Goal: Task Accomplishment & Management: Manage account settings

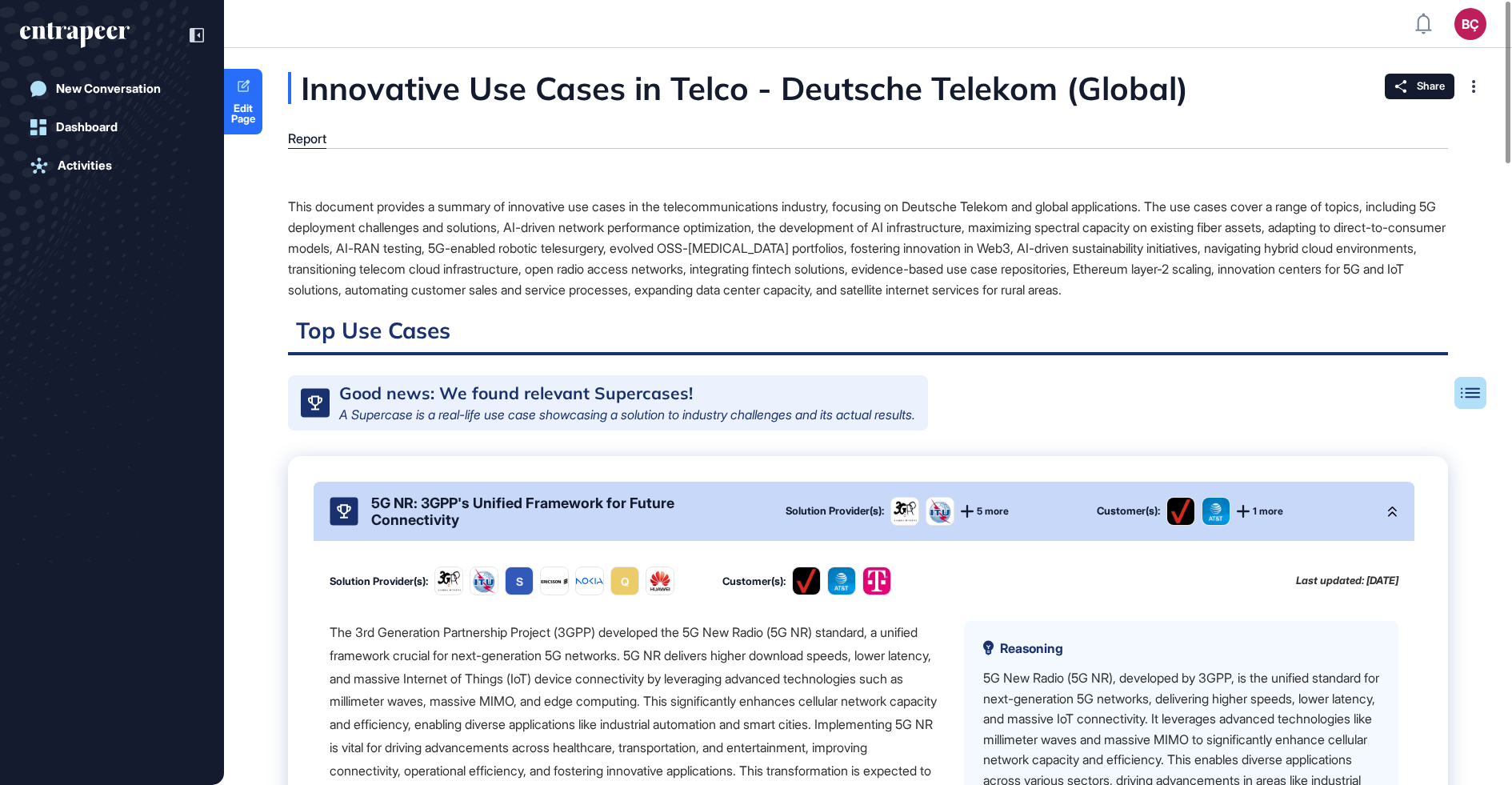
click at [473, 214] on div "This document provides a summary of innovative use cases in the telecommunicati…" at bounding box center [867, 248] width 1160 height 104
click at [173, 34] on div at bounding box center [188, 35] width 30 height 30
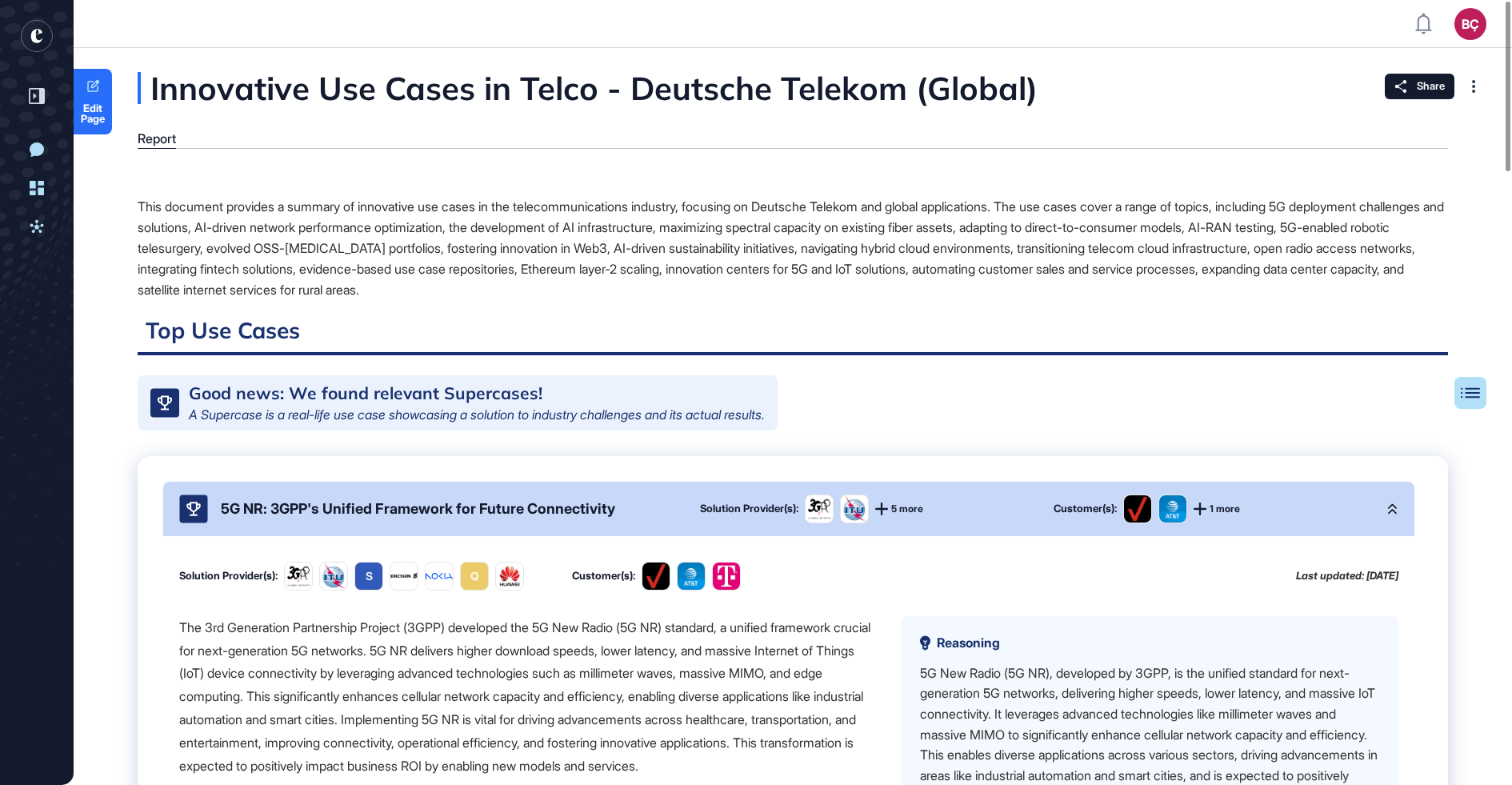
click at [384, 273] on div "This document provides a summary of innovative use cases in the telecommunicati…" at bounding box center [793, 248] width 1310 height 104
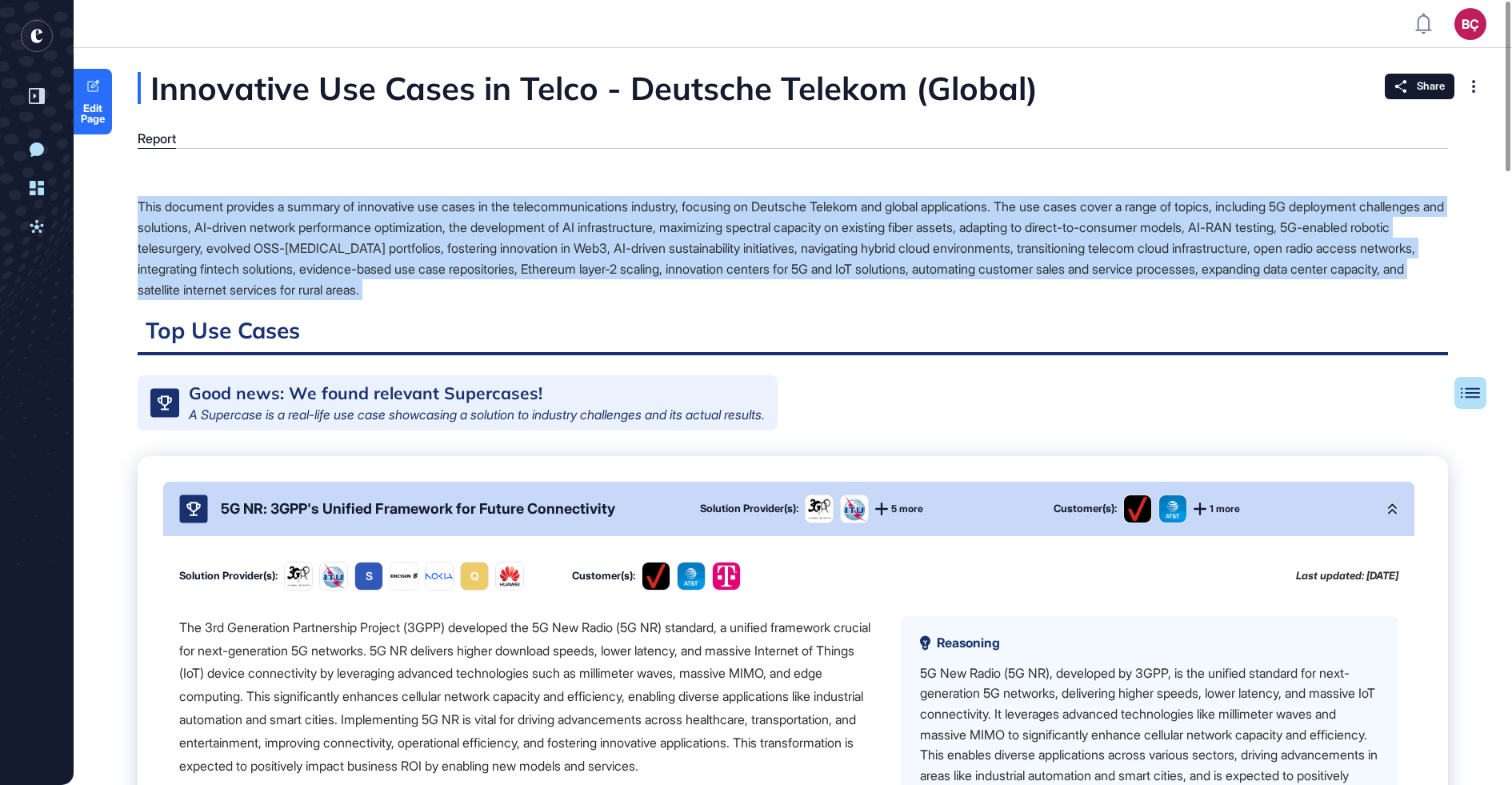
click at [384, 273] on div "This document provides a summary of innovative use cases in the telecommunicati…" at bounding box center [793, 248] width 1310 height 104
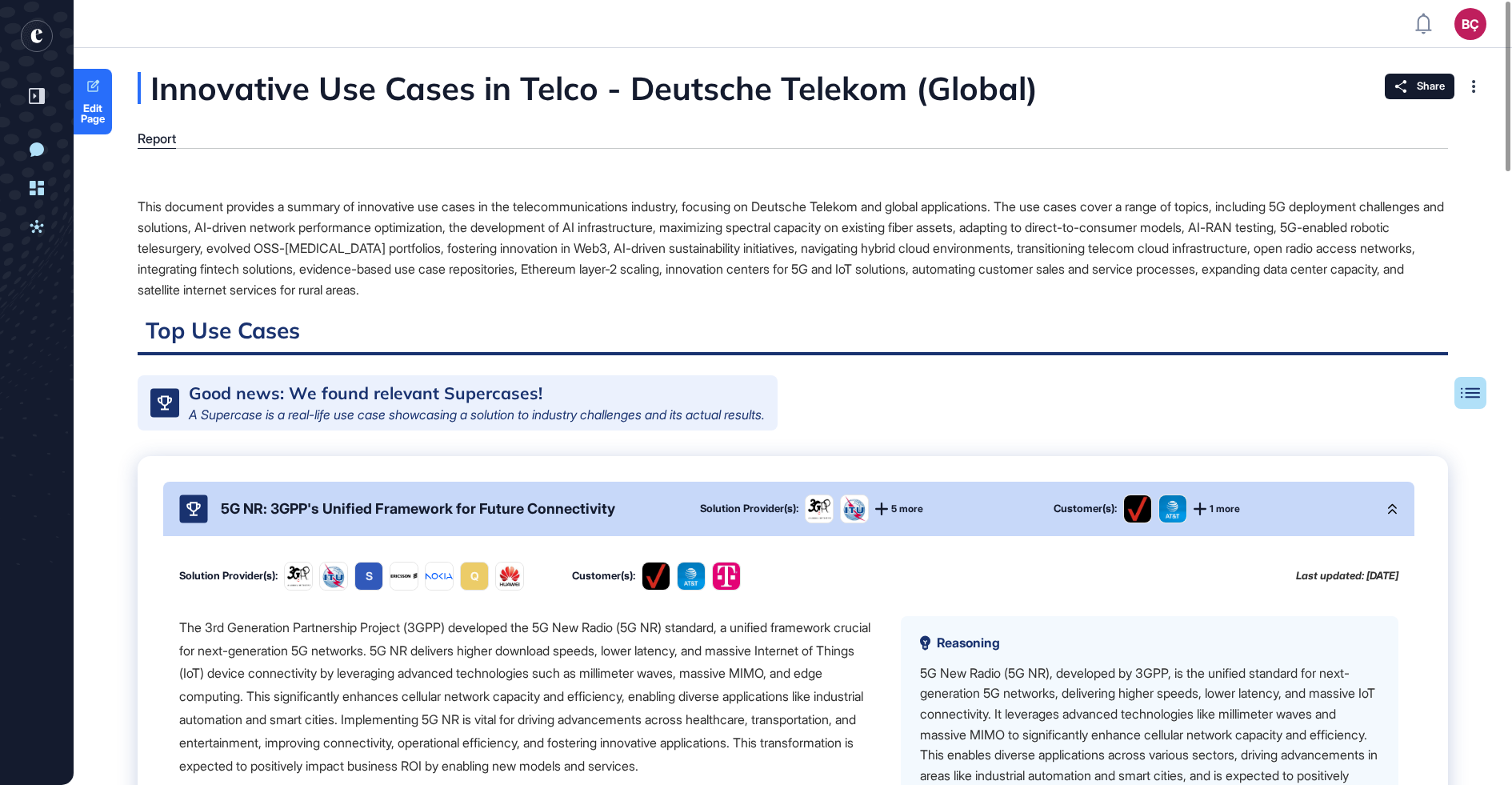
click at [404, 271] on div "This document provides a summary of innovative use cases in the telecommunicati…" at bounding box center [793, 248] width 1310 height 104
click at [527, 269] on div "This document provides a summary of innovative use cases in the telecommunicati…" at bounding box center [793, 248] width 1310 height 104
click at [547, 273] on div "This document provides a summary of innovative use cases in the telecommunicati…" at bounding box center [793, 248] width 1310 height 104
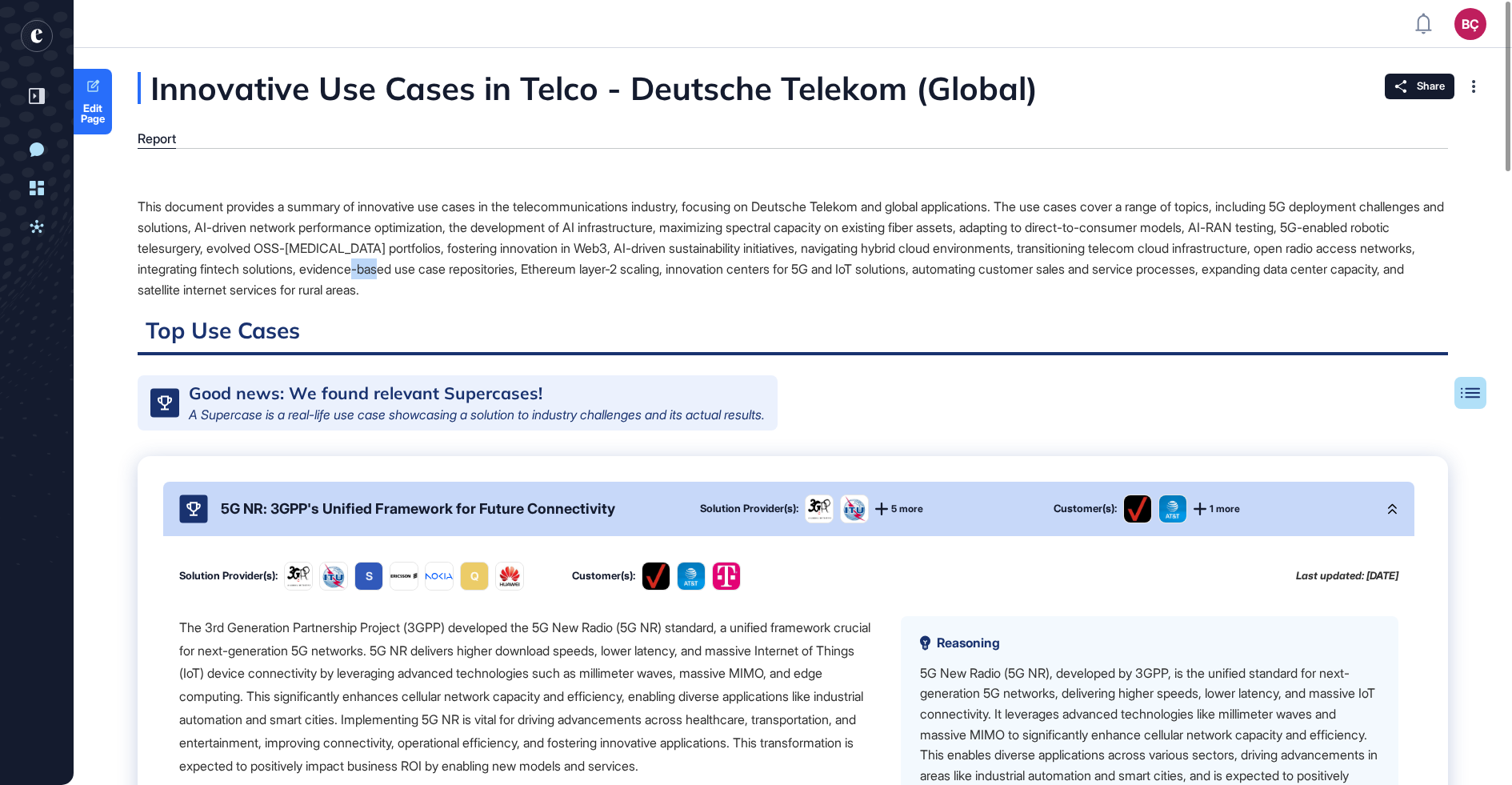
click at [547, 273] on div "This document provides a summary of innovative use cases in the telecommunicati…" at bounding box center [793, 248] width 1310 height 104
click at [575, 284] on div "This document provides a summary of innovative use cases in the telecommunicati…" at bounding box center [793, 248] width 1310 height 104
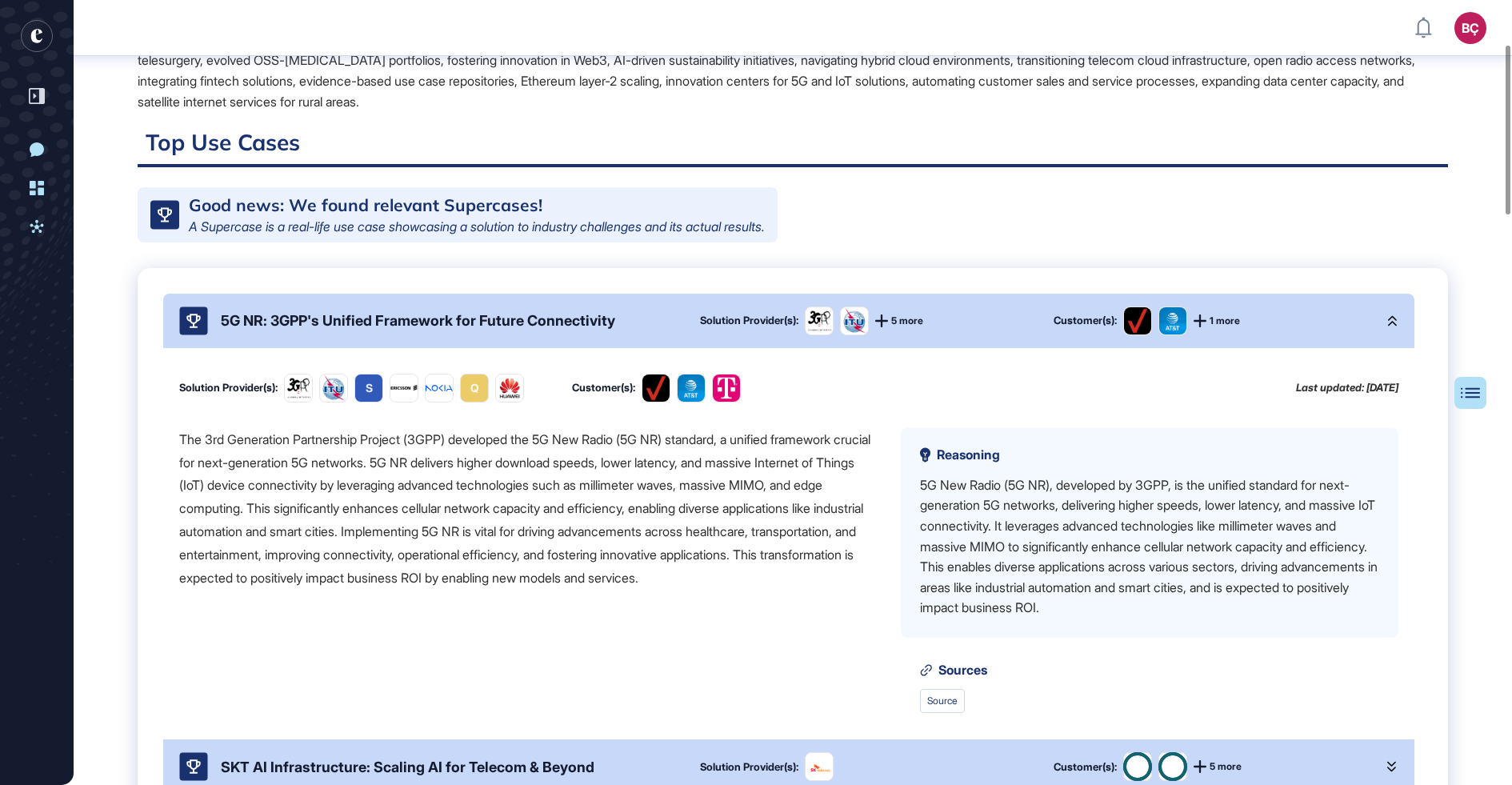
scroll to position [218, 0]
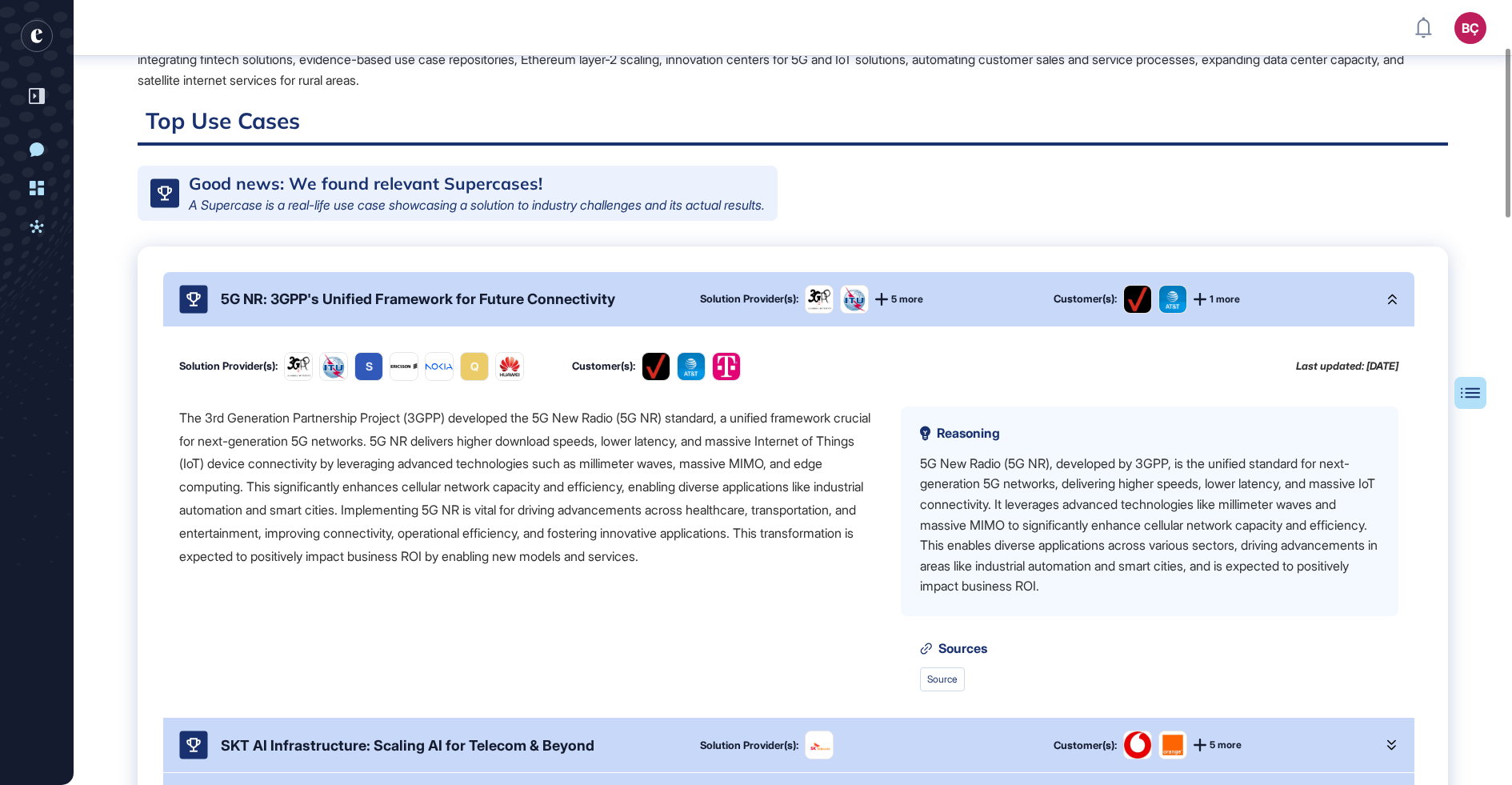
click at [588, 307] on div "5G NR: 3GPP's Unified Framework for Future Connectivity" at bounding box center [418, 299] width 394 height 17
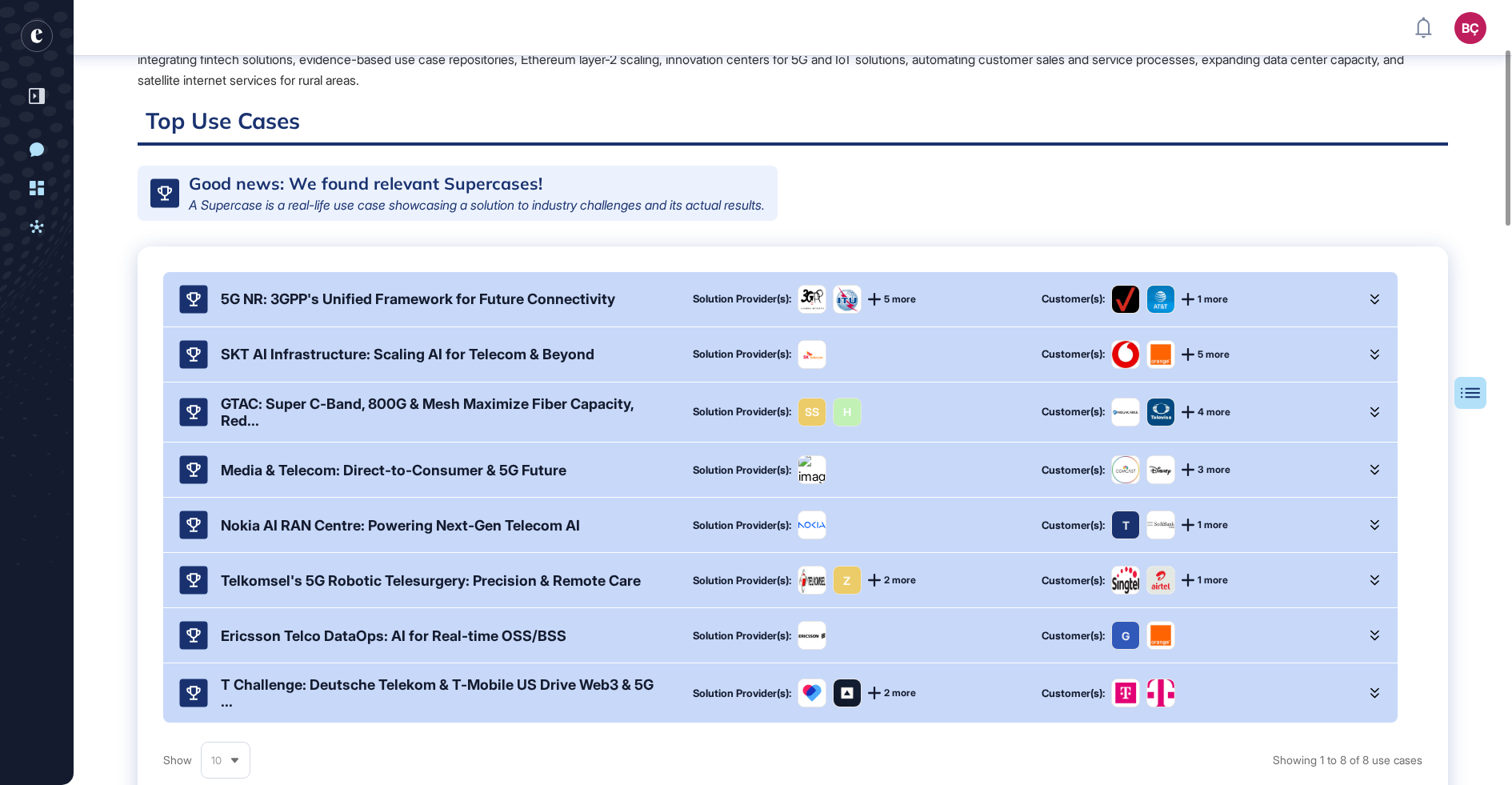
click at [579, 307] on div "5G NR: 3GPP's Unified Framework for Future Connectivity" at bounding box center [418, 299] width 394 height 17
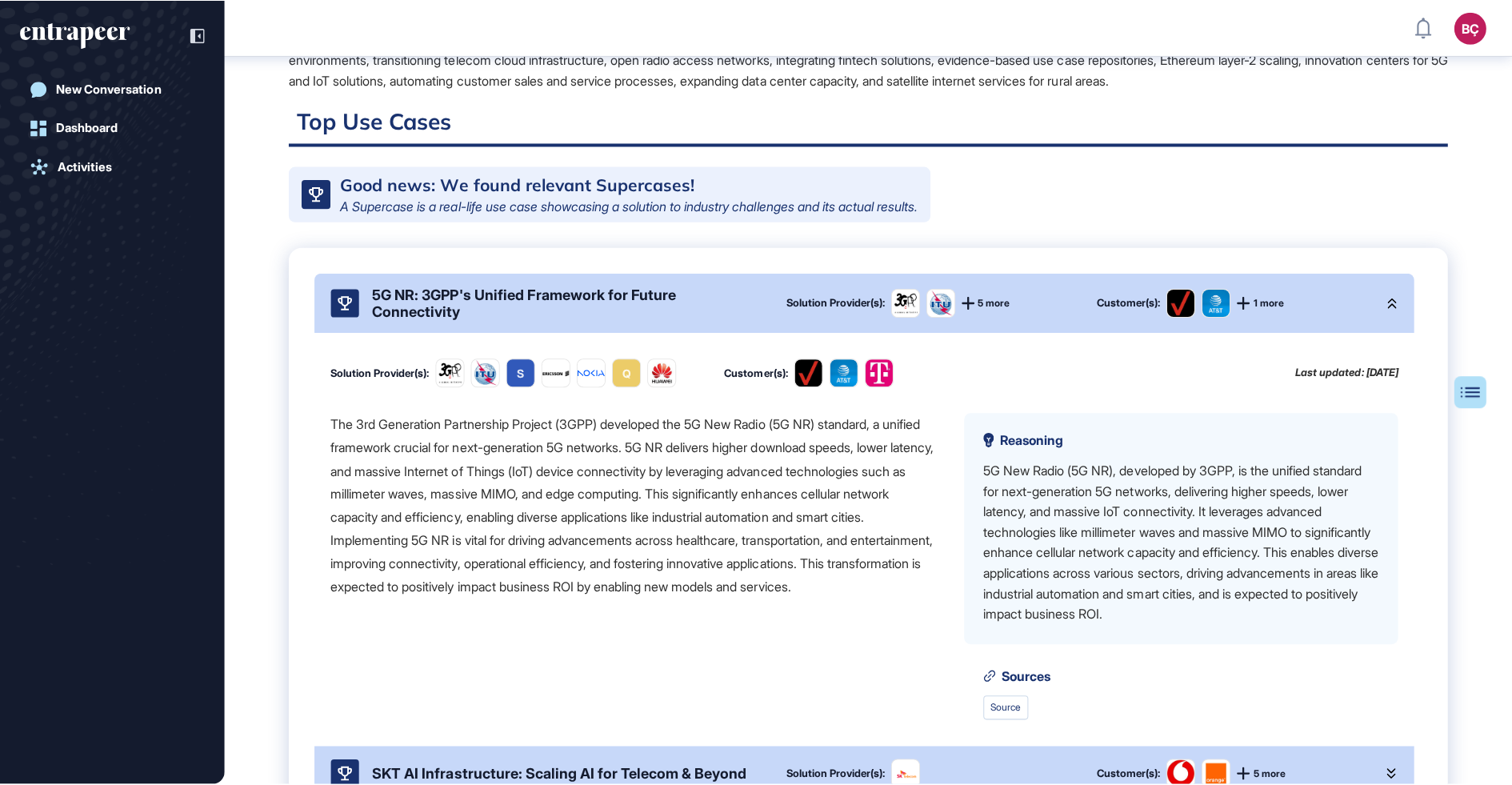
scroll to position [785, 1512]
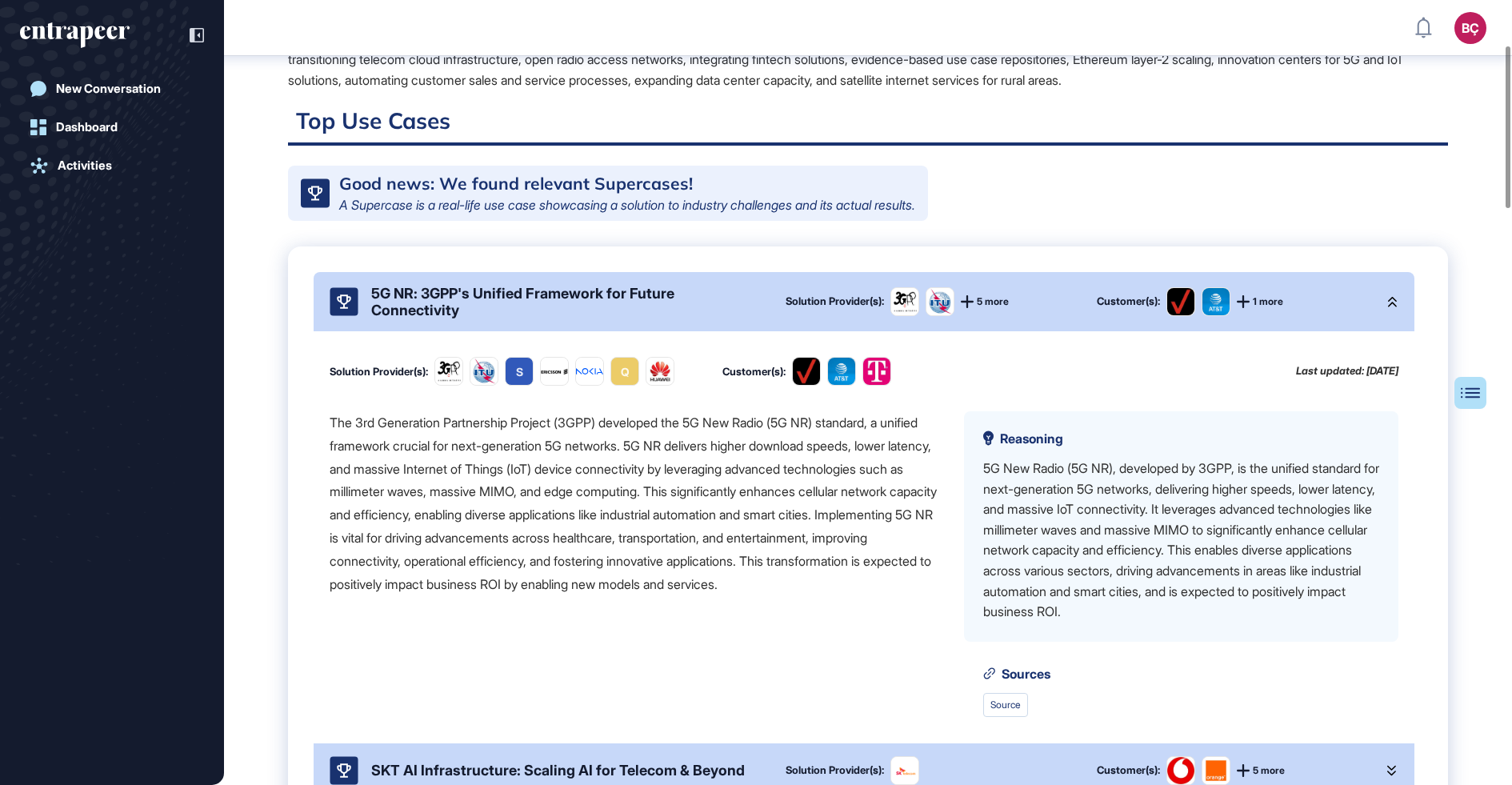
click at [536, 300] on div "5G NR: 3GPP's Unified Framework for Future Connectivity" at bounding box center [565, 302] width 389 height 34
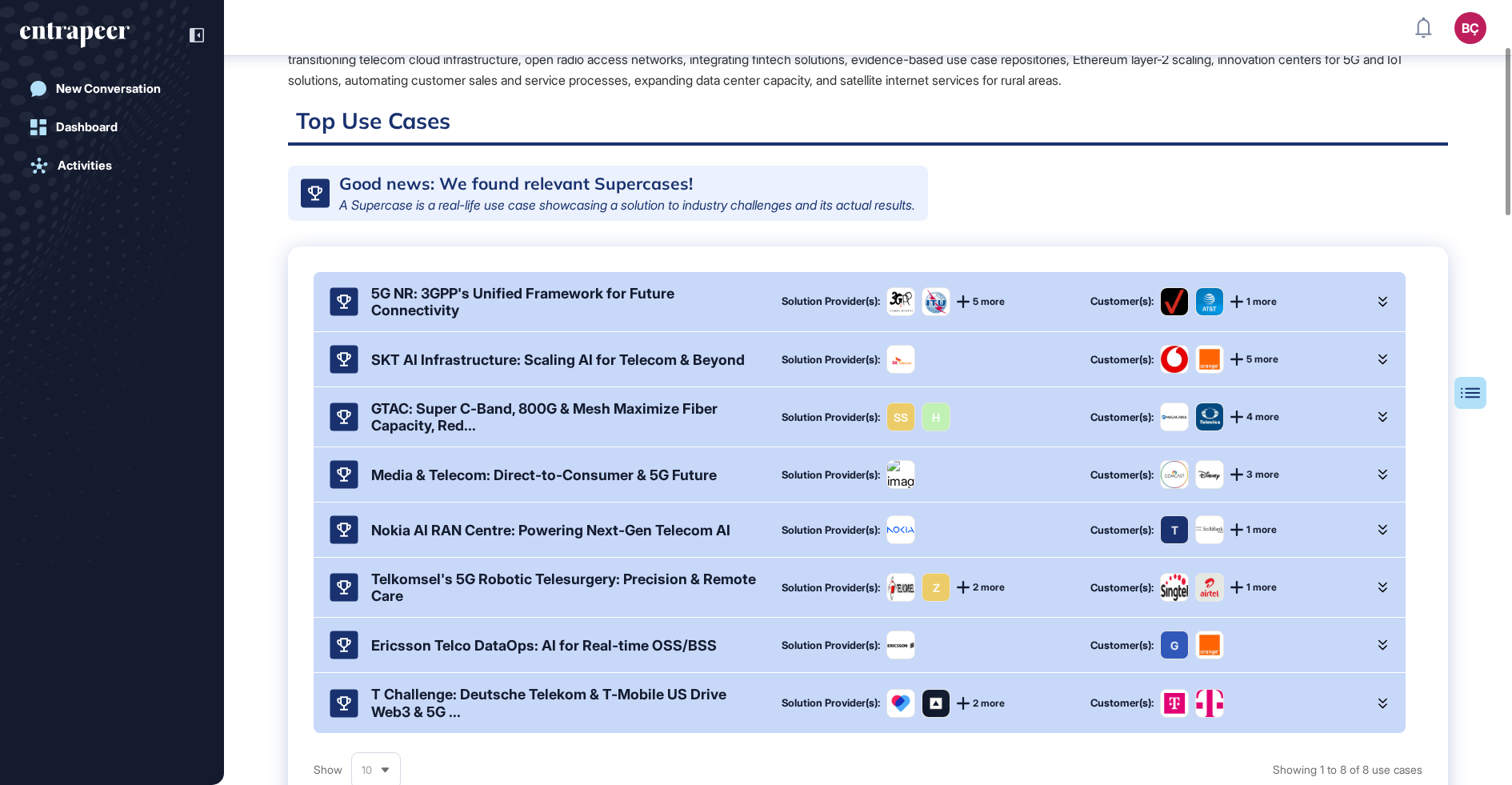
click at [490, 319] on div "5G NR: 3GPP's Unified Framework for Future Connectivity" at bounding box center [563, 302] width 385 height 34
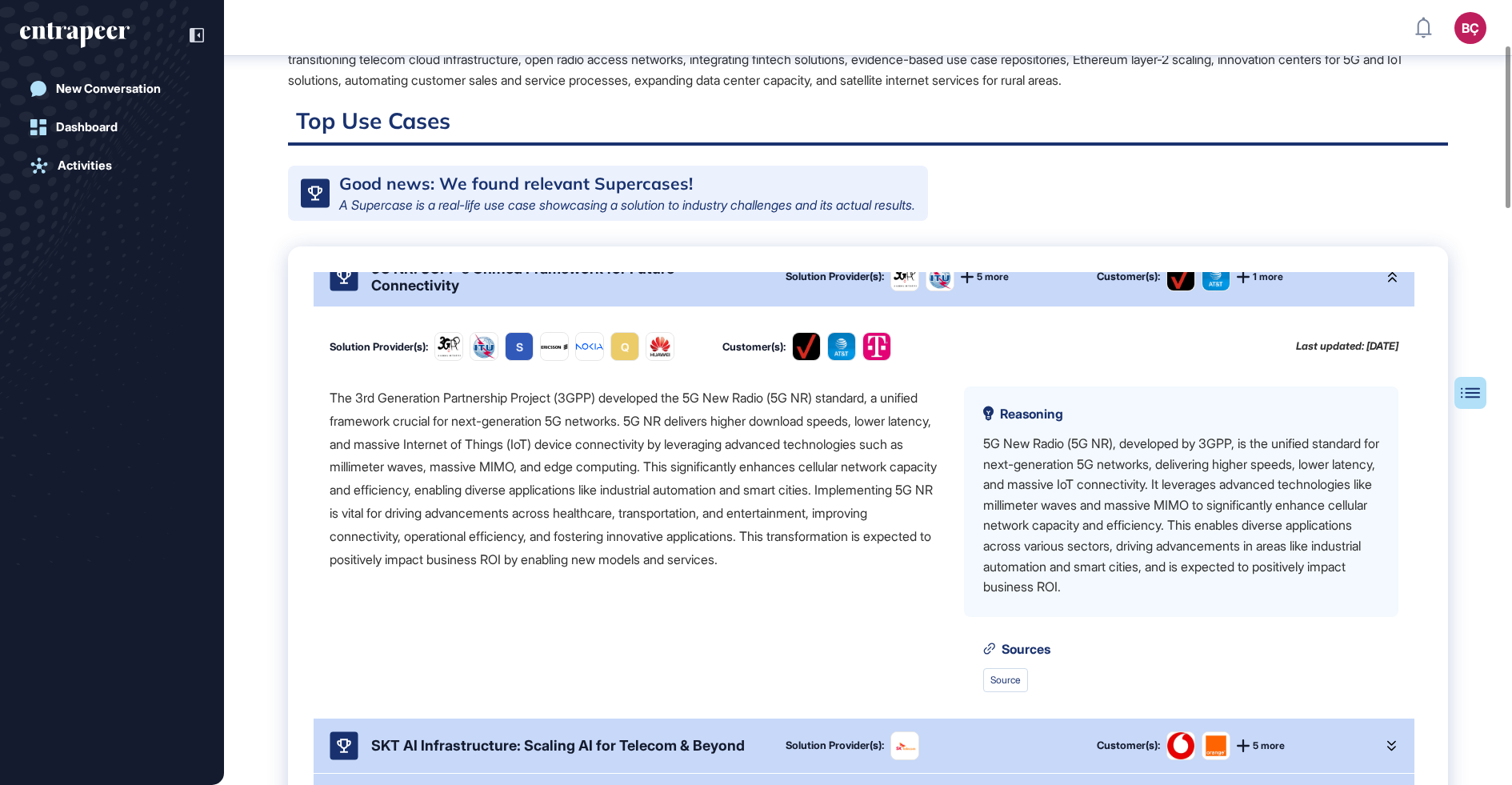
scroll to position [0, 0]
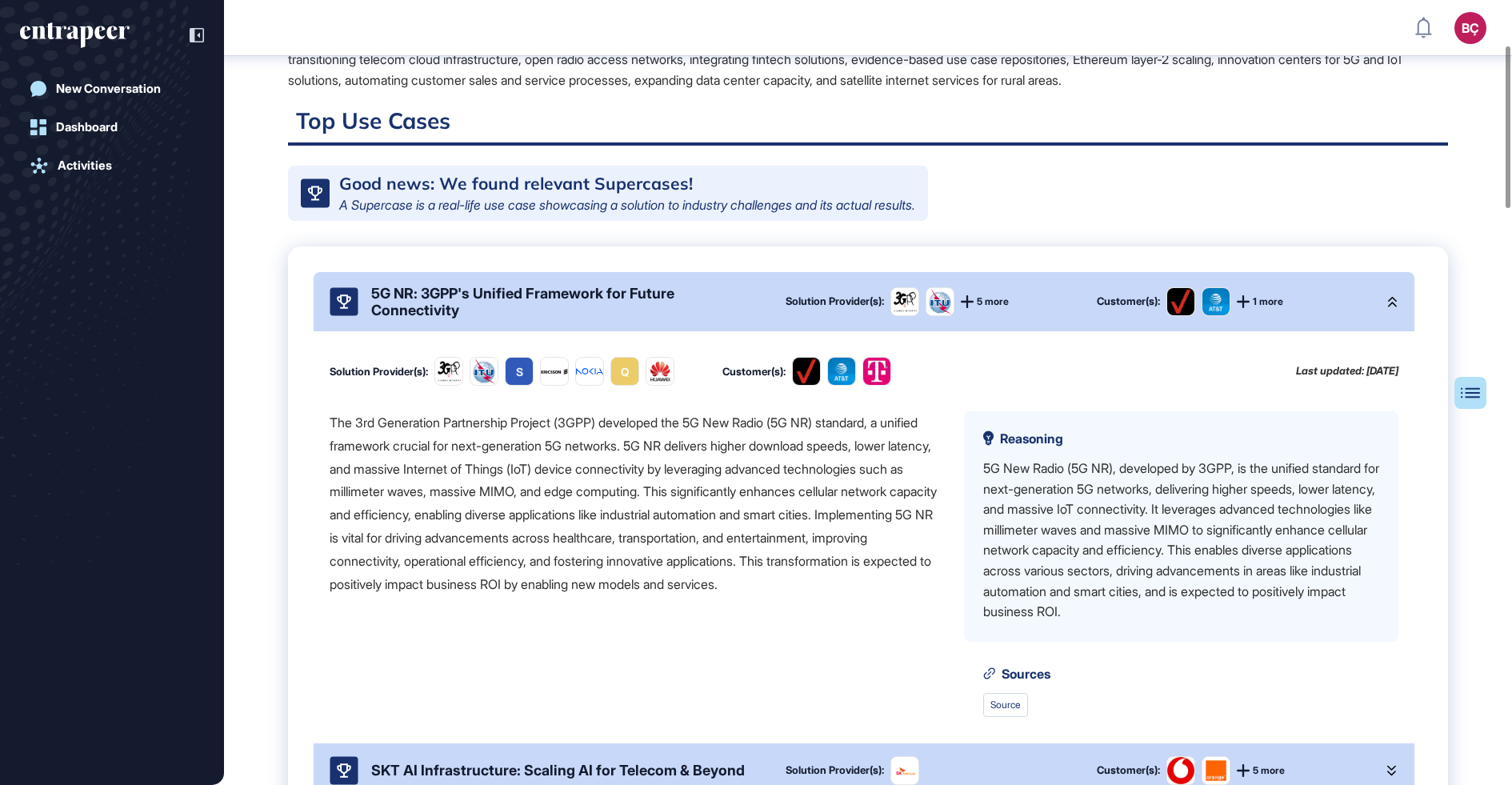
click at [456, 316] on div "5G NR: 3GPP's Unified Framework for Future Connectivity" at bounding box center [565, 302] width 389 height 34
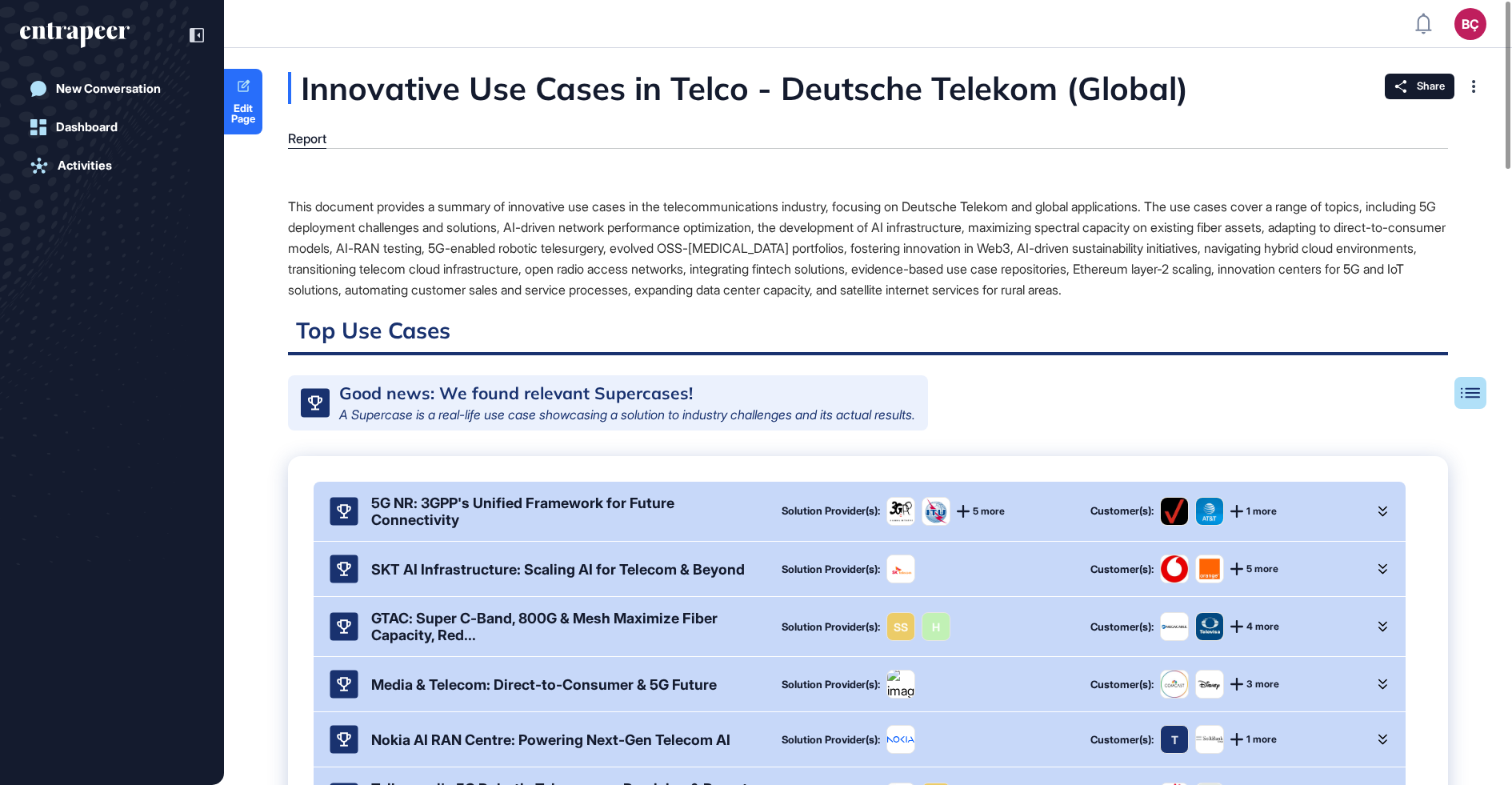
click at [549, 213] on div "This document provides a summary of innovative use cases in the telecommunicati…" at bounding box center [867, 248] width 1160 height 104
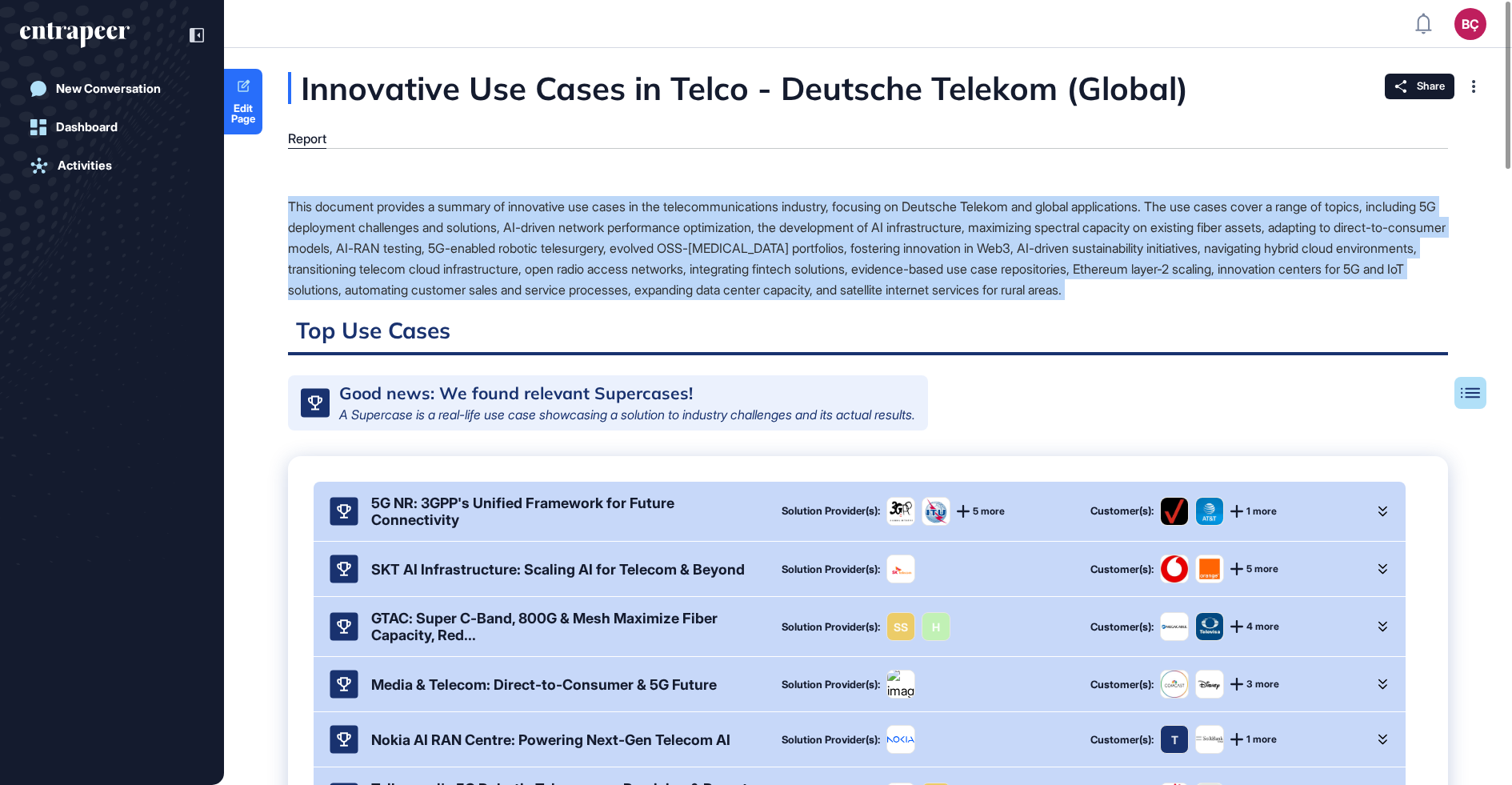
click at [549, 213] on div "This document provides a summary of innovative use cases in the telecommunicati…" at bounding box center [867, 248] width 1160 height 104
click at [537, 236] on div "This document provides a summary of innovative use cases in the telecommunicati…" at bounding box center [867, 248] width 1160 height 104
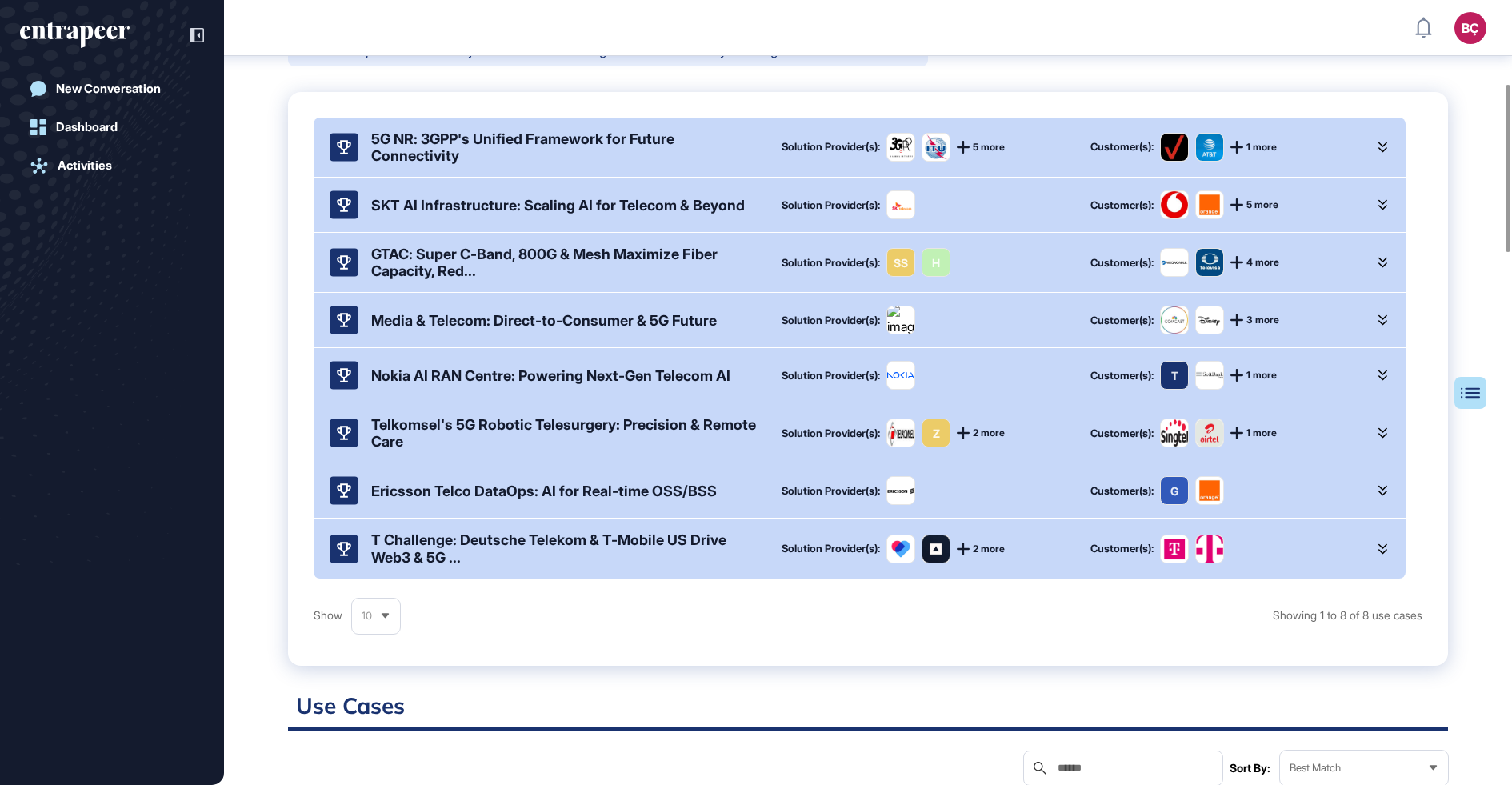
scroll to position [390, 0]
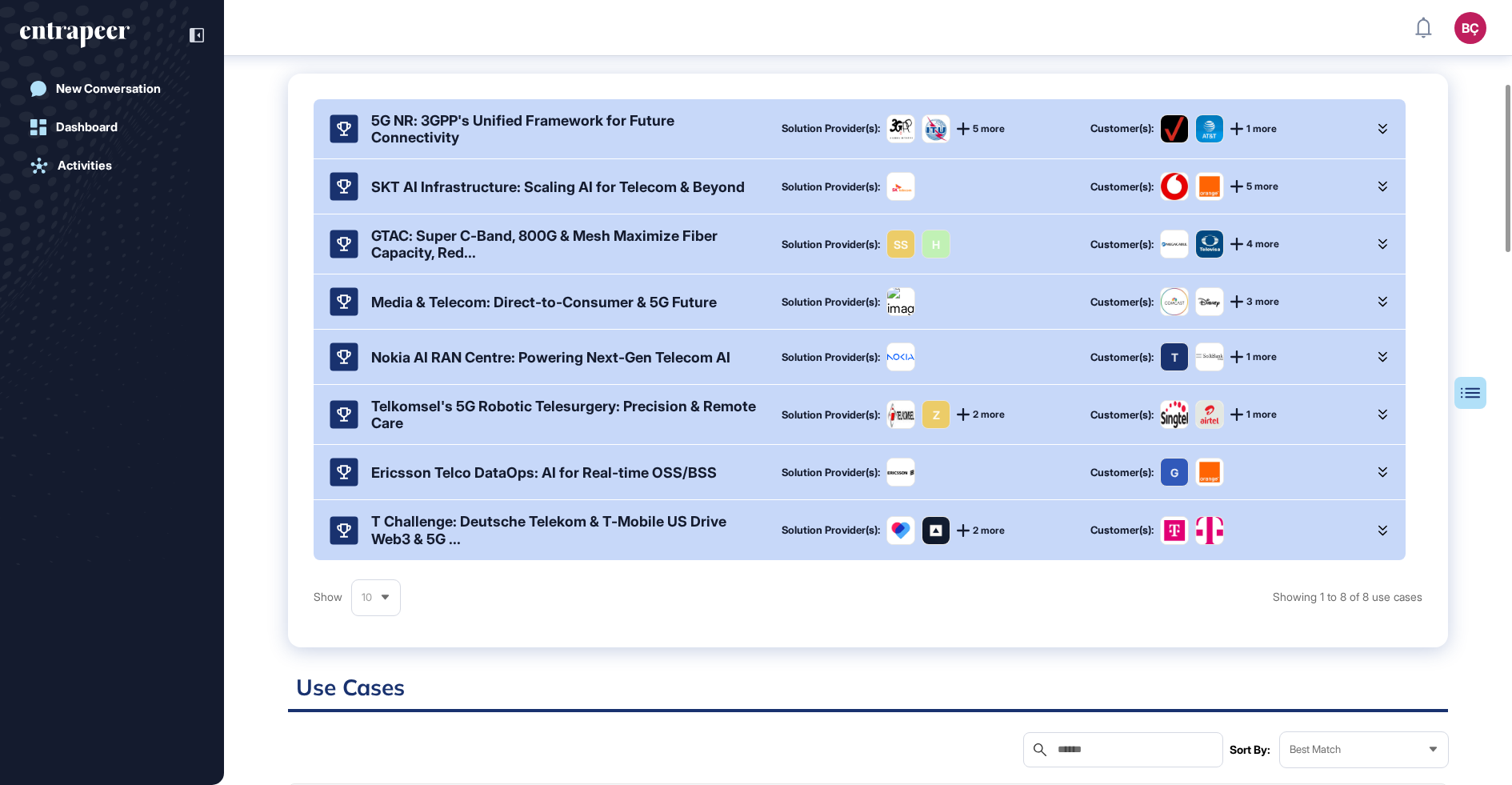
click at [454, 545] on div "T Challenge: Deutsche Telekom & T-Mobile US Drive Web3 & 5G ..." at bounding box center [563, 530] width 385 height 34
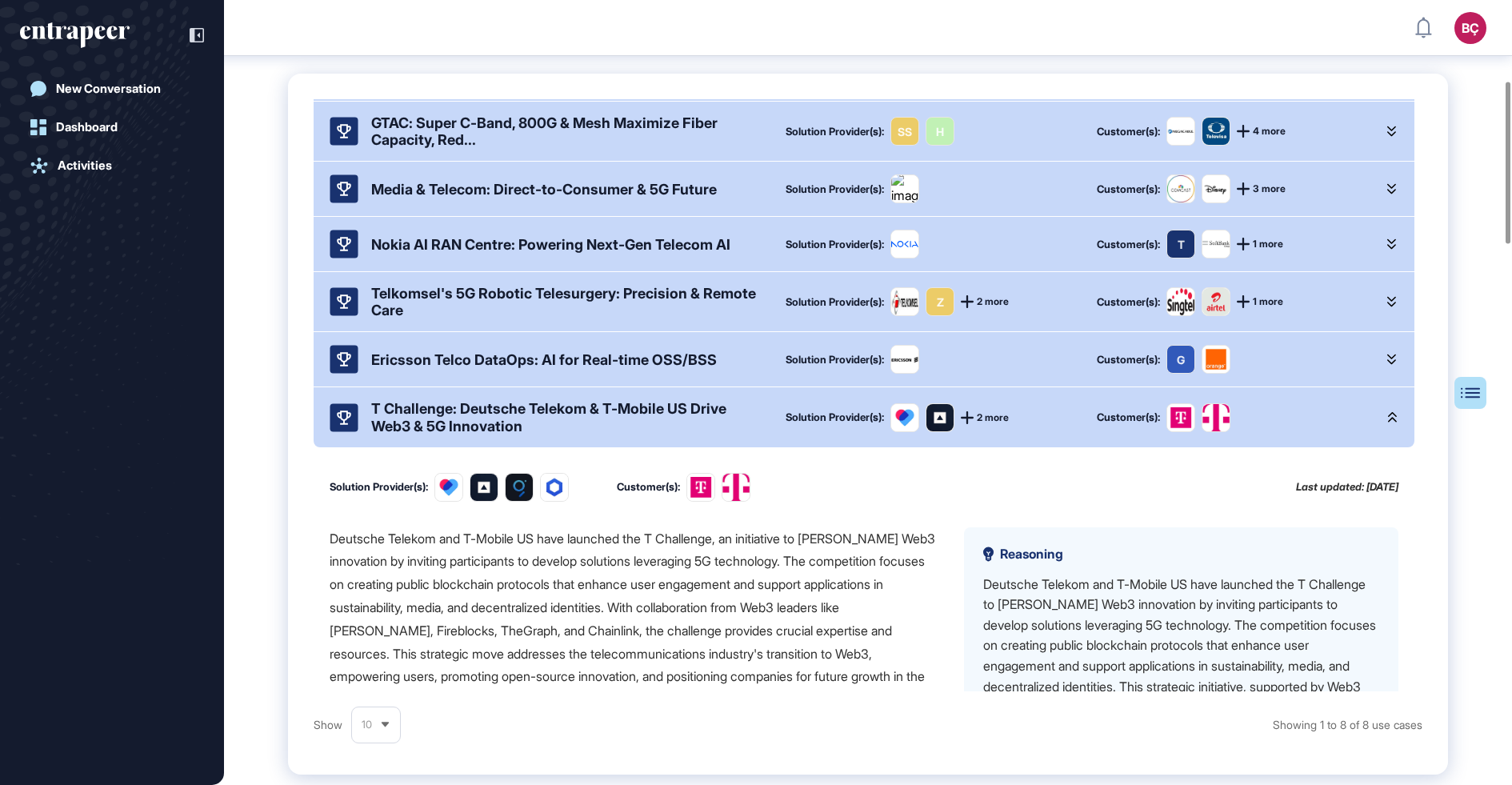
scroll to position [136, 0]
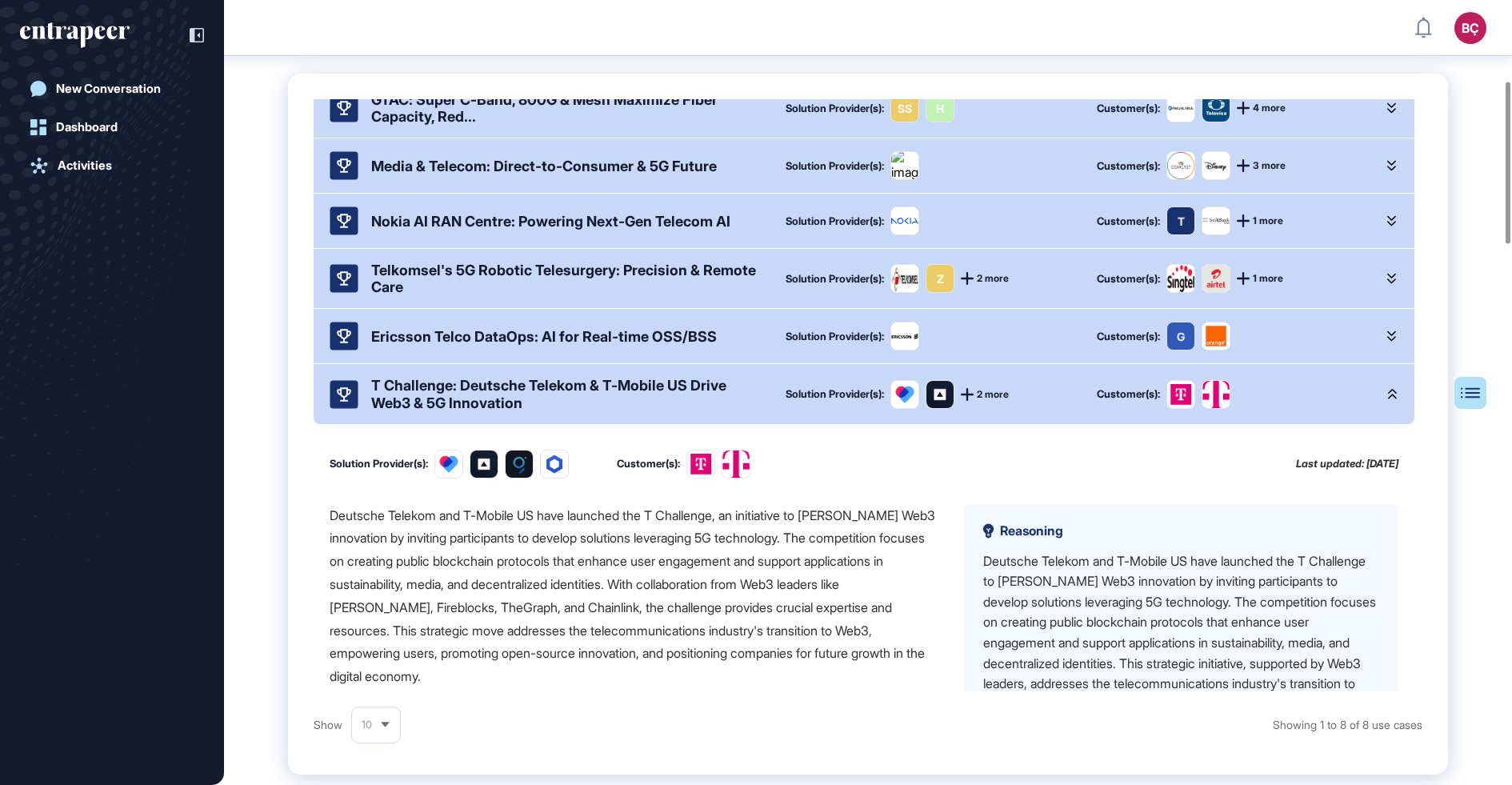
click at [465, 411] on div "T Challenge: Deutsche Telekom & T-Mobile US Drive Web3 & 5G Innovation" at bounding box center [565, 394] width 389 height 34
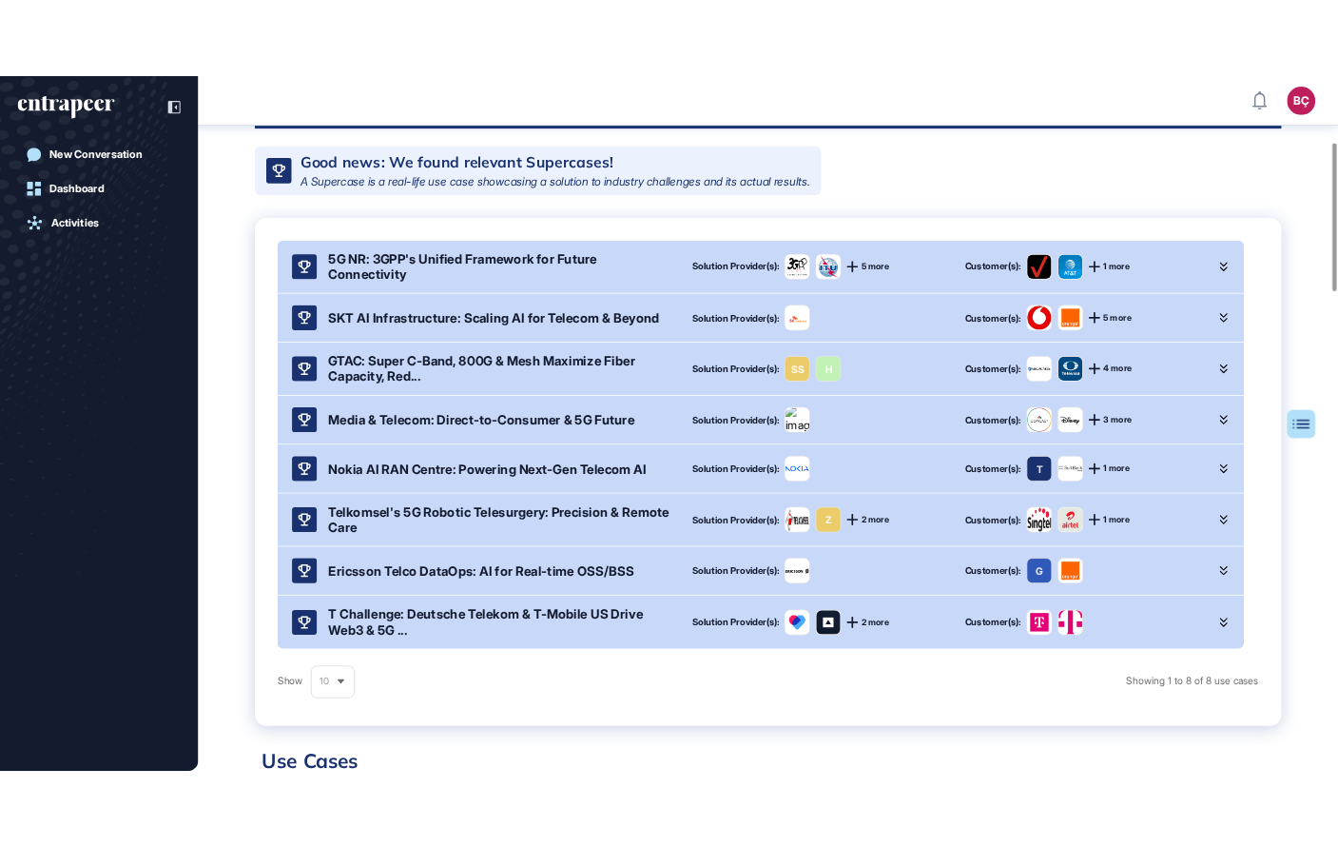
scroll to position [339, 0]
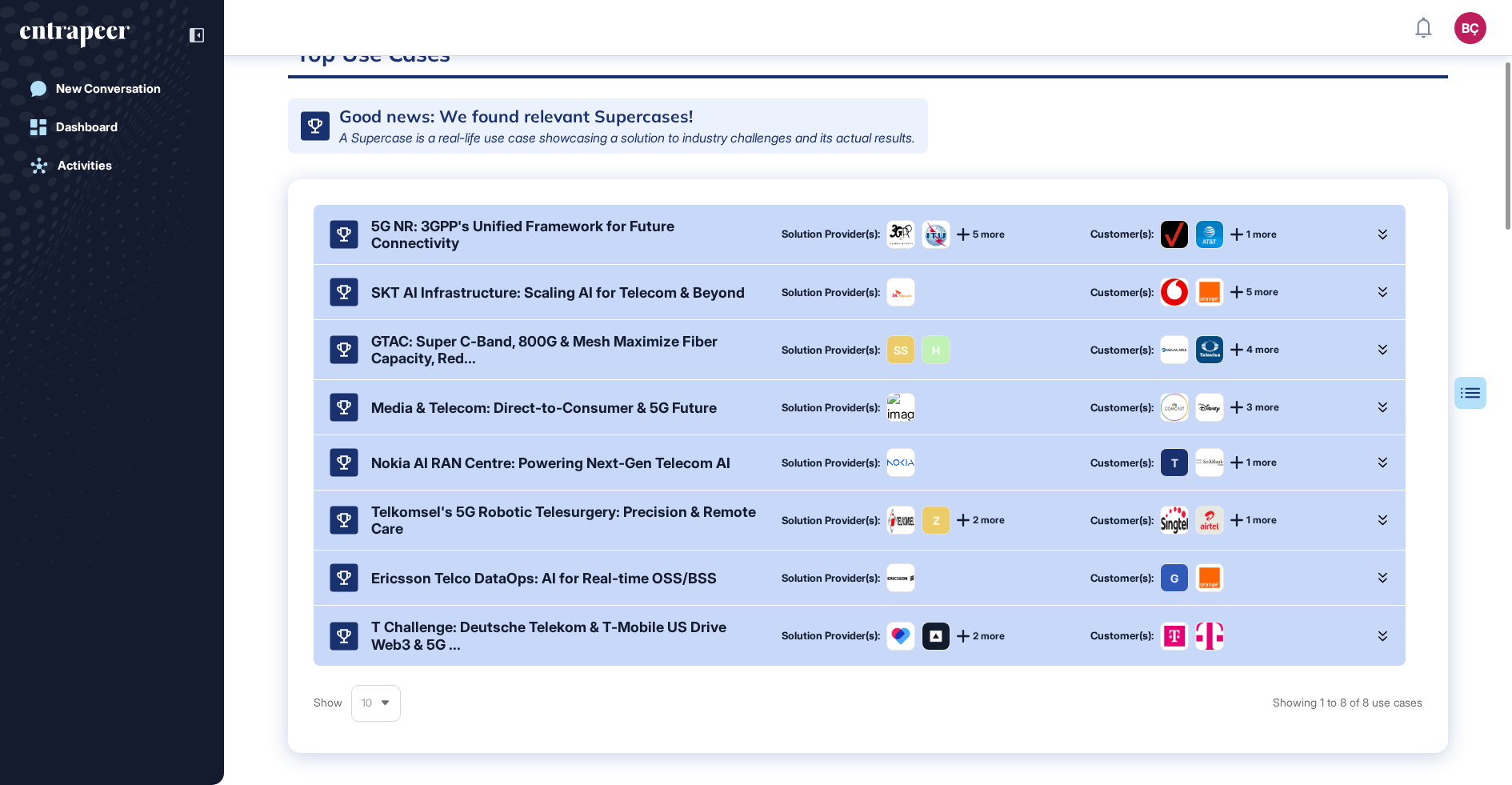
click at [452, 301] on div "SKT AI Infrastructure: Scaling AI for Telecom & Beyond" at bounding box center [558, 293] width 373 height 17
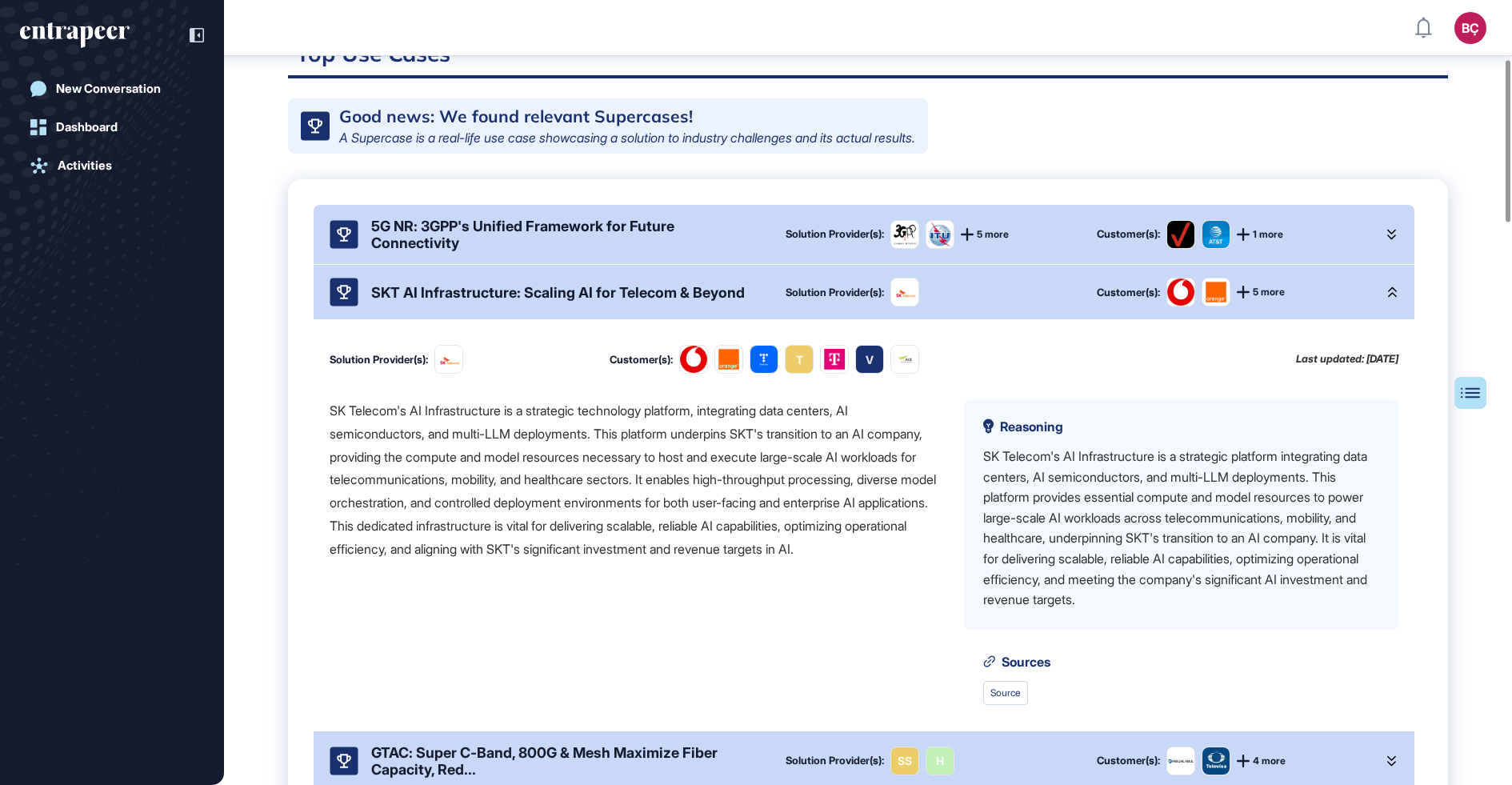
click at [558, 306] on div "SKT AI Infrastructure: Scaling AI for Telecom & Beyond" at bounding box center [545, 292] width 431 height 29
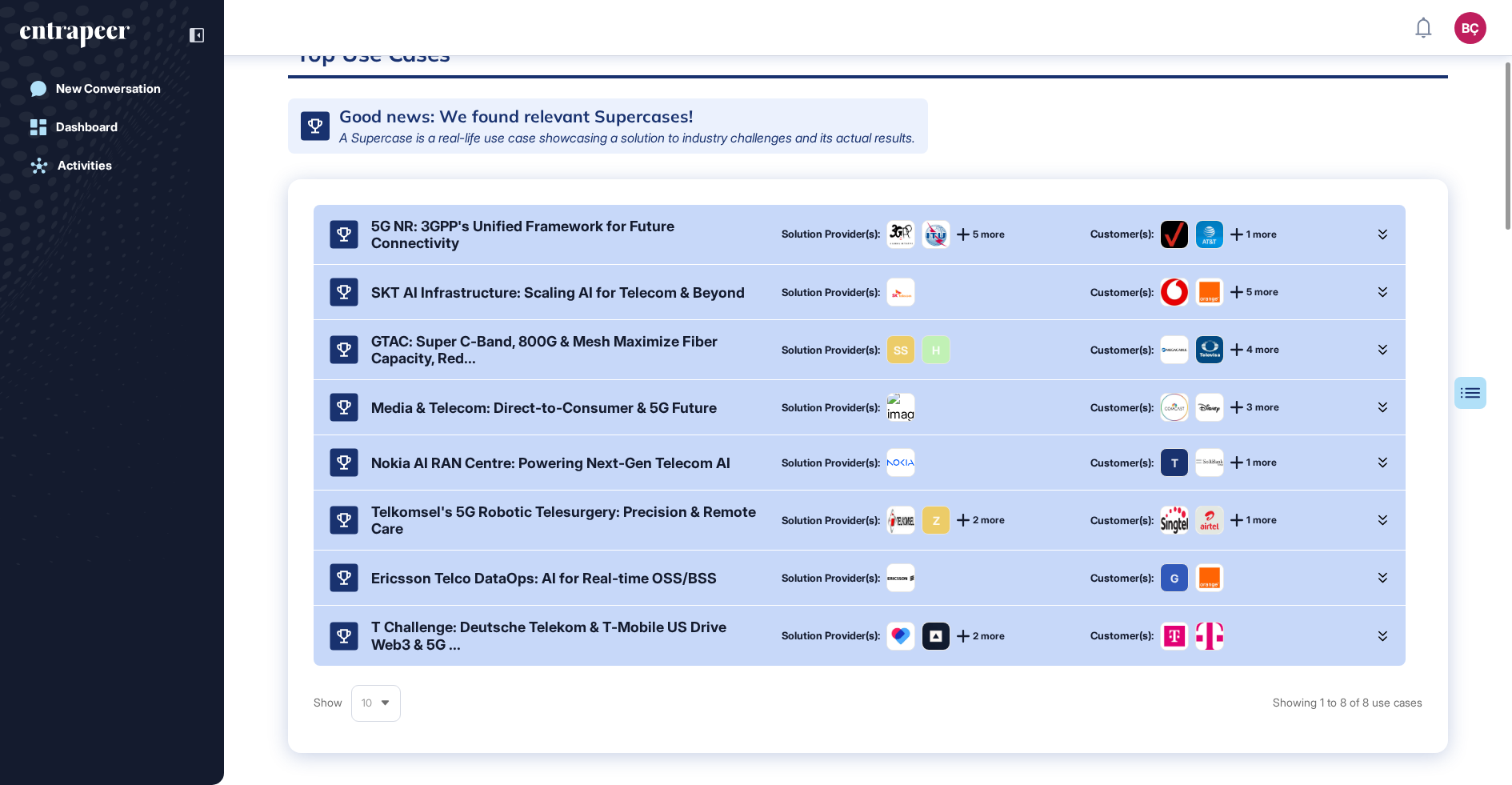
click at [551, 306] on div "SKT AI Infrastructure: Scaling AI for Telecom & Beyond" at bounding box center [542, 292] width 426 height 29
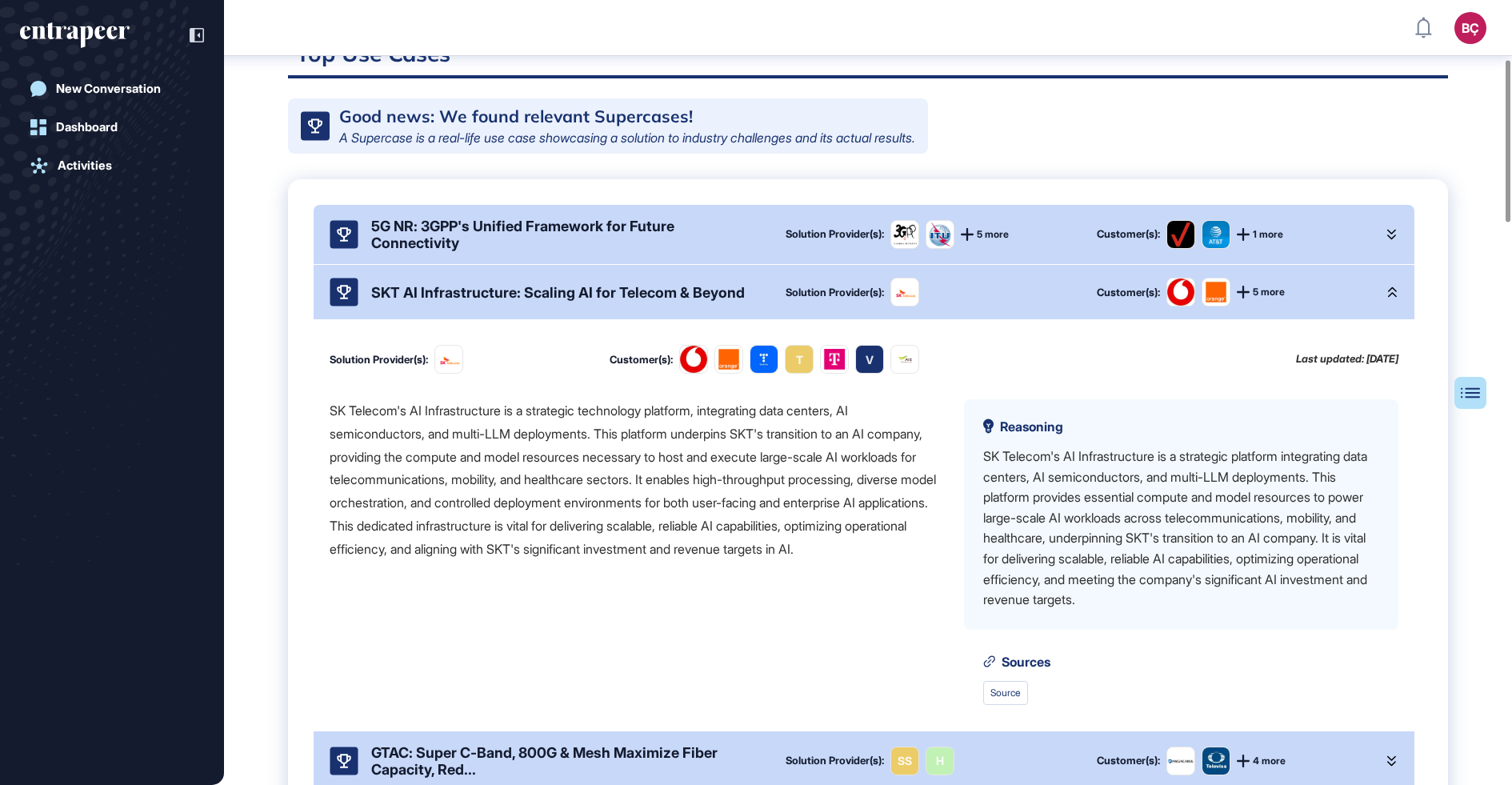
click at [562, 320] on div "SKT AI Infrastructure: Scaling AI for Telecom & Beyond Solution Provider(s): Cu…" at bounding box center [864, 292] width 1101 height 55
click at [562, 301] on div "SKT AI Infrastructure: Scaling AI for Telecom & Beyond" at bounding box center [558, 293] width 373 height 17
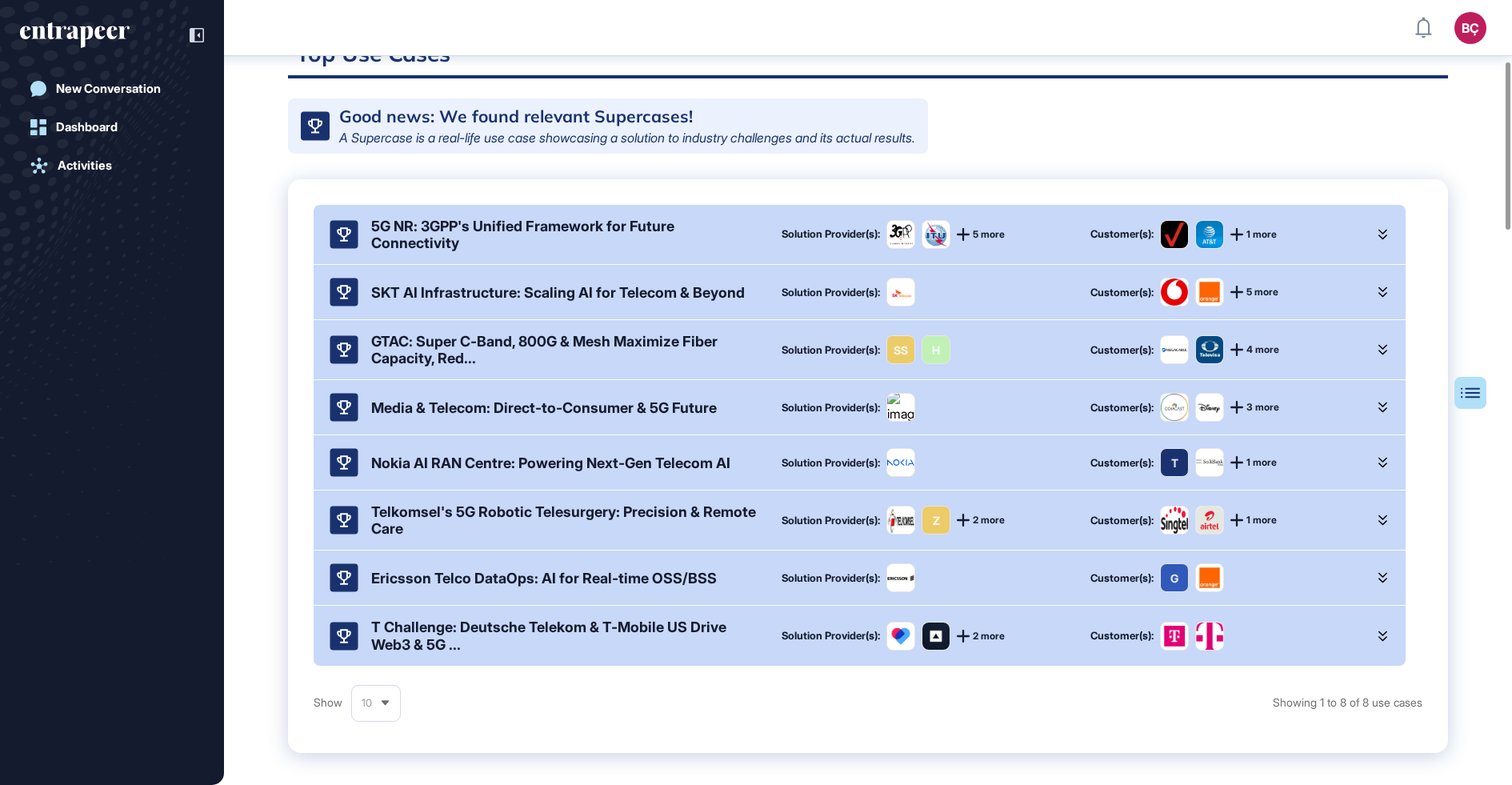
scroll to position [0, 0]
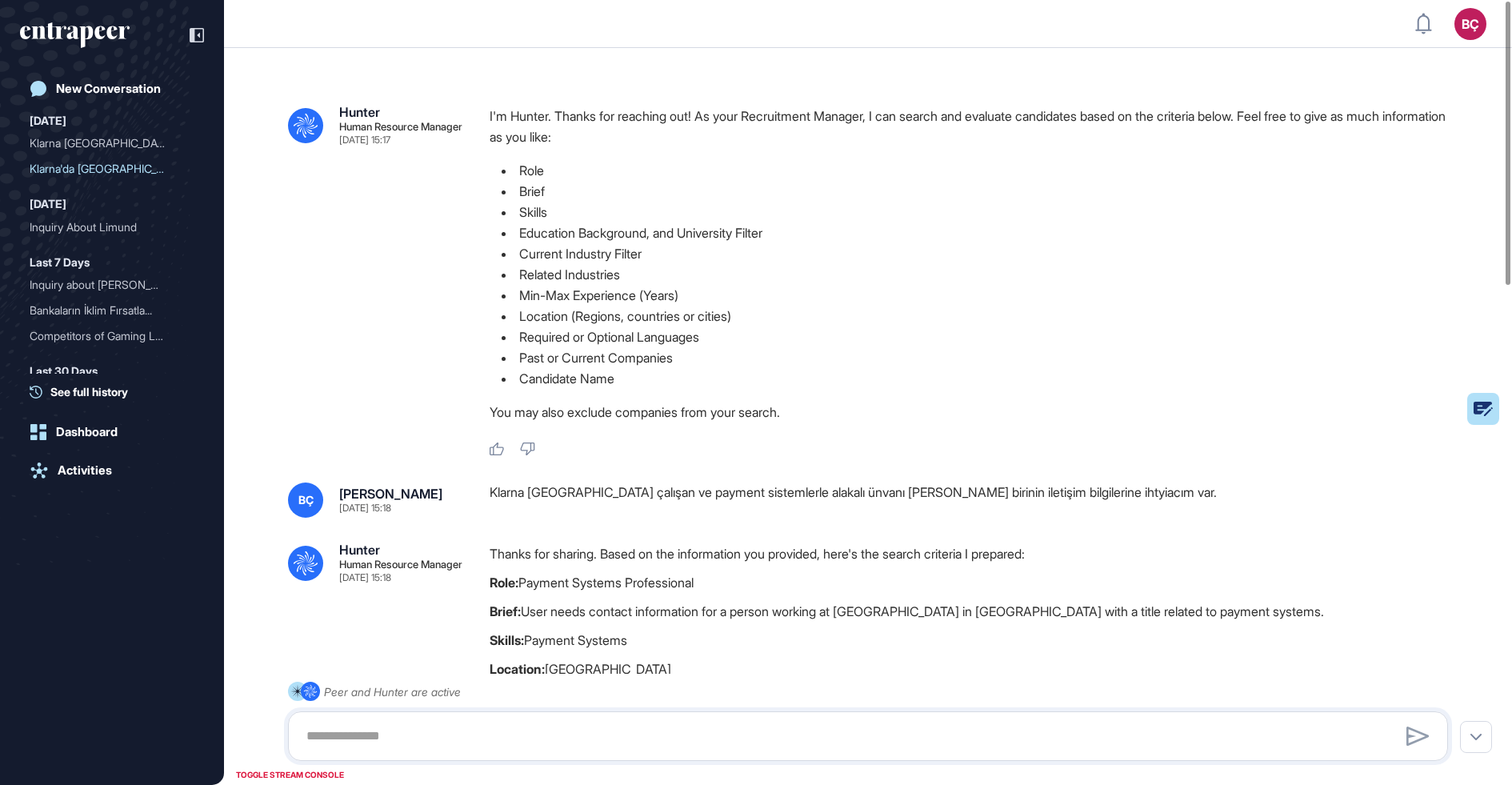
click at [536, 194] on li "Brief" at bounding box center [975, 191] width 971 height 21
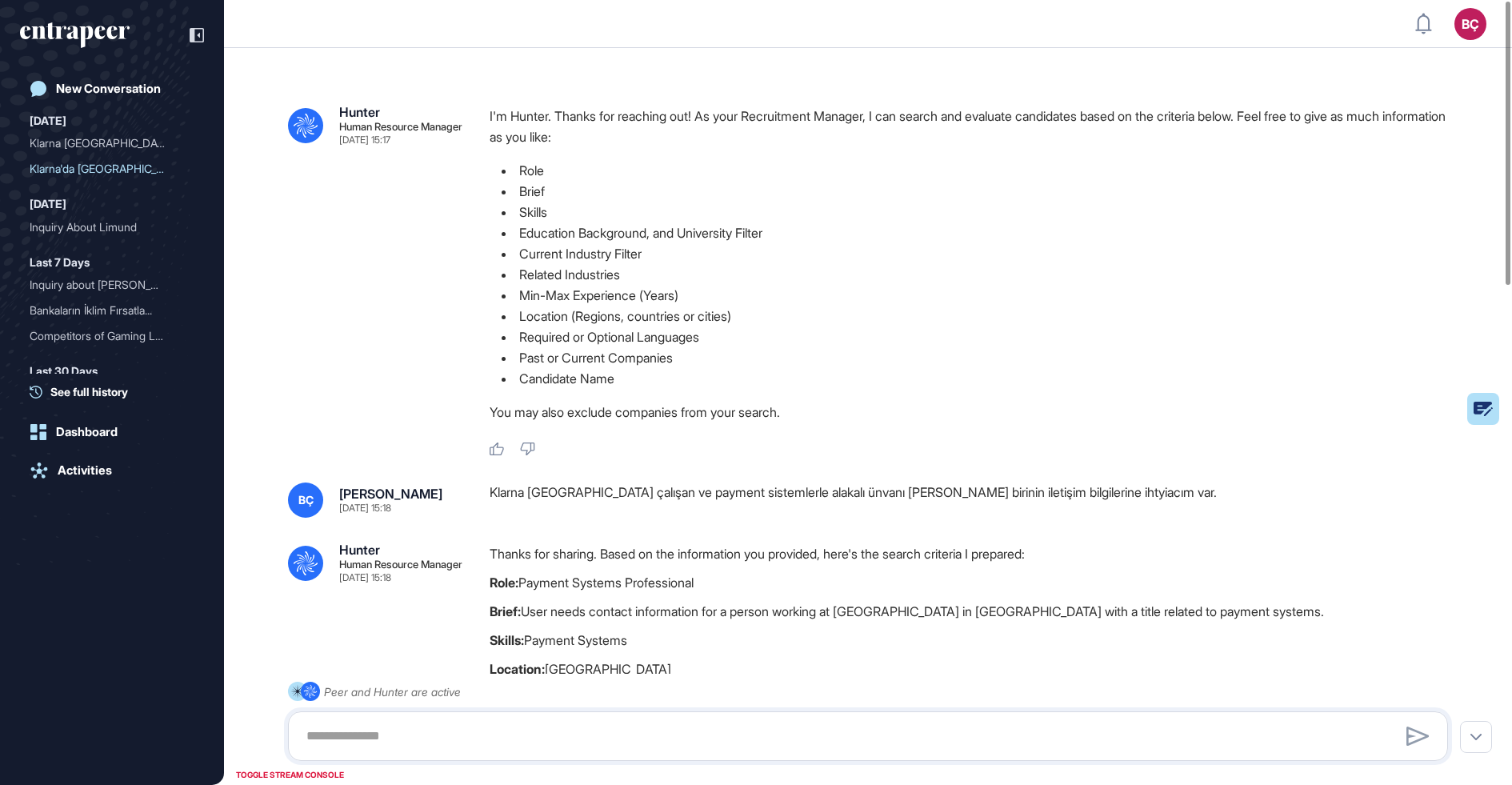
click at [536, 194] on li "Brief" at bounding box center [975, 191] width 971 height 21
click at [547, 223] on li "Education Background, and University Filter" at bounding box center [975, 232] width 971 height 21
click at [605, 497] on div "Klarna Stockholm'da çalışan ve payment sistemlerle alakalı ünvanı olan birinin …" at bounding box center [975, 501] width 971 height 35
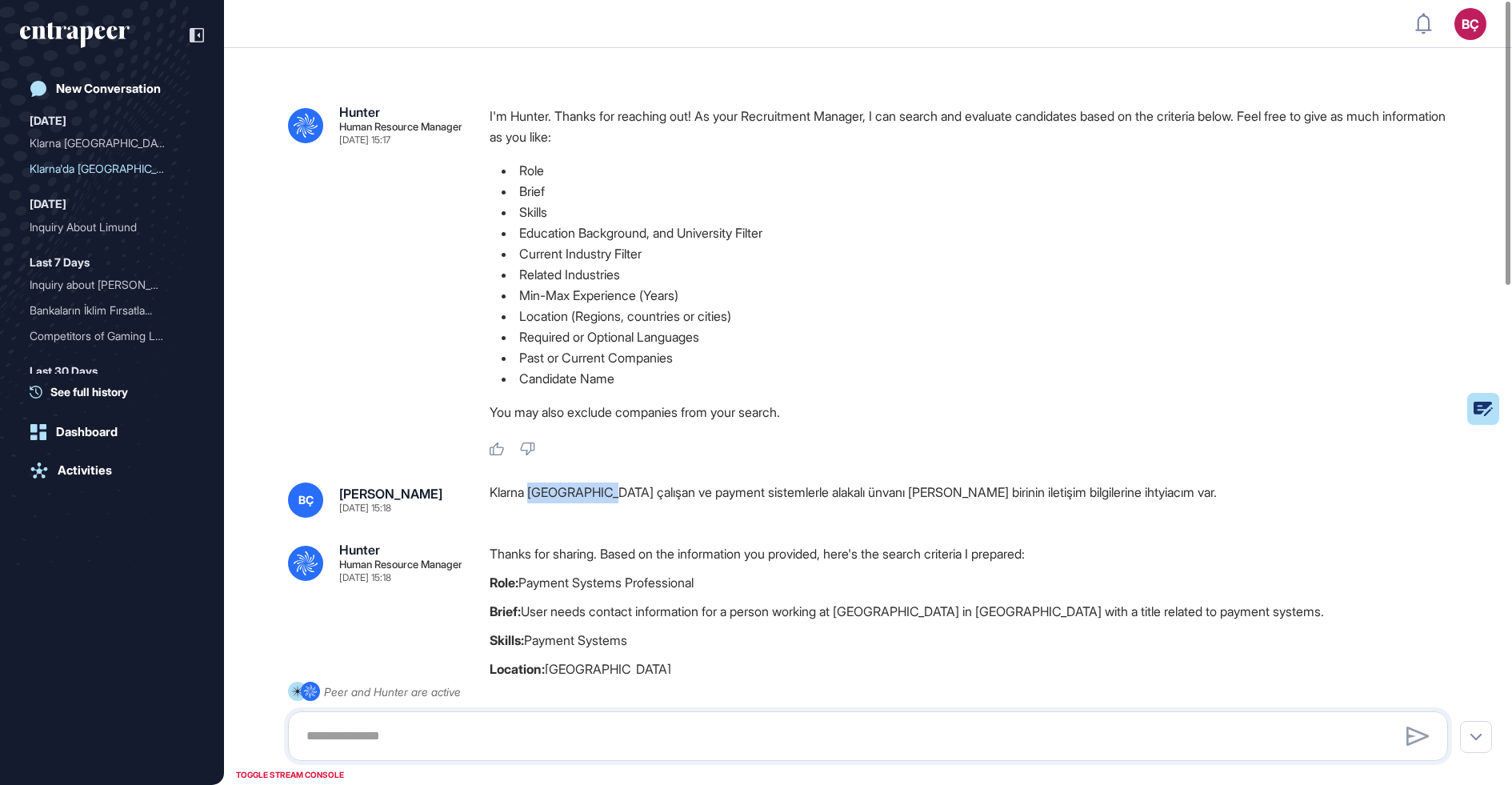
click at [605, 497] on div "Klarna Stockholm'da çalışan ve payment sistemlerle alakalı ünvanı olan birinin …" at bounding box center [975, 501] width 971 height 35
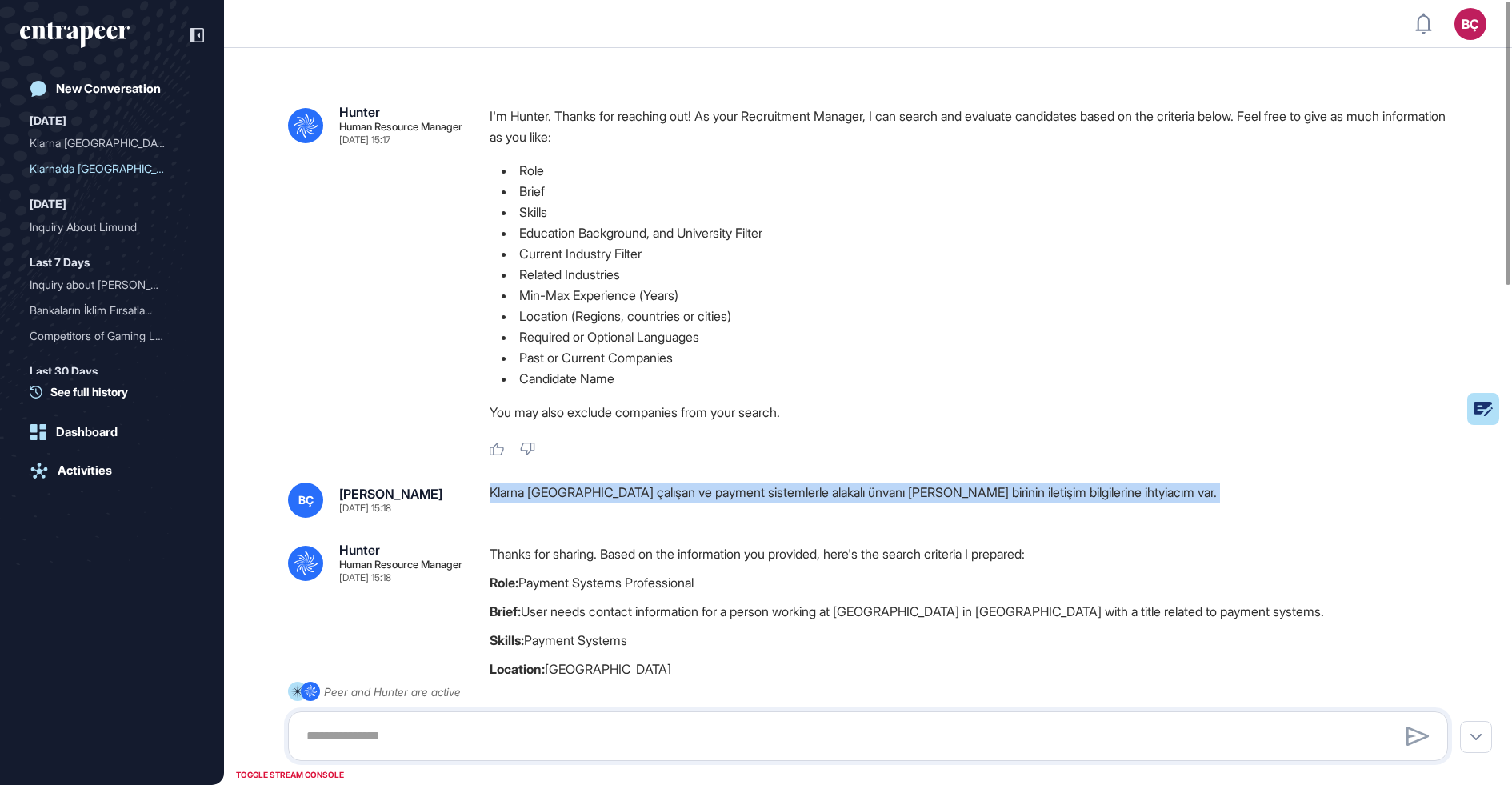
copy div "Klarna Stockholm'da çalışan ve payment sistemlerle alakalı ünvanı olan birinin …"
click at [605, 497] on div "Klarna Stockholm'da çalışan ve payment sistemlerle alakalı ünvanı olan birinin …" at bounding box center [975, 501] width 971 height 35
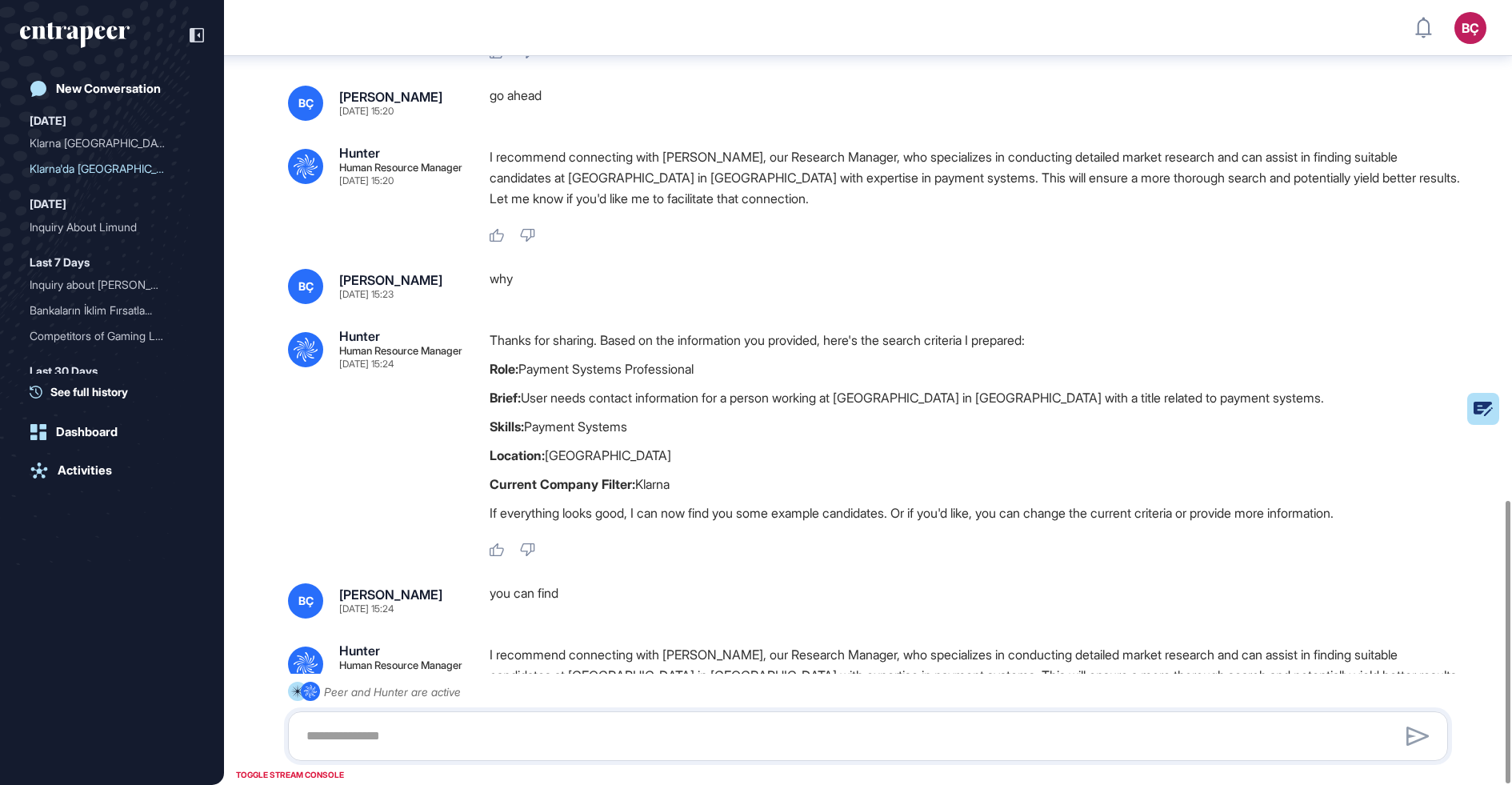
scroll to position [1388, 0]
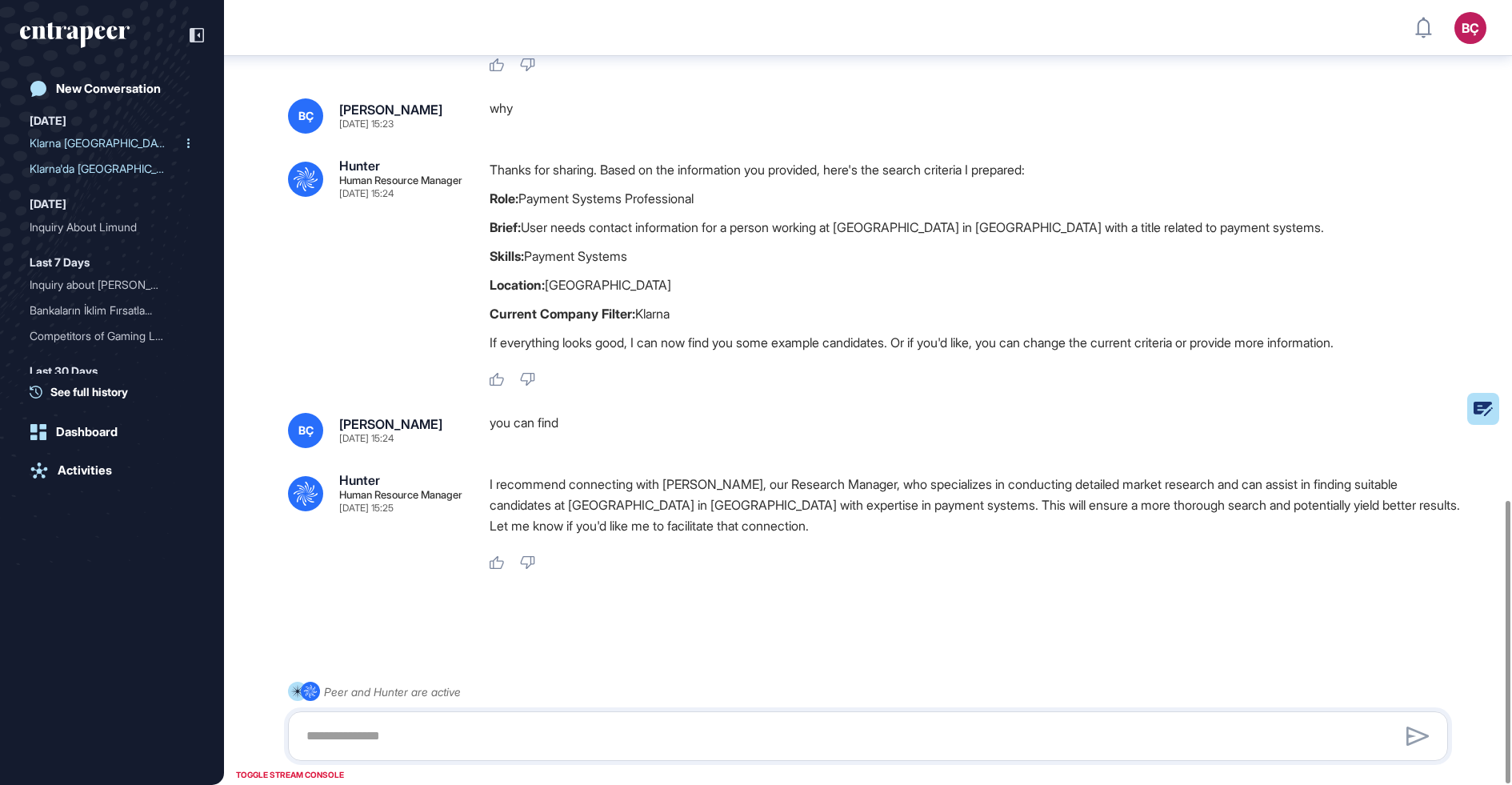
click at [88, 138] on div "Klarna [GEOGRAPHIC_DATA] çalış..." at bounding box center [105, 143] width 152 height 25
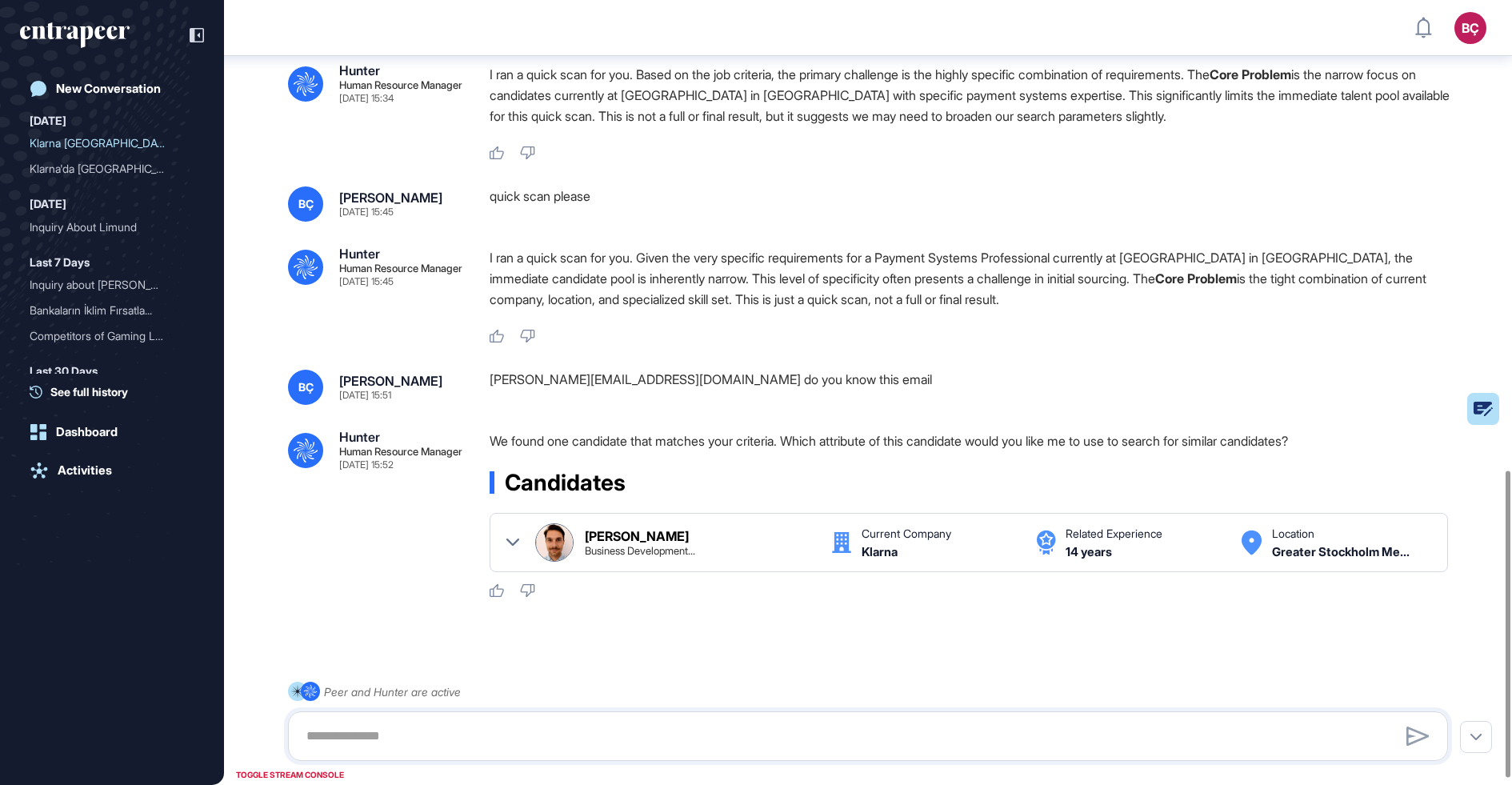
scroll to position [1202, 0]
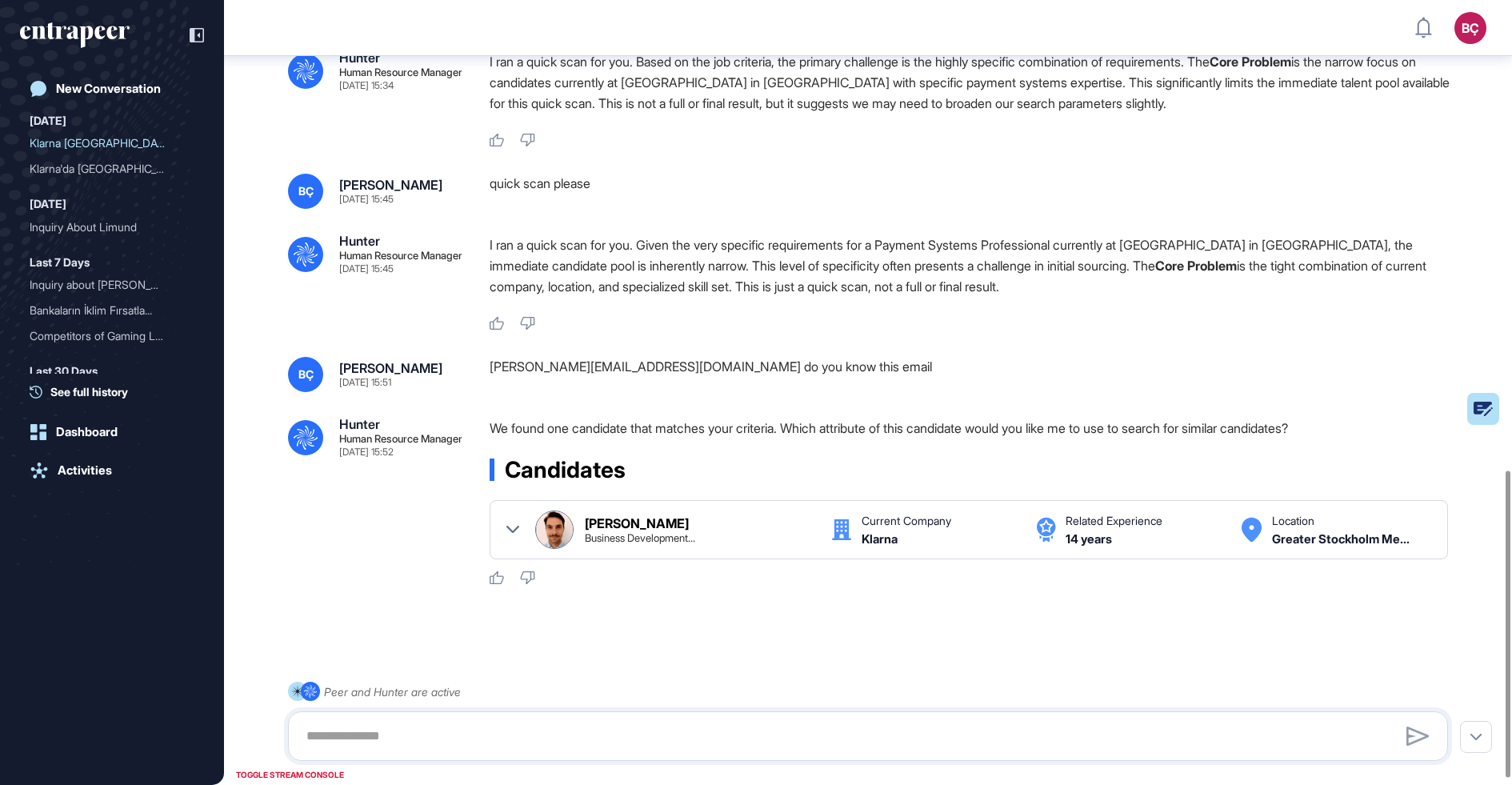
click at [506, 500] on div "Candidates Filip Mechler Bergström Business Development... Current Company Klar…" at bounding box center [975, 509] width 971 height 101
click at [515, 523] on icon at bounding box center [512, 529] width 13 height 13
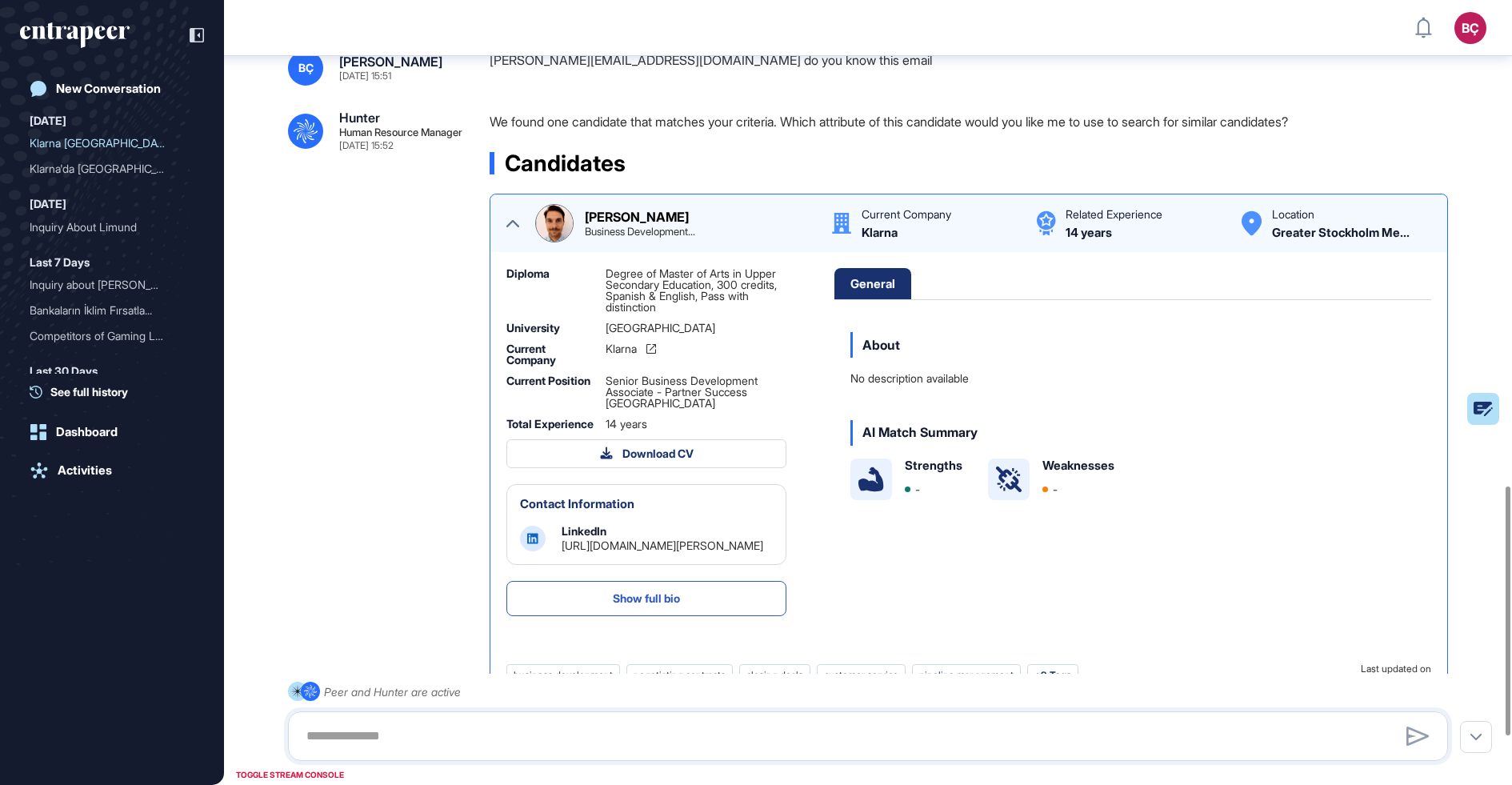
scroll to position [1682, 0]
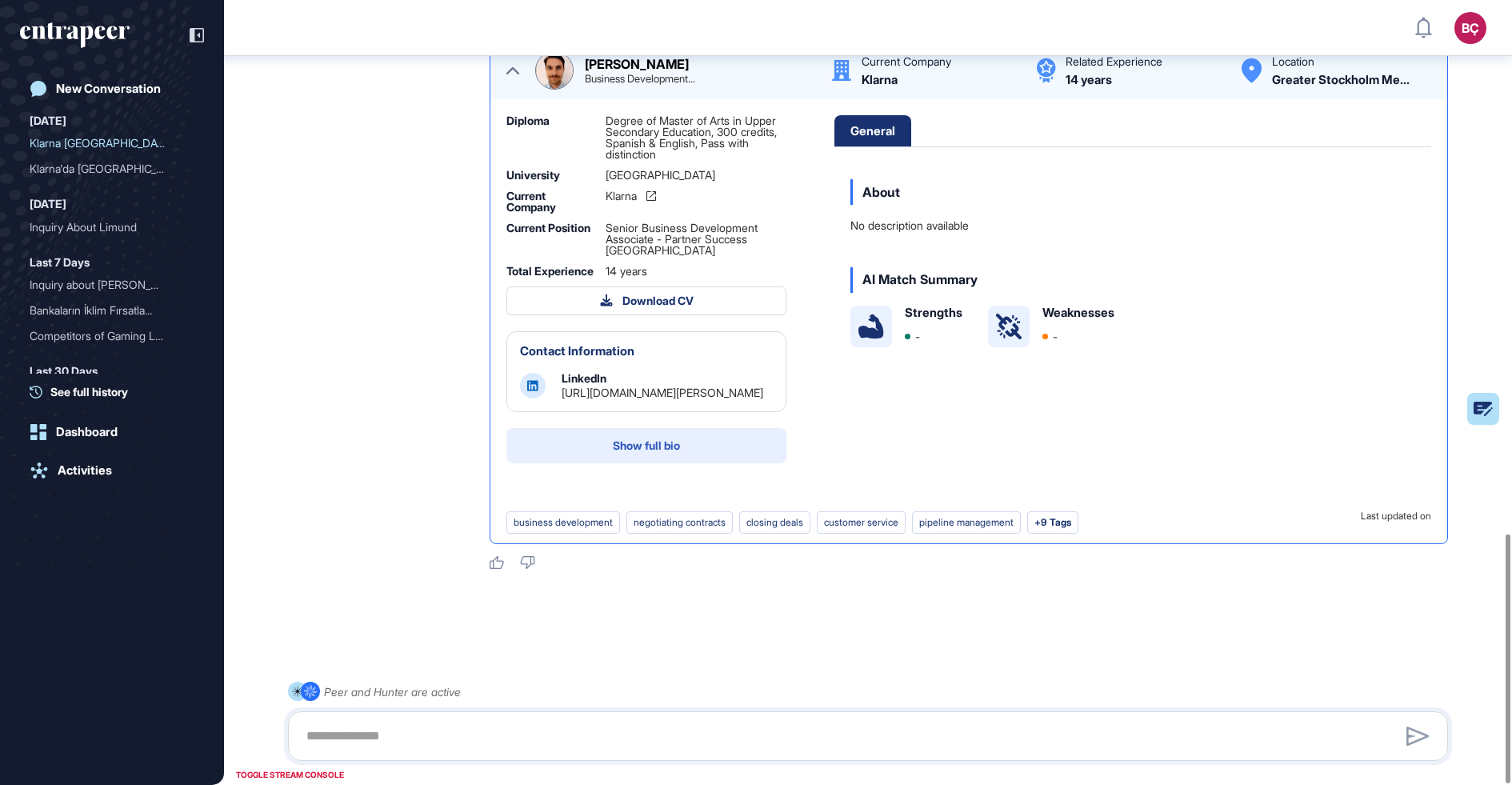
click at [645, 448] on span "Show full bio" at bounding box center [647, 445] width 67 height 11
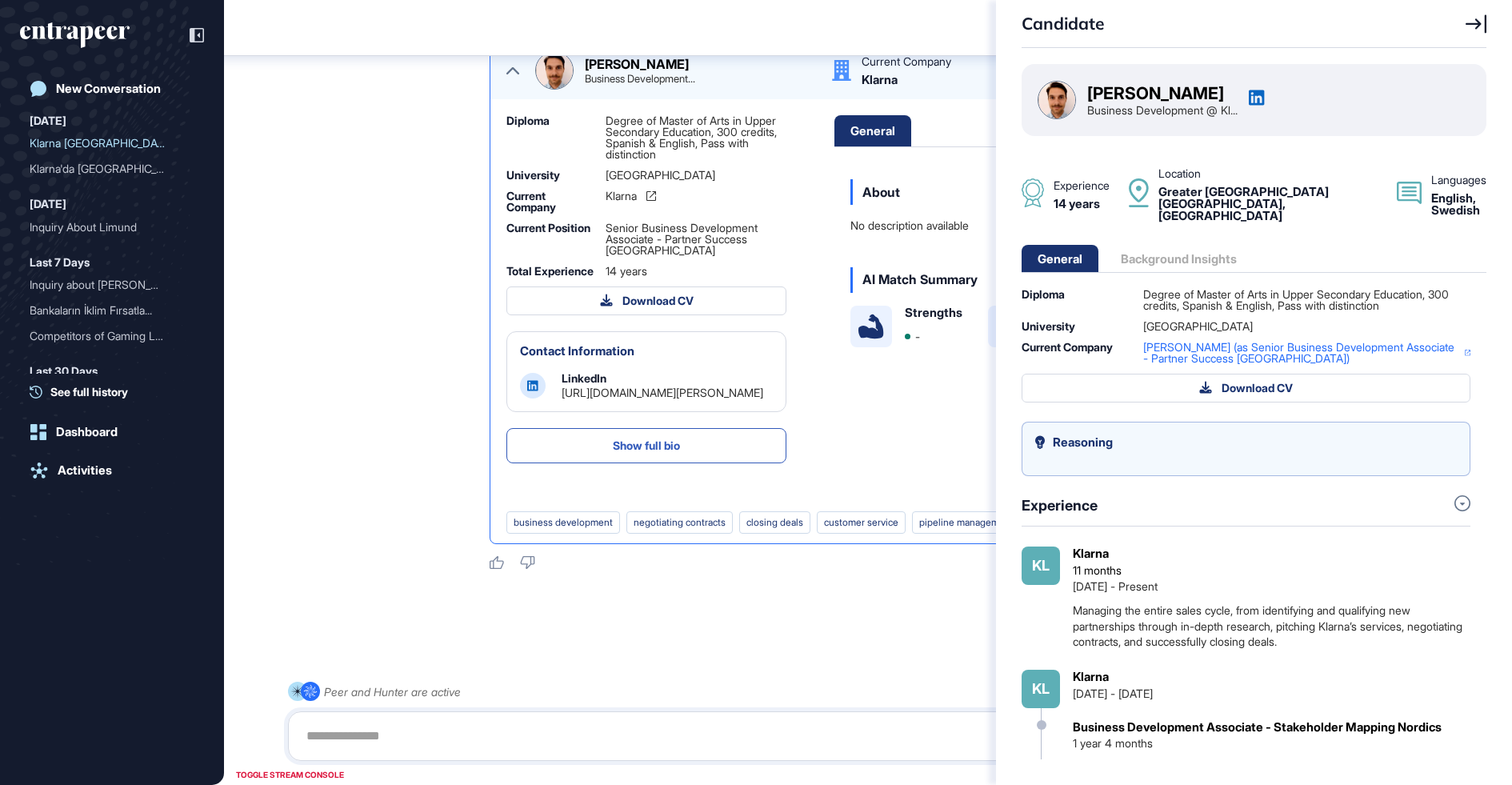
click at [1183, 245] on div "General Background Insights" at bounding box center [1137, 258] width 231 height 27
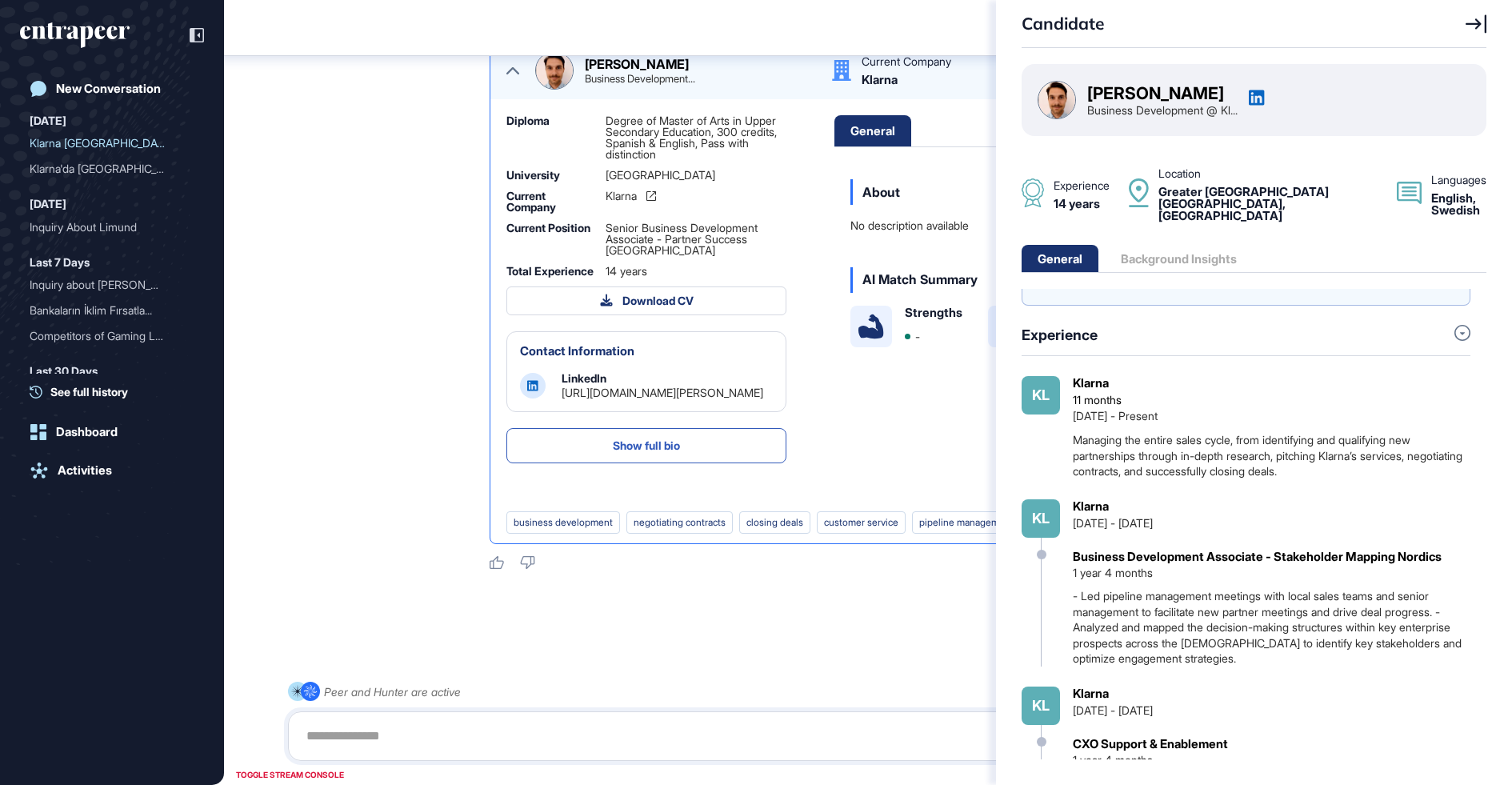
scroll to position [0, 0]
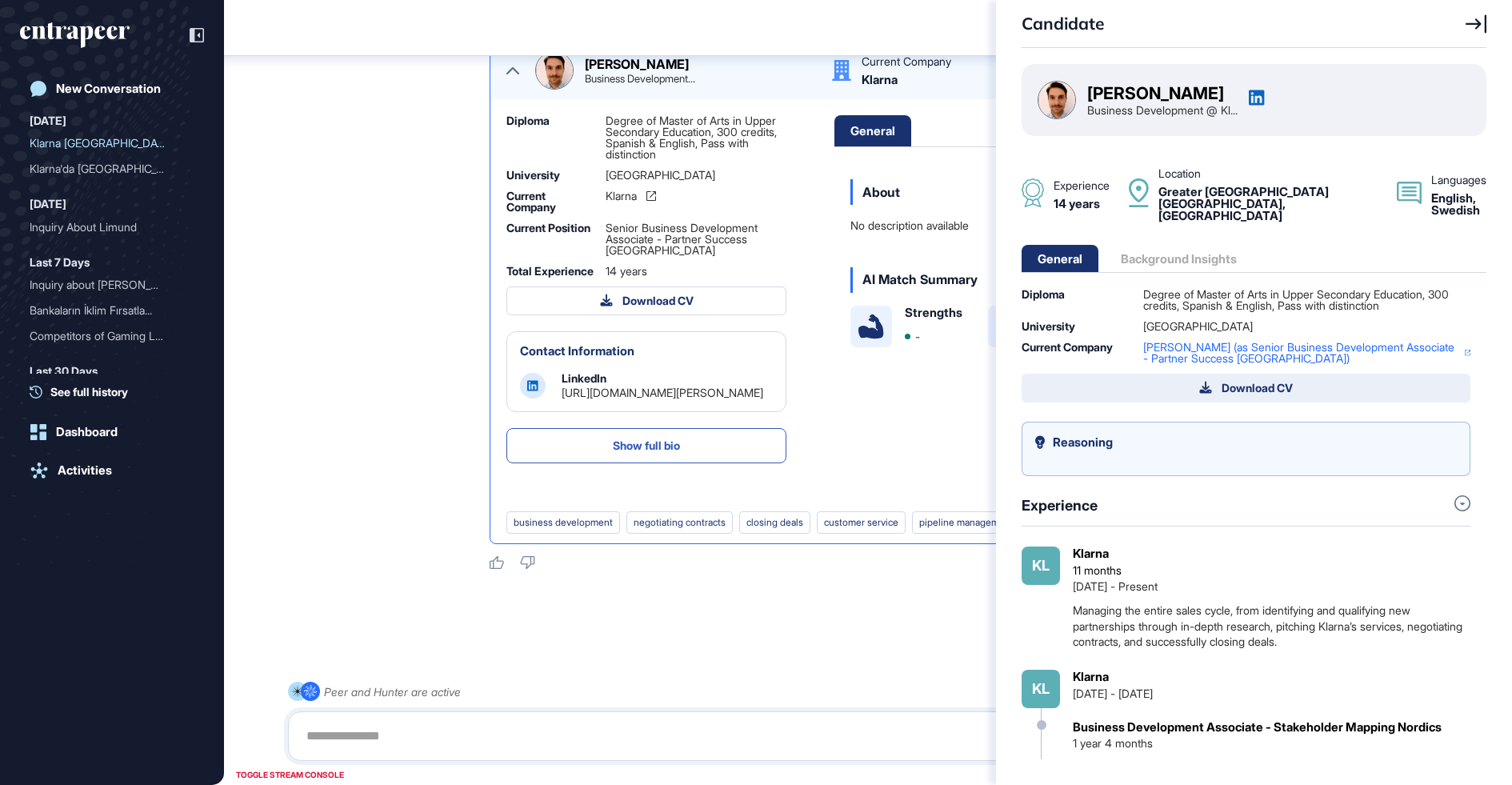
click at [1182, 375] on button "Download CV" at bounding box center [1246, 388] width 449 height 29
click at [1173, 248] on div "General Background Insights" at bounding box center [1137, 258] width 231 height 27
click at [1477, 33] on icon at bounding box center [1476, 24] width 21 height 19
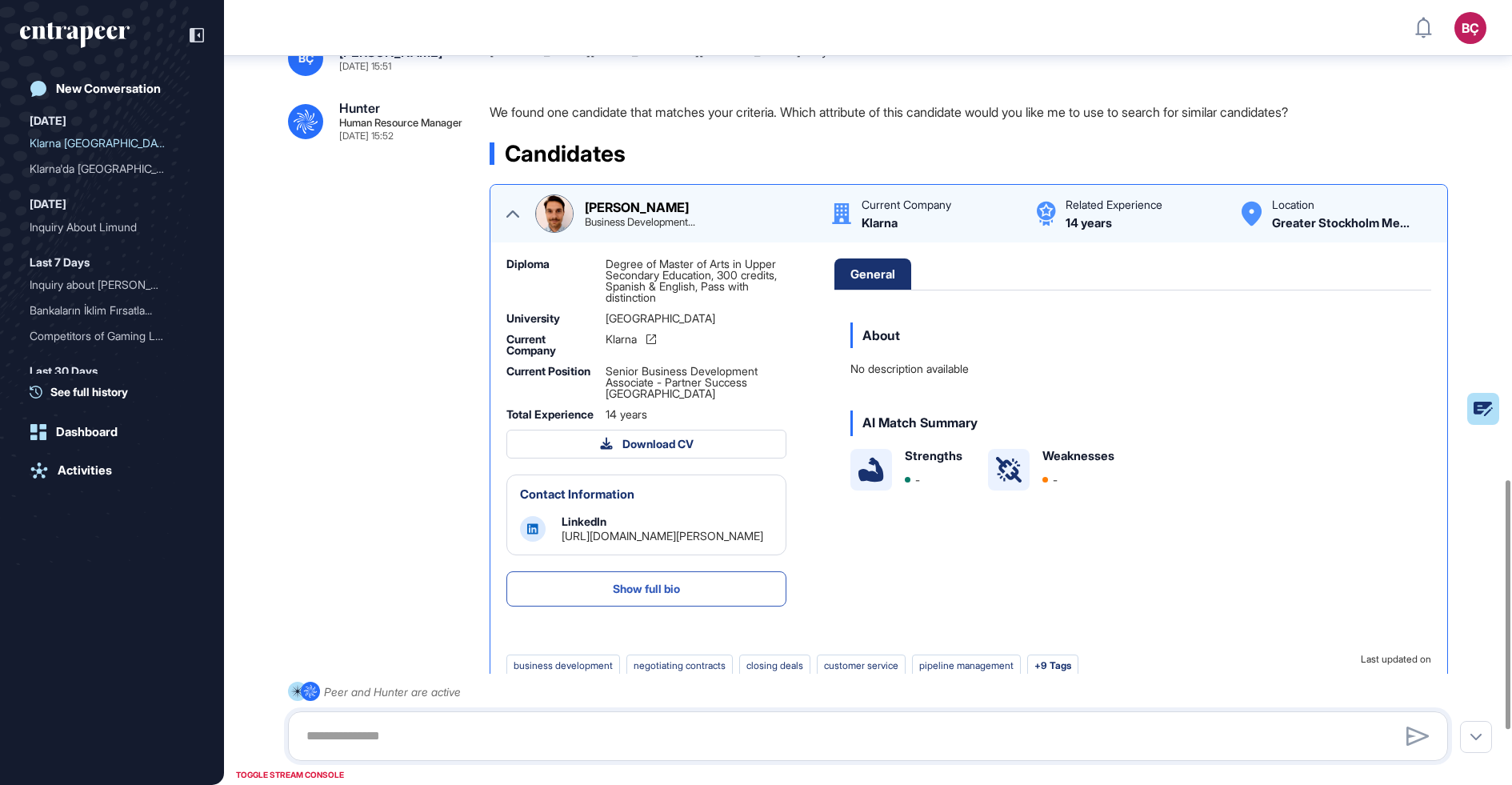
scroll to position [1531, 0]
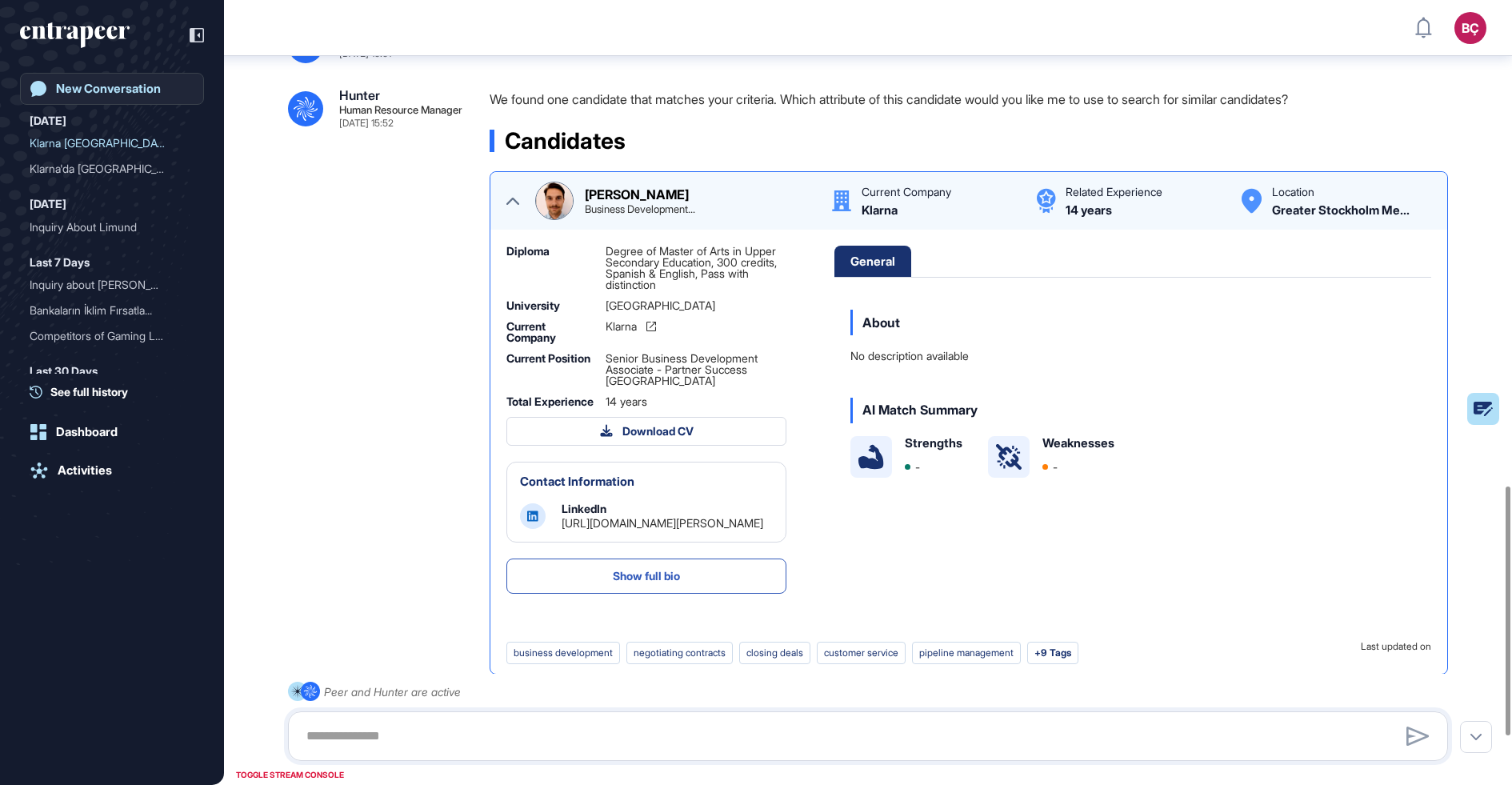
click at [83, 84] on div "New Conversation" at bounding box center [108, 88] width 105 height 14
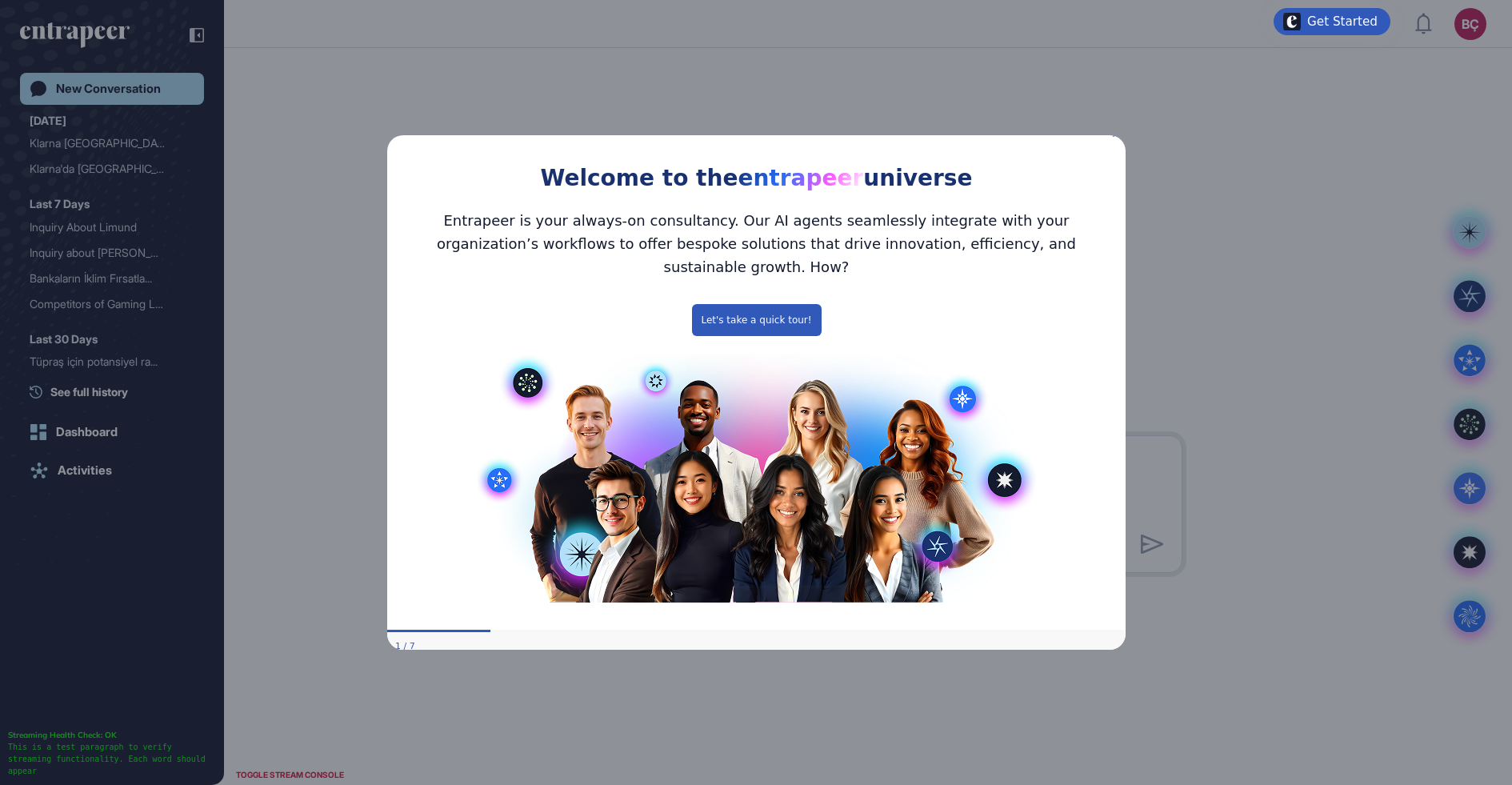
click at [1117, 137] on icon "Close Preview" at bounding box center [1115, 134] width 7 height 7
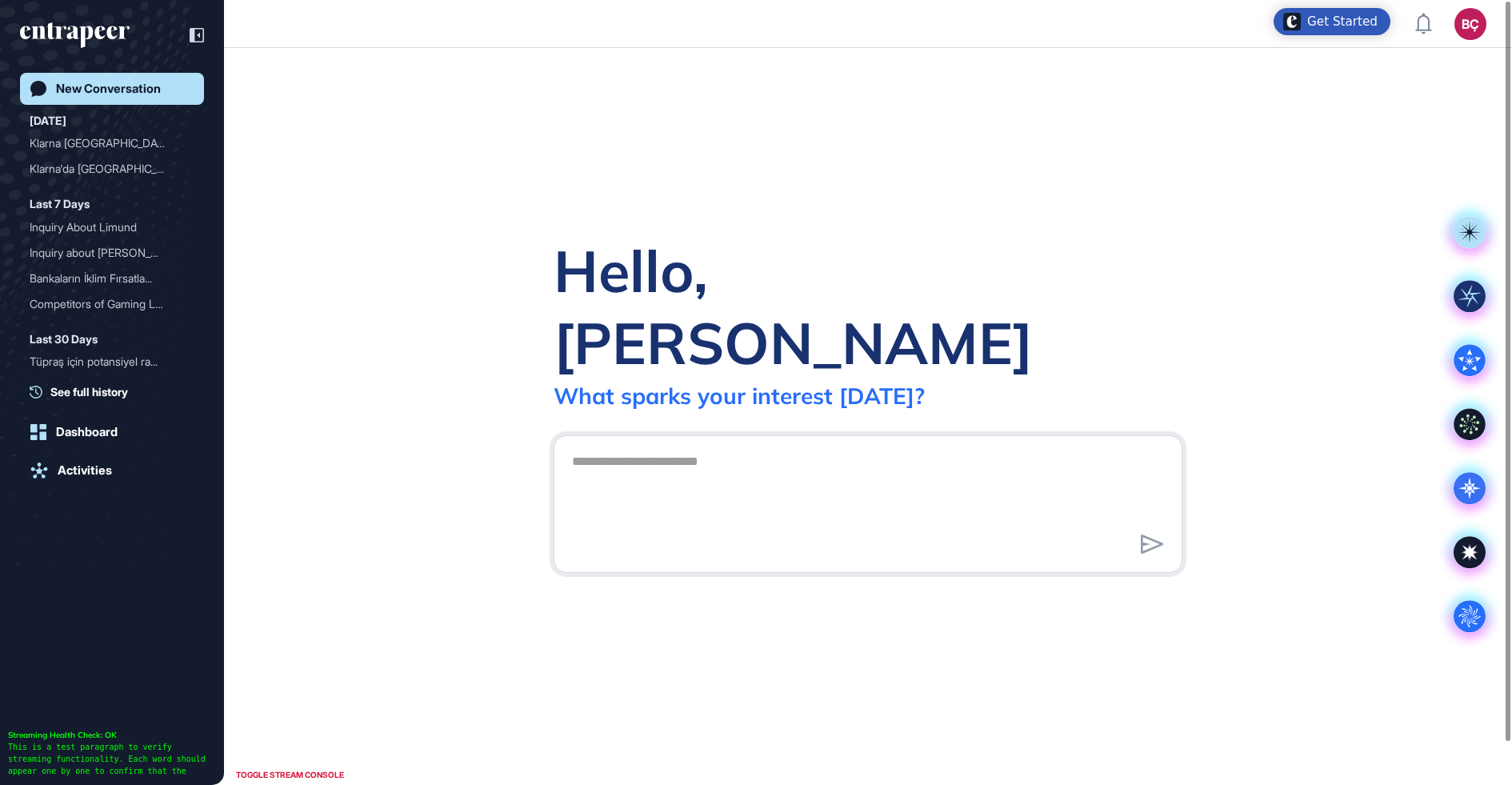
click at [1480, 25] on div "BÇ" at bounding box center [1470, 24] width 32 height 32
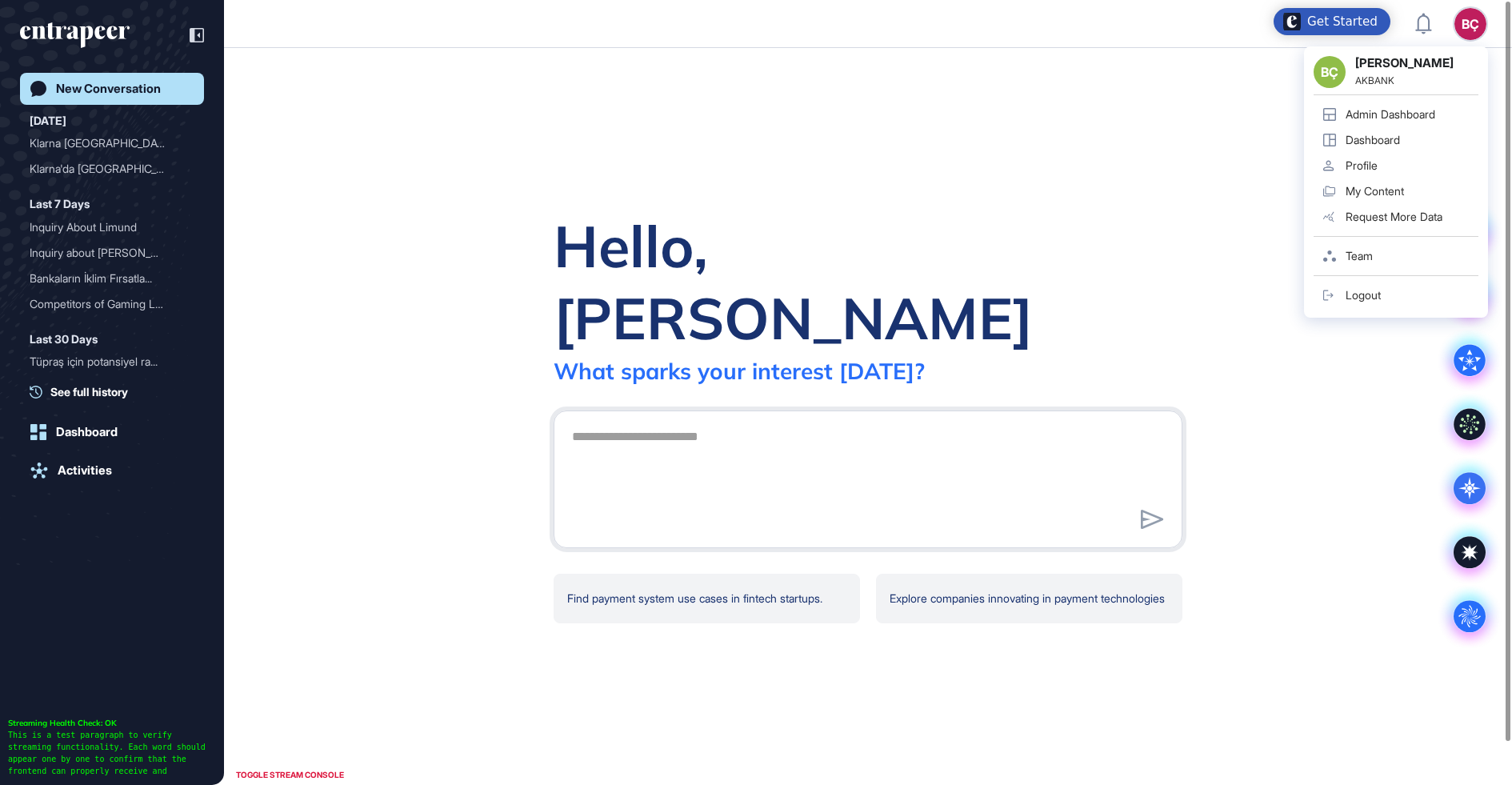
click at [1388, 116] on div "Admin Dashboard" at bounding box center [1390, 114] width 90 height 13
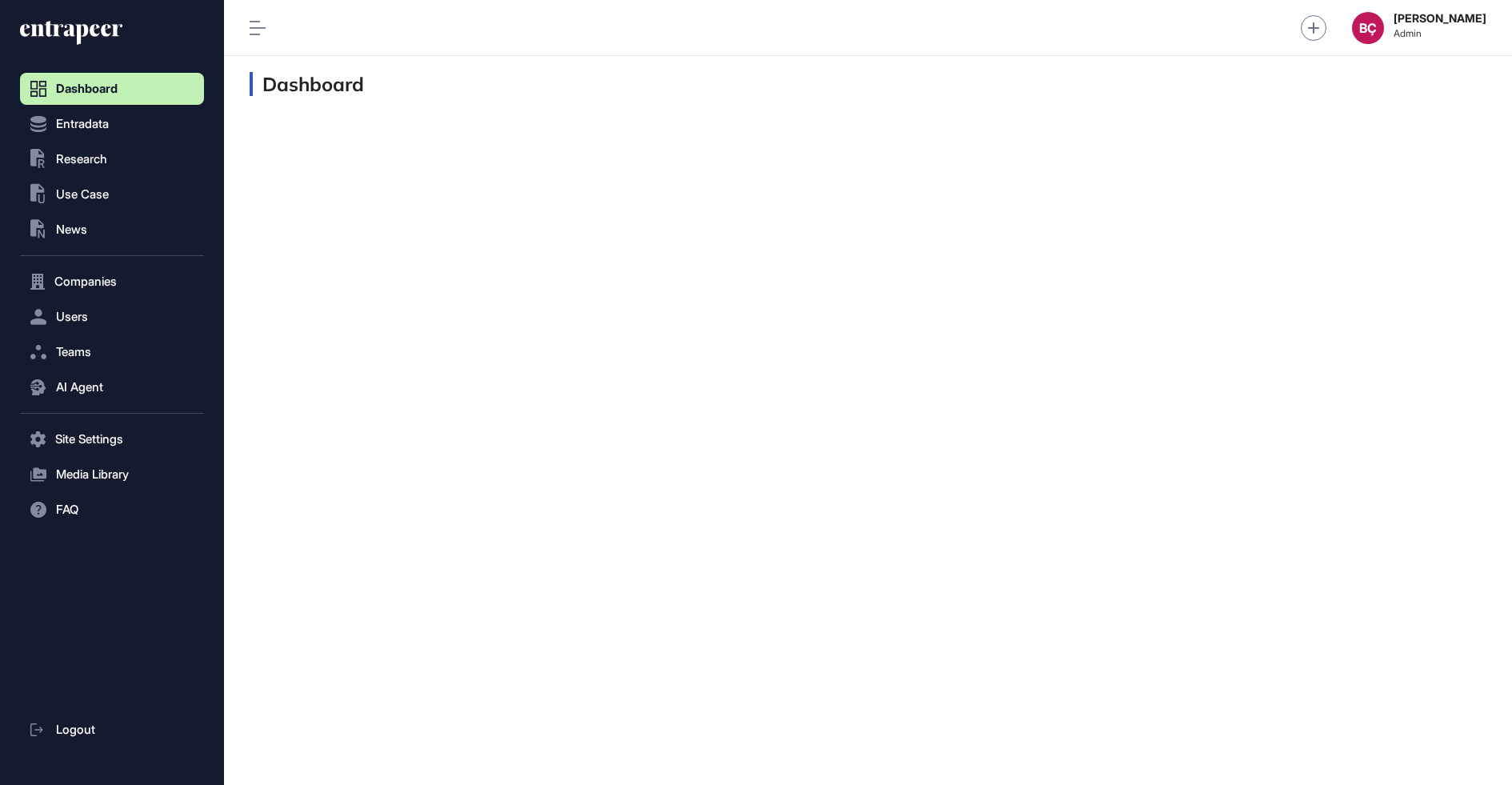
scroll to position [1, 1]
click at [77, 384] on span "AI Agent" at bounding box center [80, 387] width 47 height 13
click at [77, 438] on link "Messages" at bounding box center [115, 449] width 176 height 29
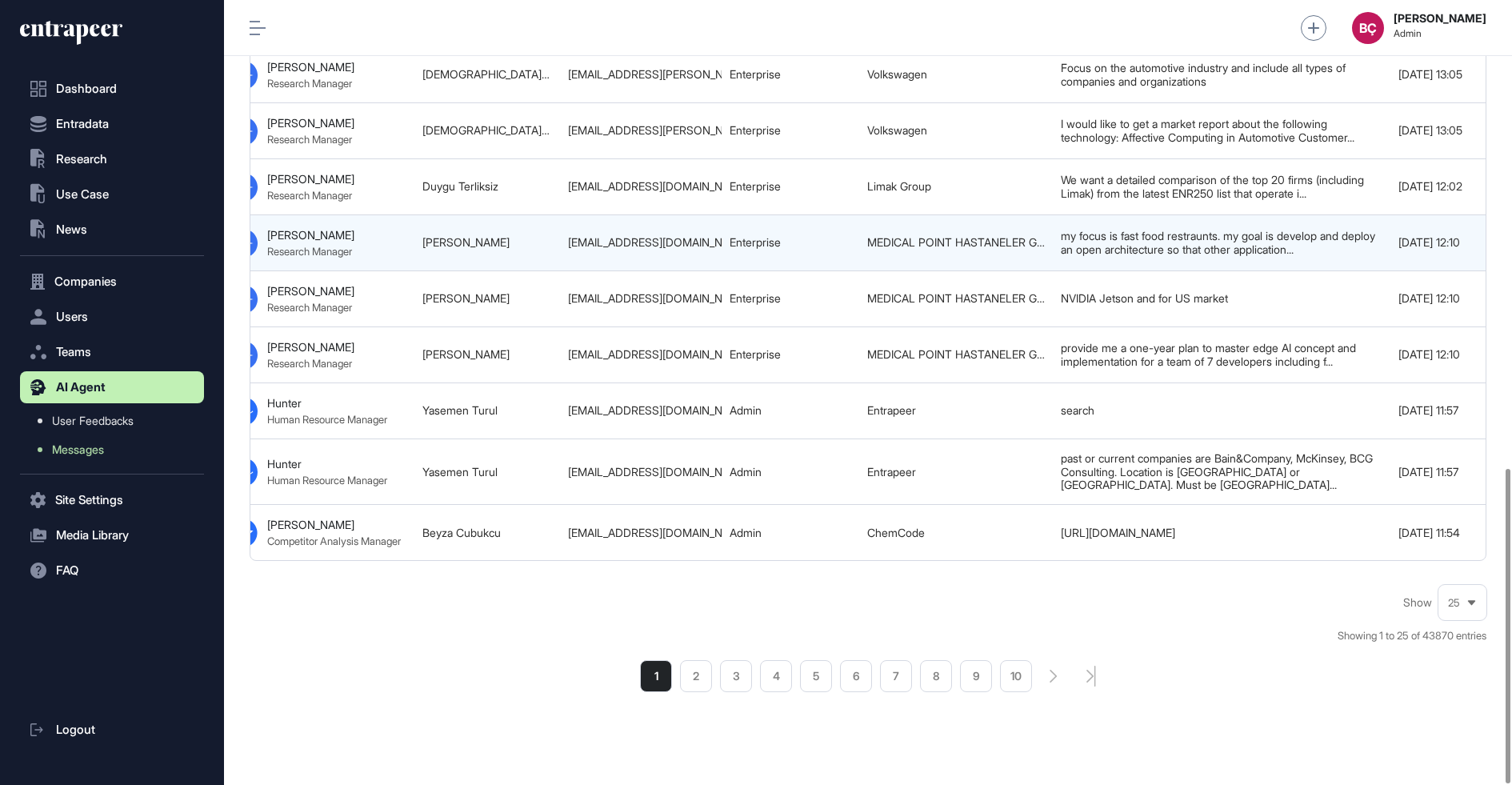
scroll to position [0, 841]
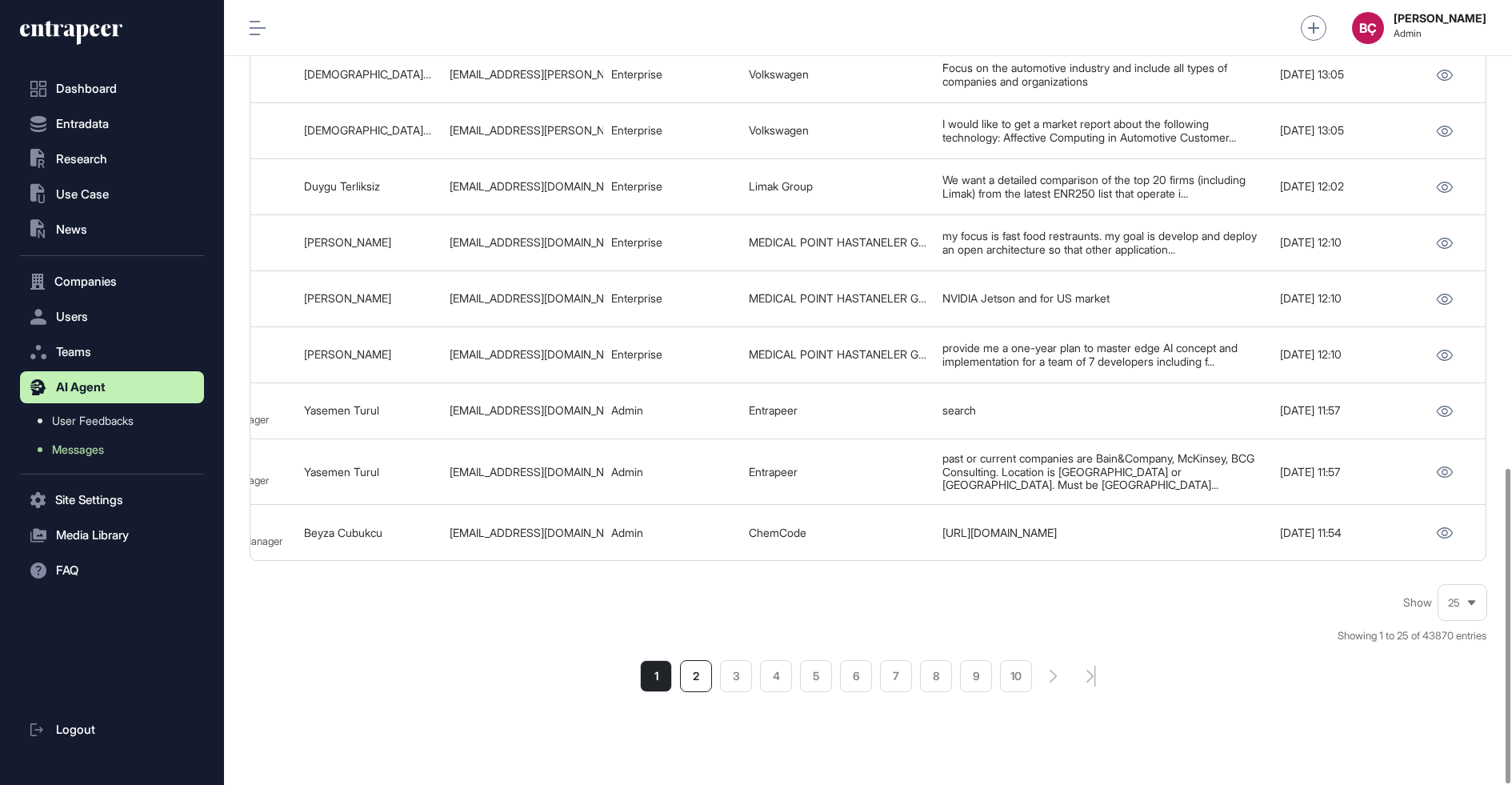
click at [685, 660] on li "2" at bounding box center [696, 676] width 32 height 32
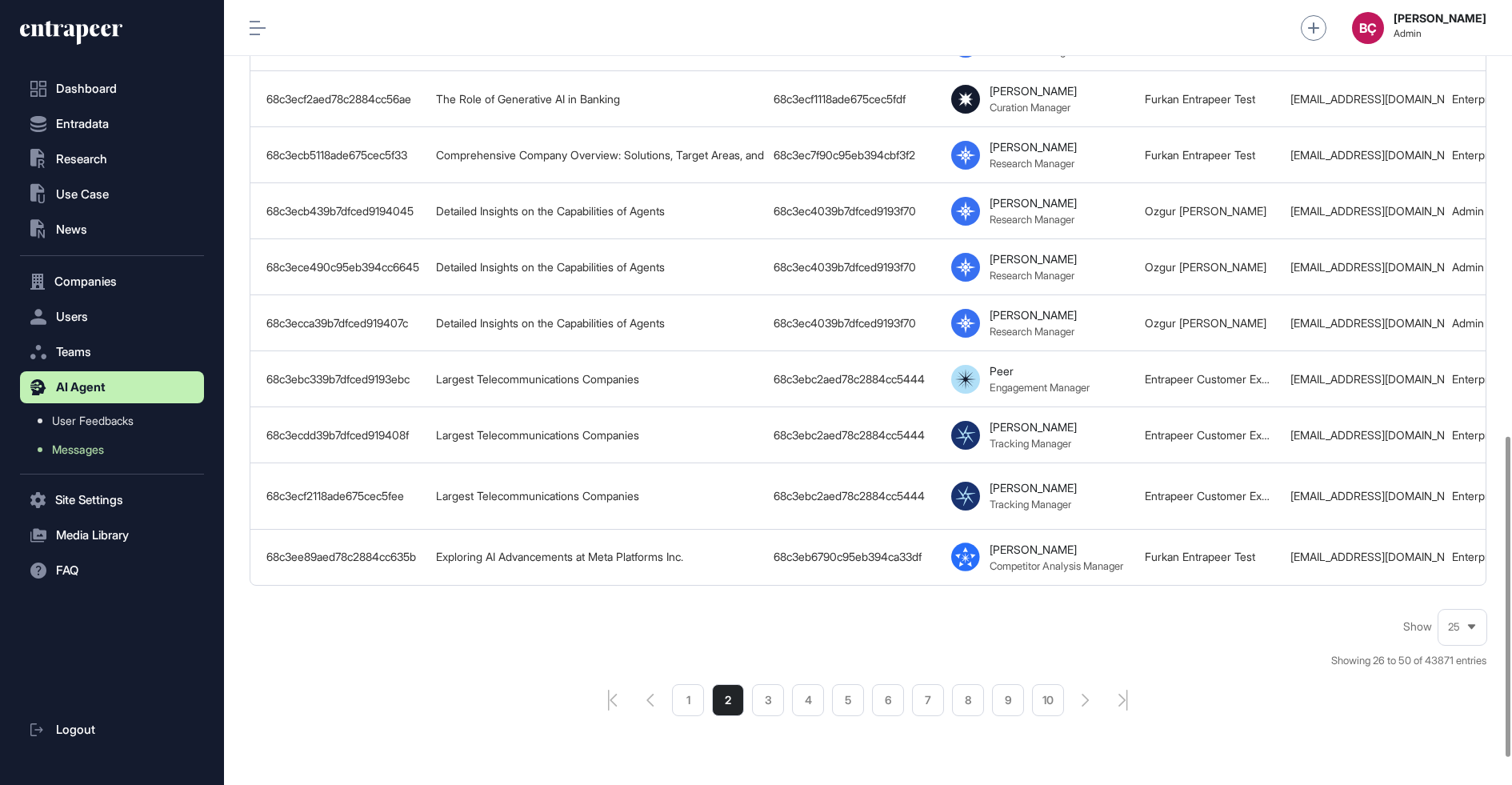
scroll to position [1132, 0]
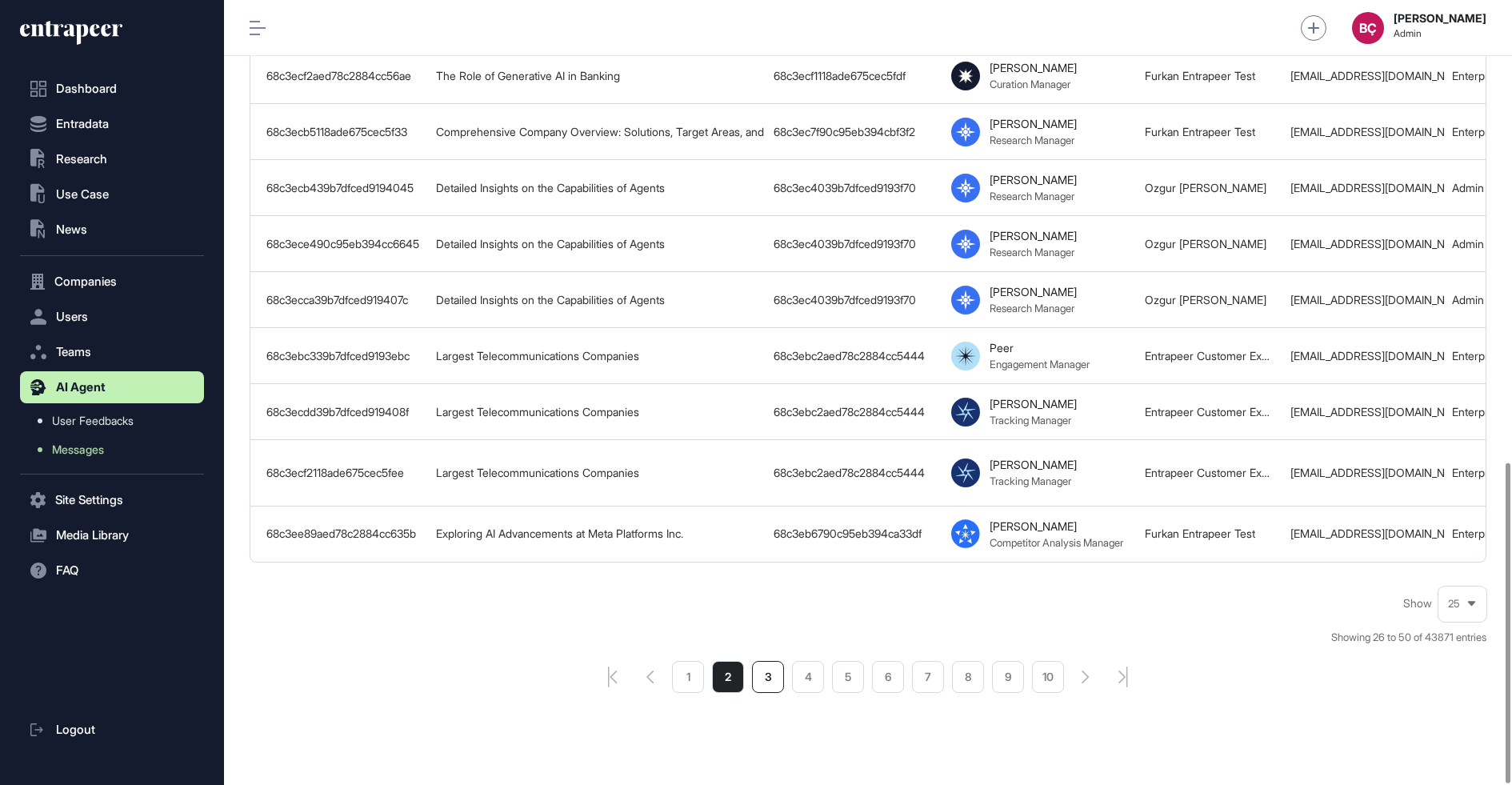
click at [763, 661] on li "3" at bounding box center [768, 677] width 32 height 32
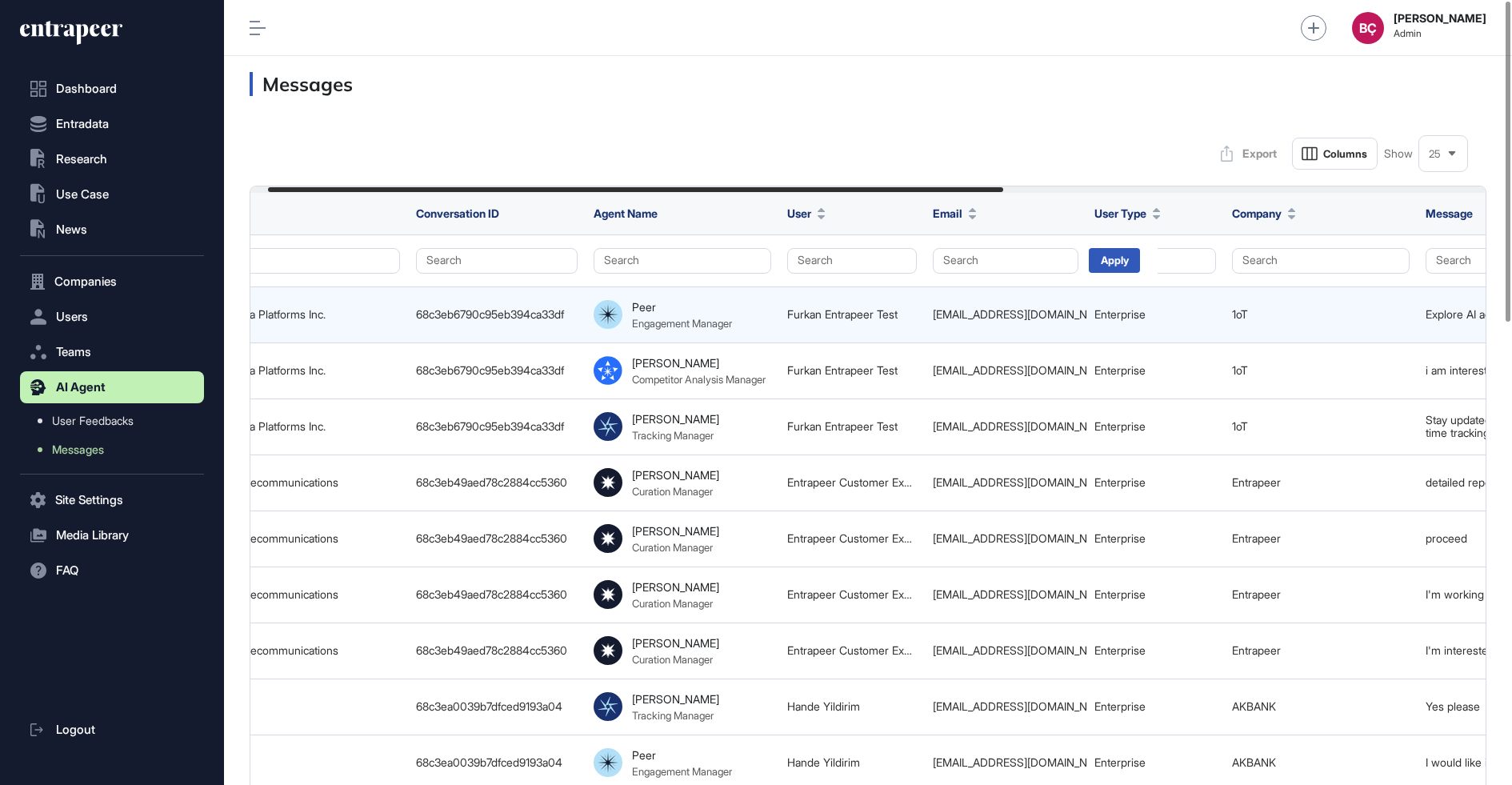
scroll to position [0, 658]
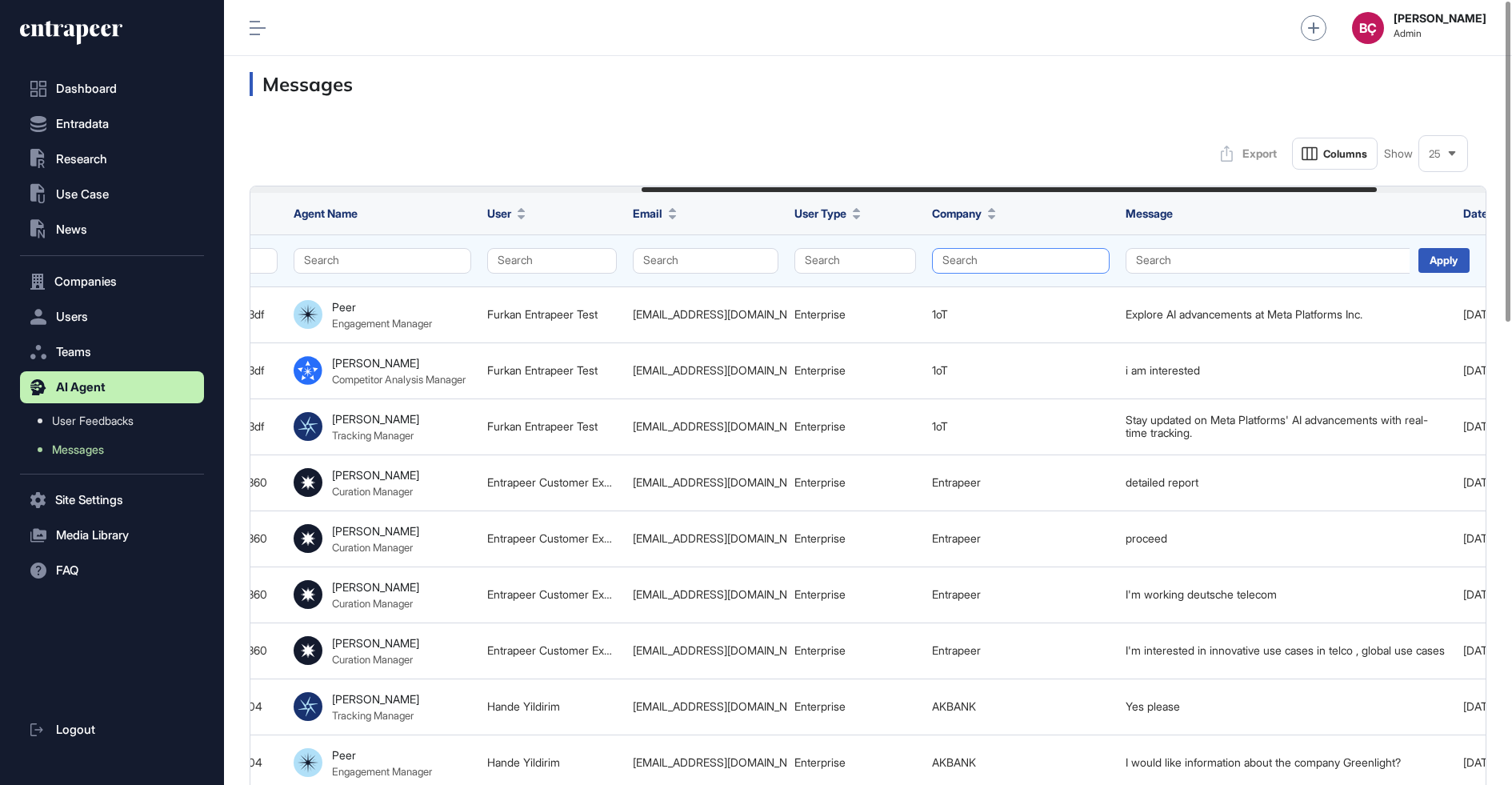
click at [997, 254] on button "Search" at bounding box center [1020, 261] width 177 height 25
click at [1007, 292] on input "text" at bounding box center [1055, 295] width 162 height 22
type input "****"
click at [954, 320] on div "MEDICAL POINT HASTANELER GRUBU" at bounding box center [1049, 323] width 215 height 23
click at [1422, 263] on div "Apply" at bounding box center [1443, 260] width 51 height 24
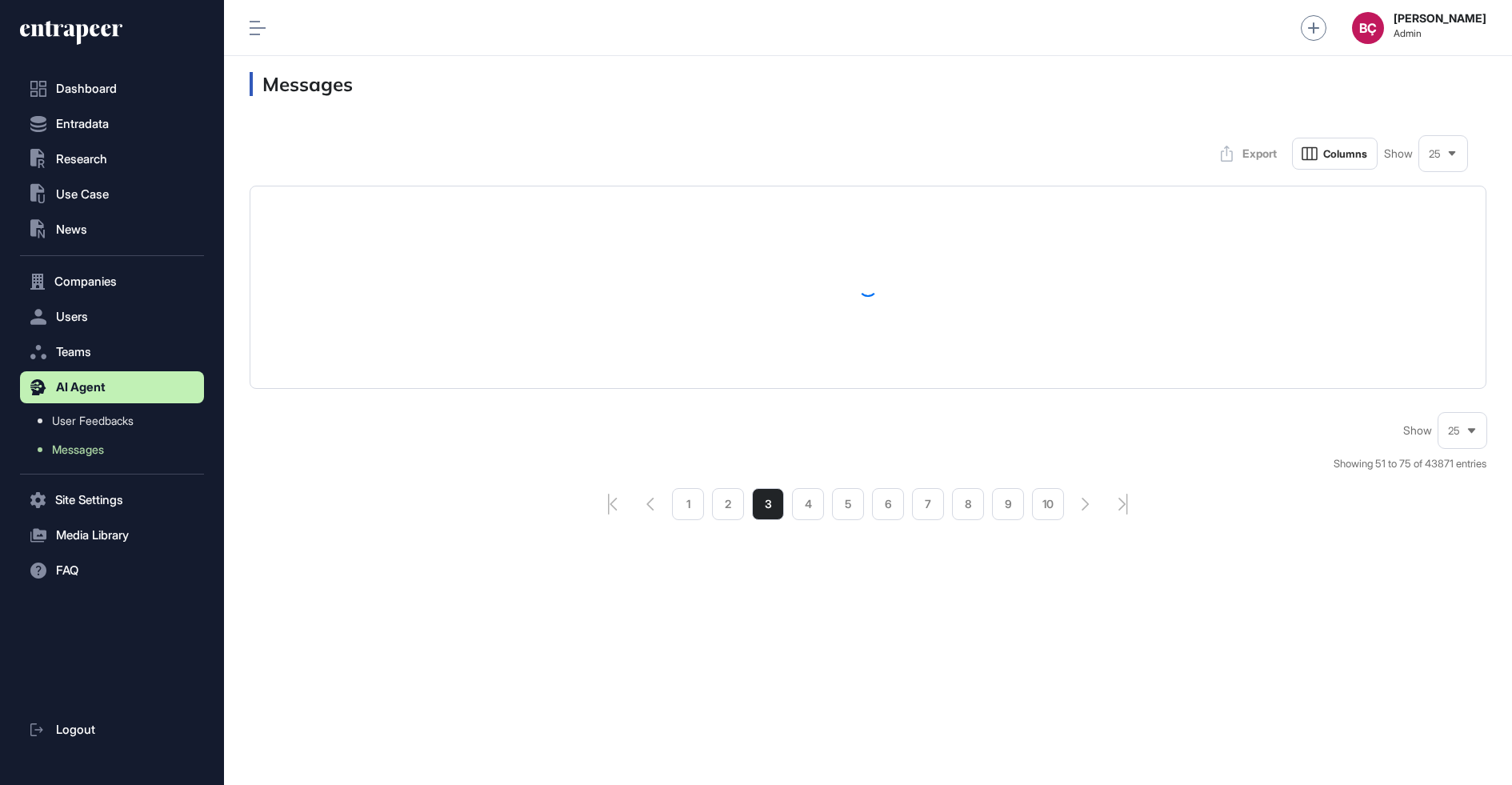
scroll to position [784, 1287]
click at [75, 453] on span "Messages" at bounding box center [78, 449] width 52 height 13
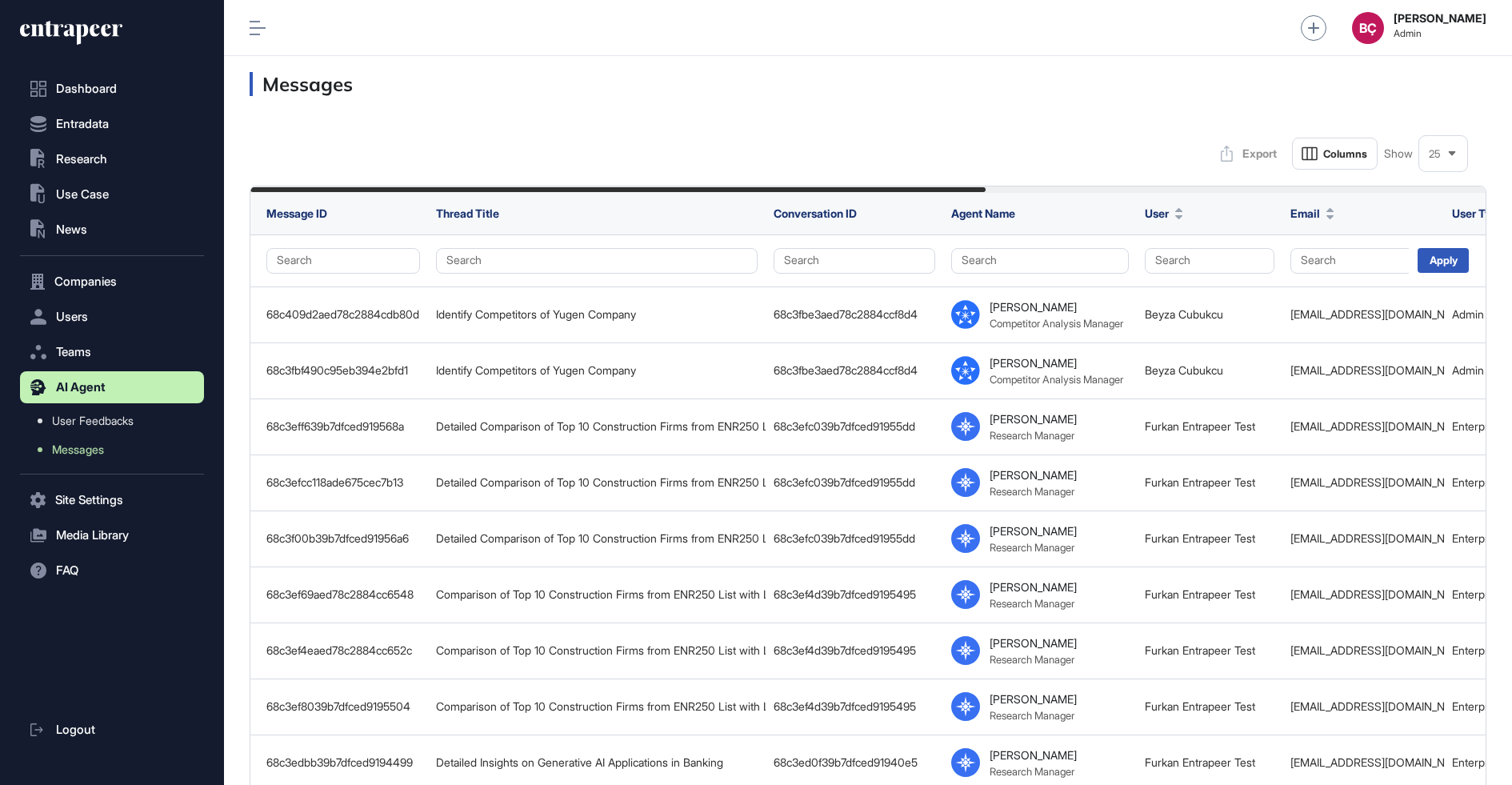
scroll to position [785, 1287]
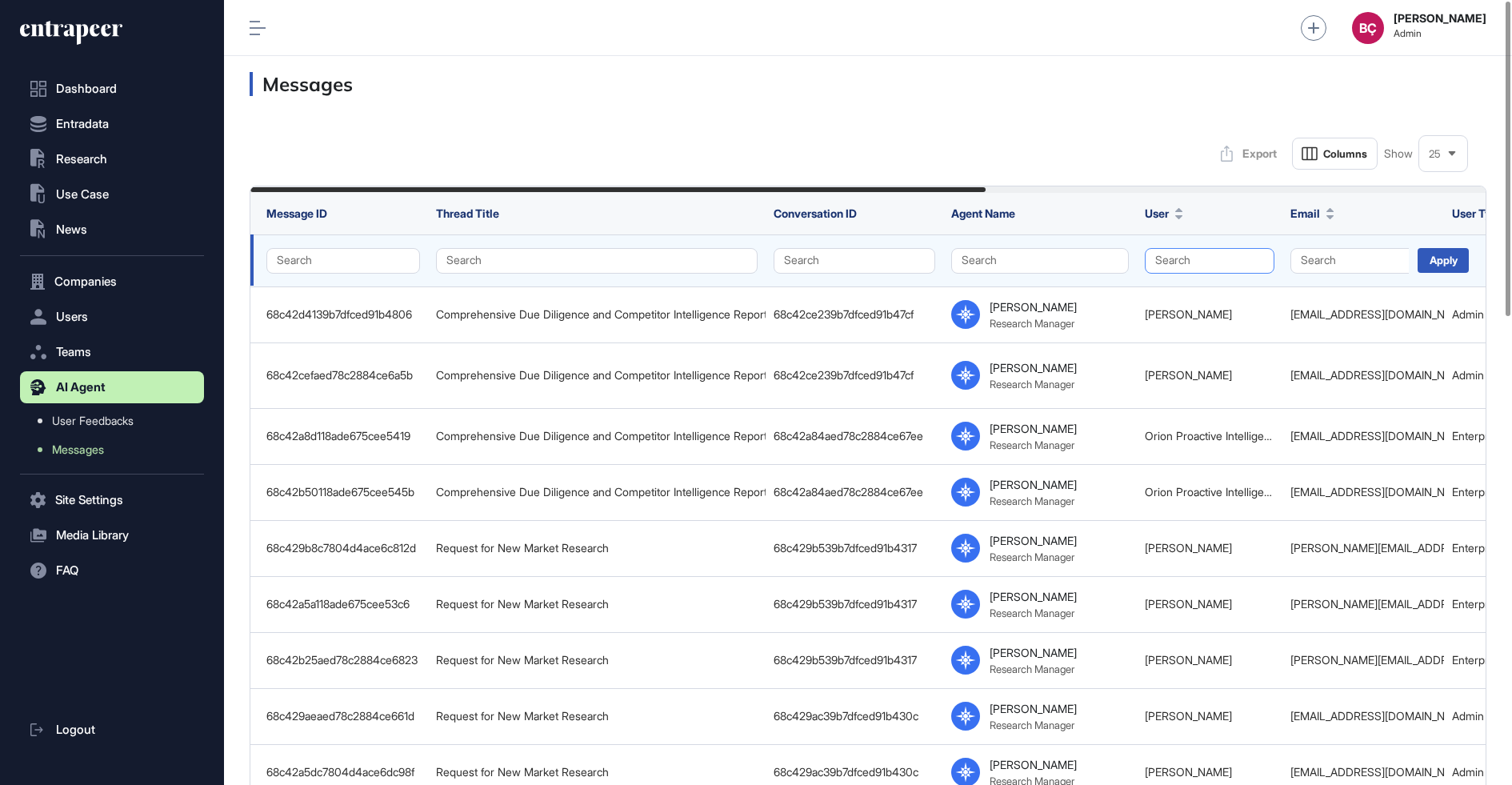
click at [1220, 257] on button "Search" at bounding box center [1209, 261] width 130 height 25
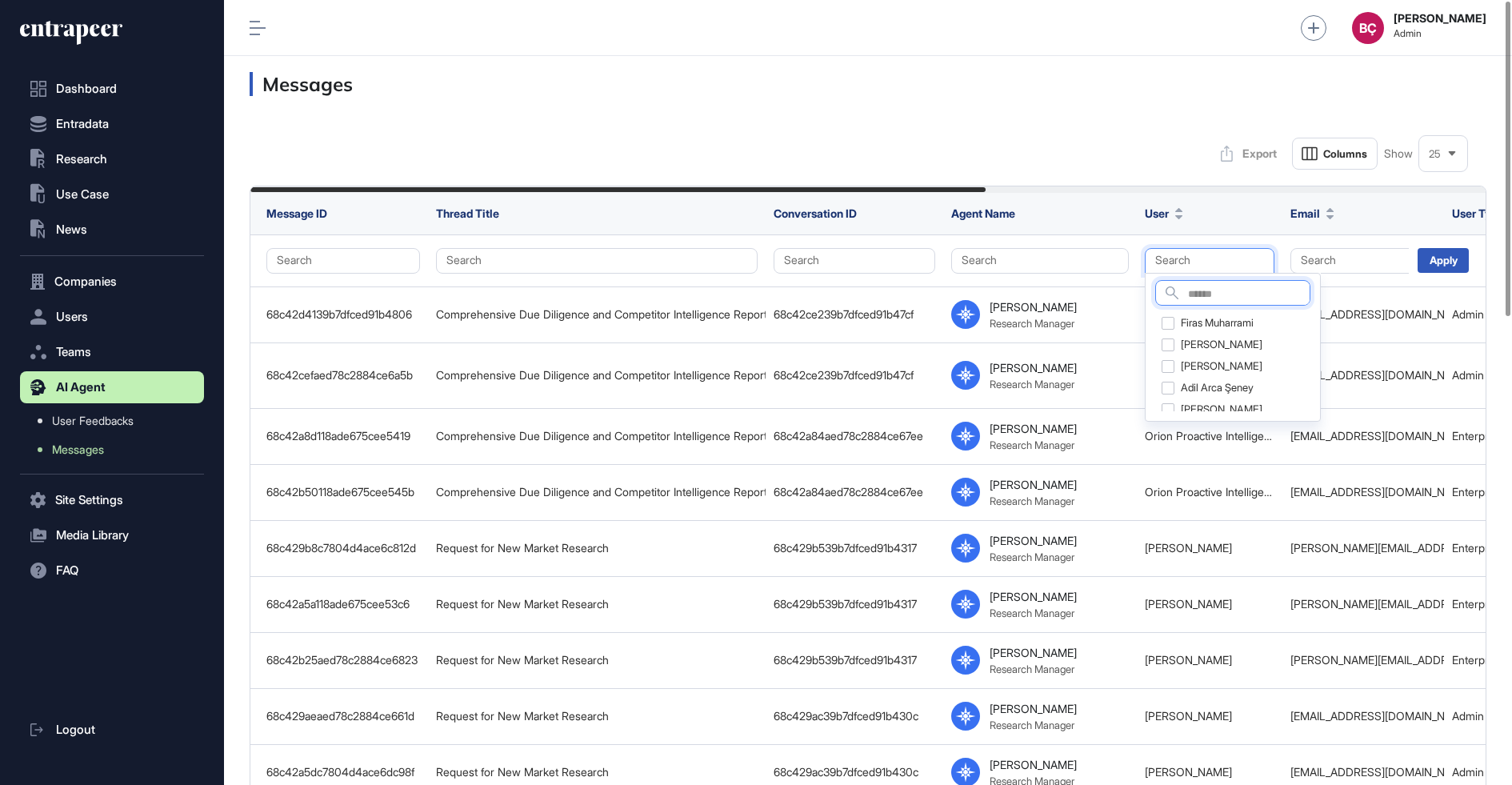
click at [1193, 289] on input "text" at bounding box center [1249, 295] width 122 height 22
click at [1206, 288] on input "****" at bounding box center [1249, 295] width 122 height 22
type input "****"
click at [1163, 325] on div "Rıza Bozoklar" at bounding box center [1233, 323] width 155 height 23
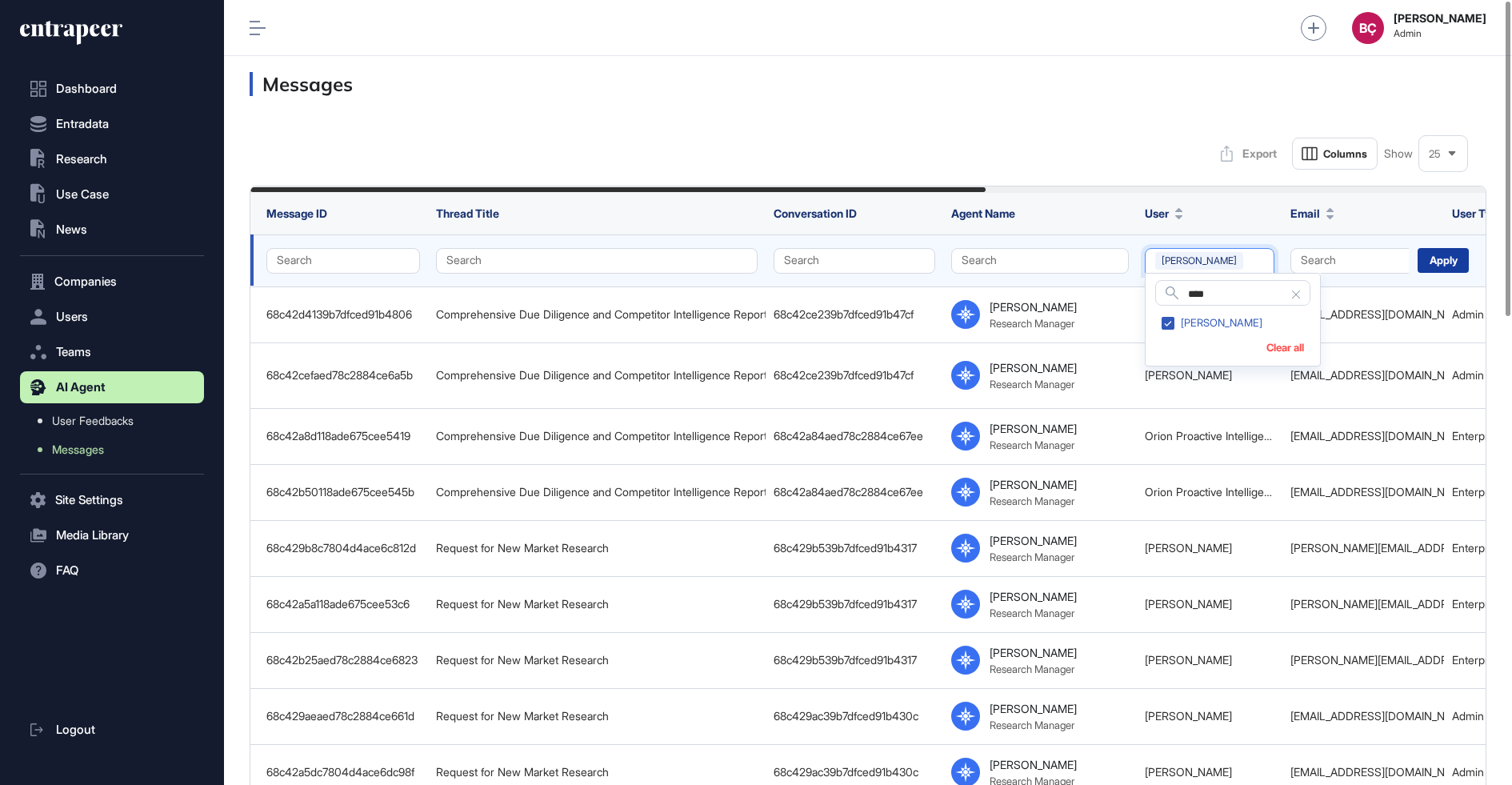
click at [1434, 260] on div "Apply" at bounding box center [1443, 260] width 51 height 24
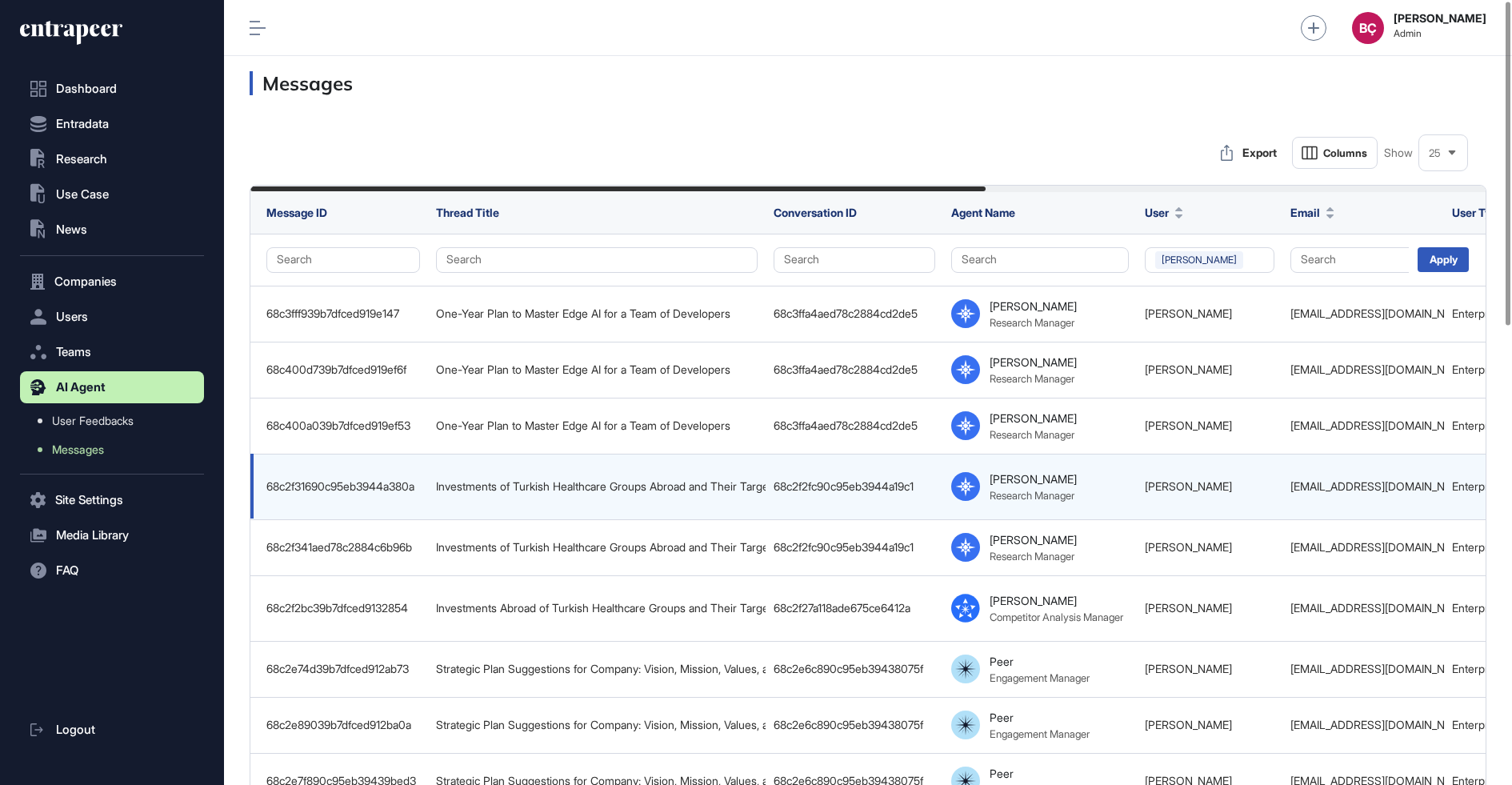
scroll to position [0, 841]
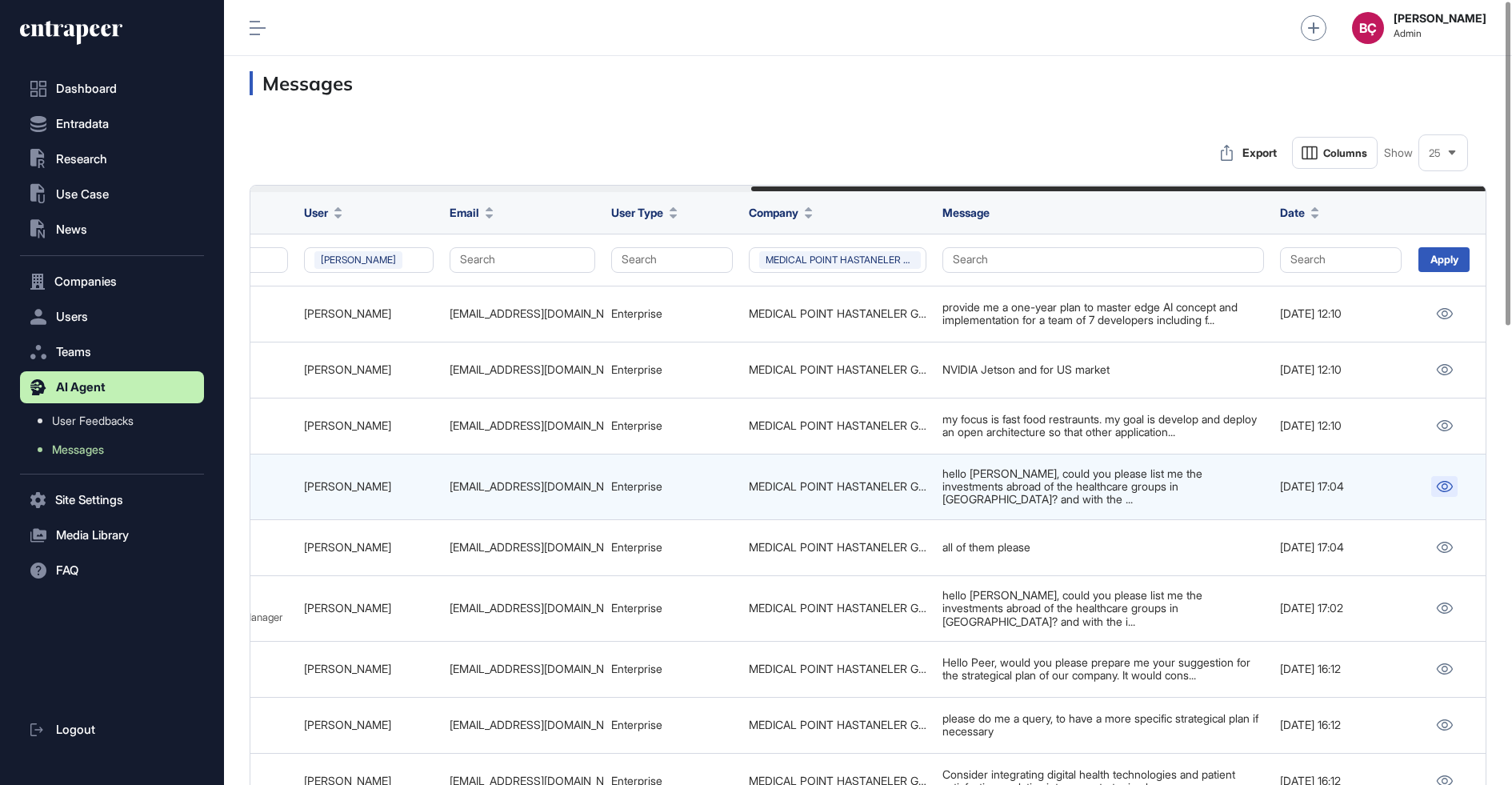
click at [1449, 476] on link at bounding box center [1444, 486] width 26 height 21
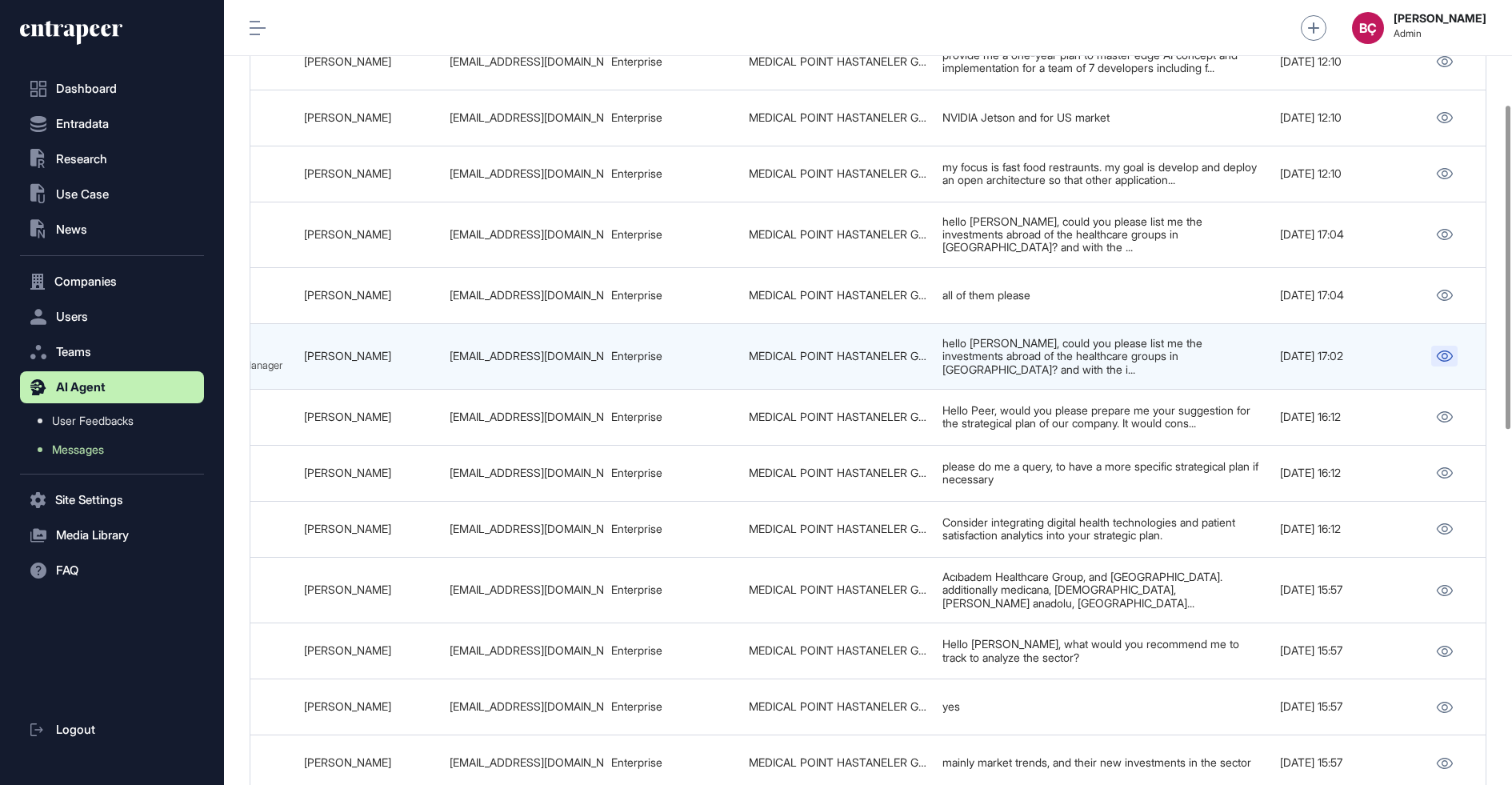
click at [1441, 346] on link at bounding box center [1444, 356] width 26 height 21
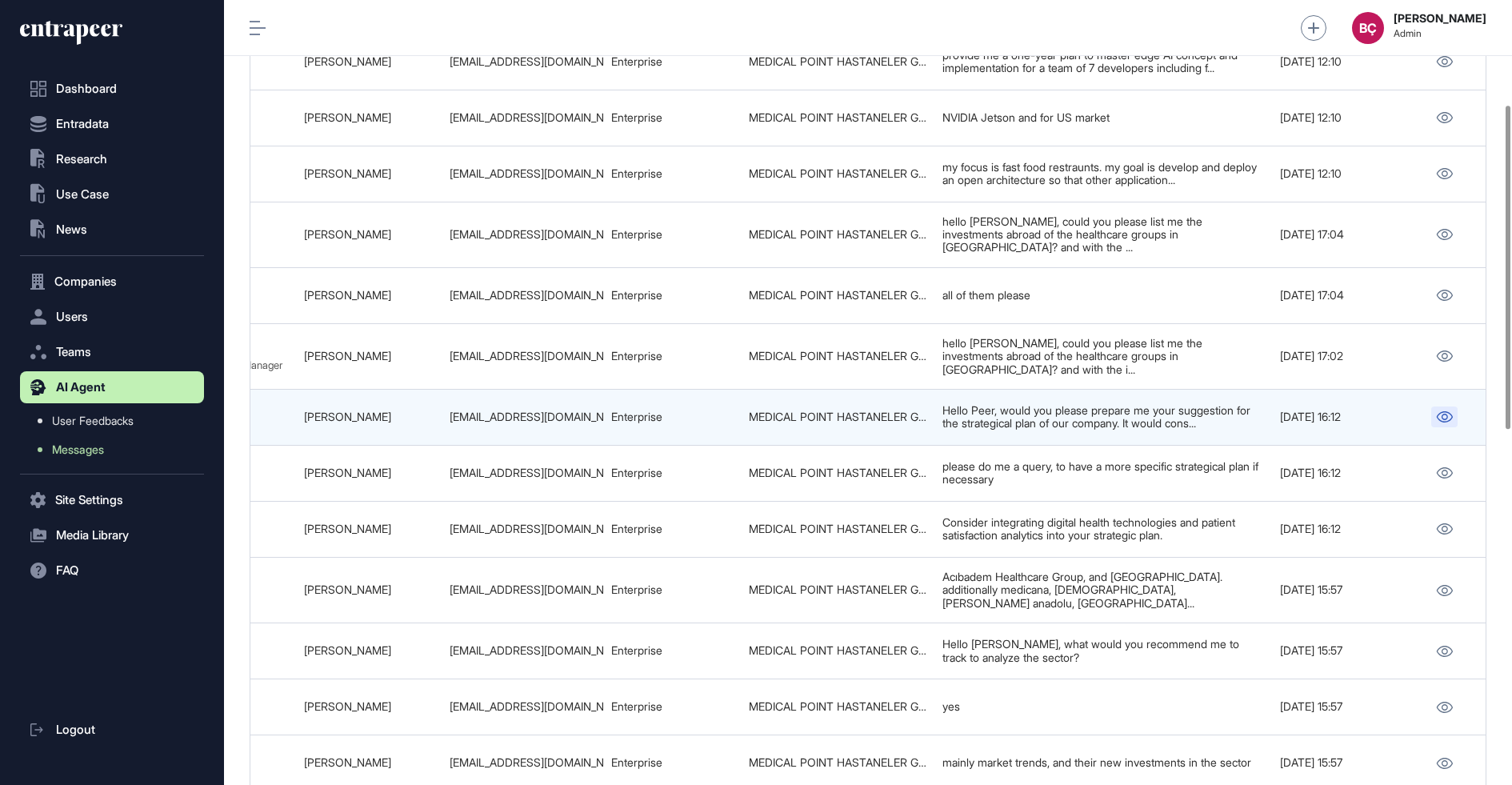
click at [1447, 411] on icon at bounding box center [1444, 416] width 17 height 11
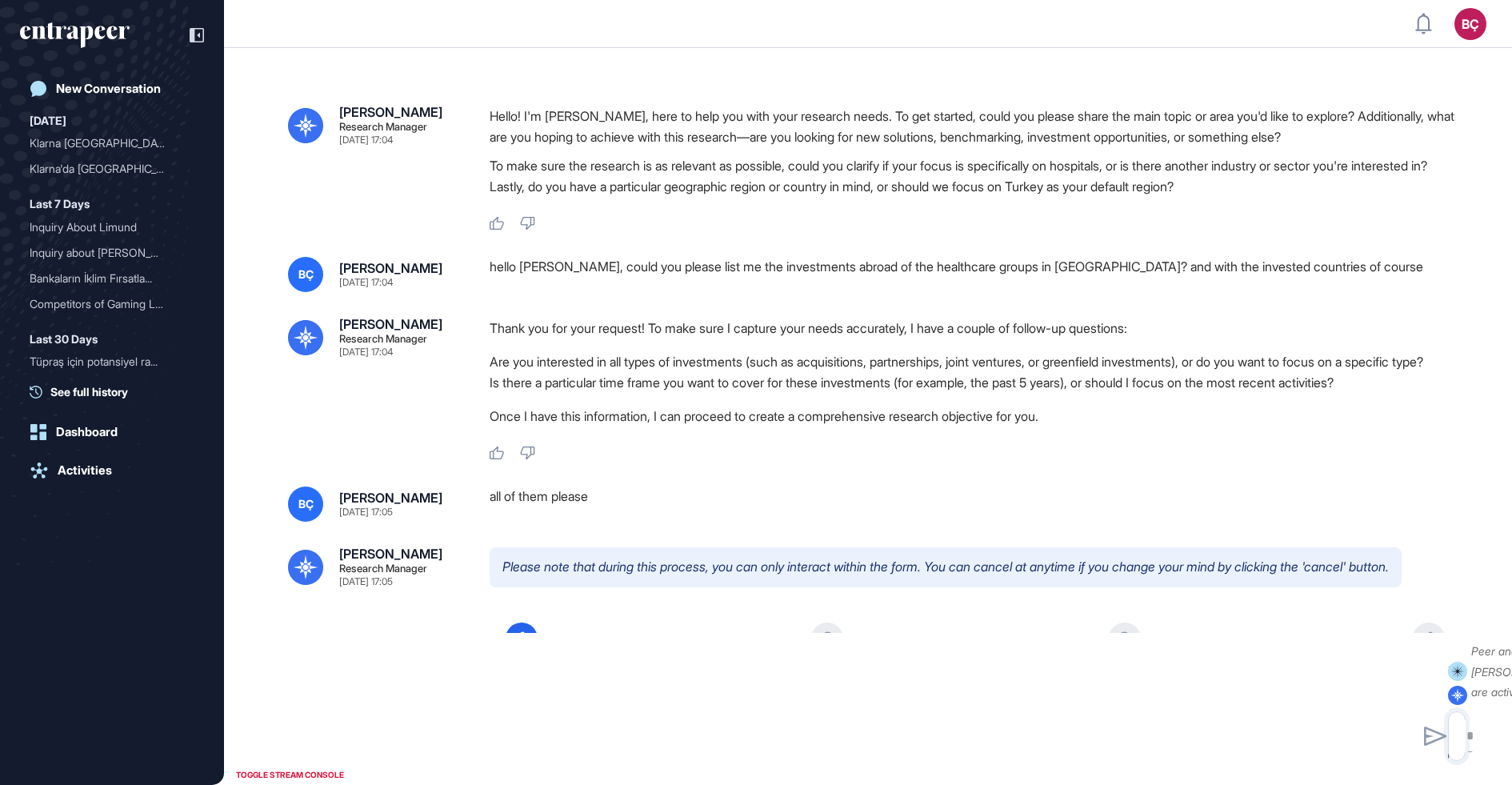
type input "*********"
type input "*"
type input "**********"
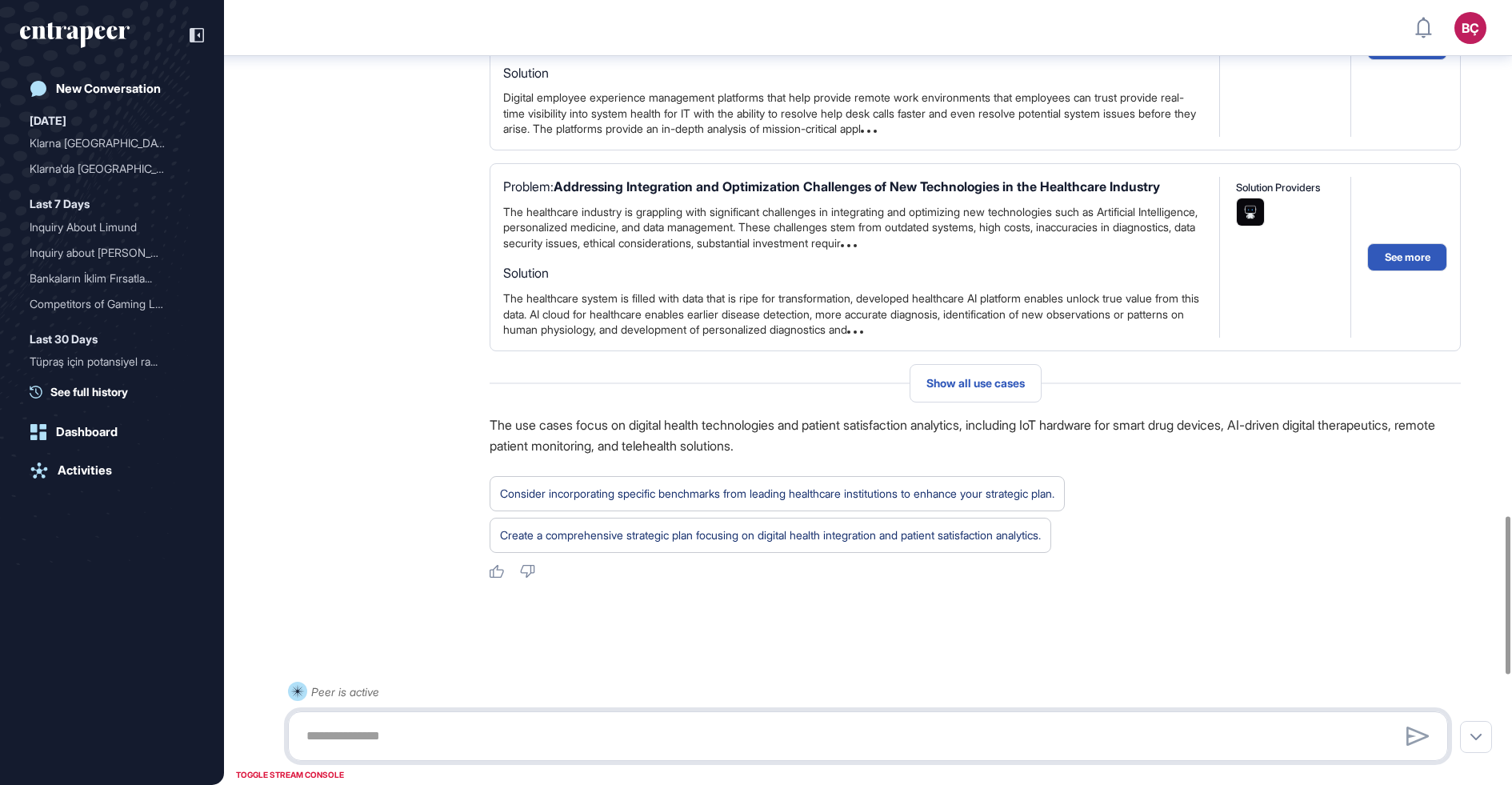
scroll to position [3111, 0]
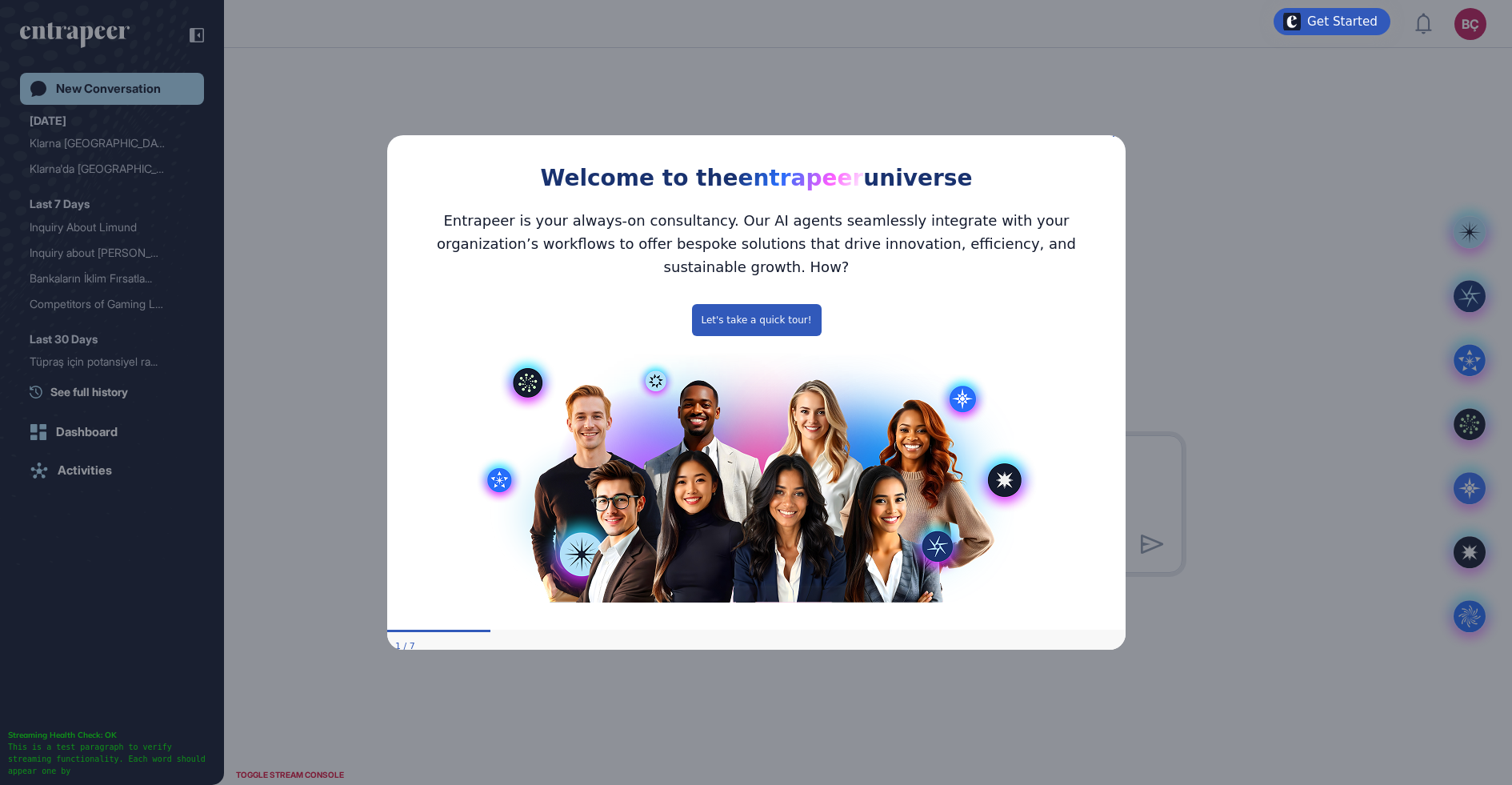
click at [1110, 146] on div "Welcome to the entrapeer universe" at bounding box center [755, 160] width 738 height 73
drag, startPoint x: 1113, startPoint y: 145, endPoint x: 1776, endPoint y: 231, distance: 668.6
click at [1113, 137] on icon "Close Preview" at bounding box center [1115, 134] width 7 height 7
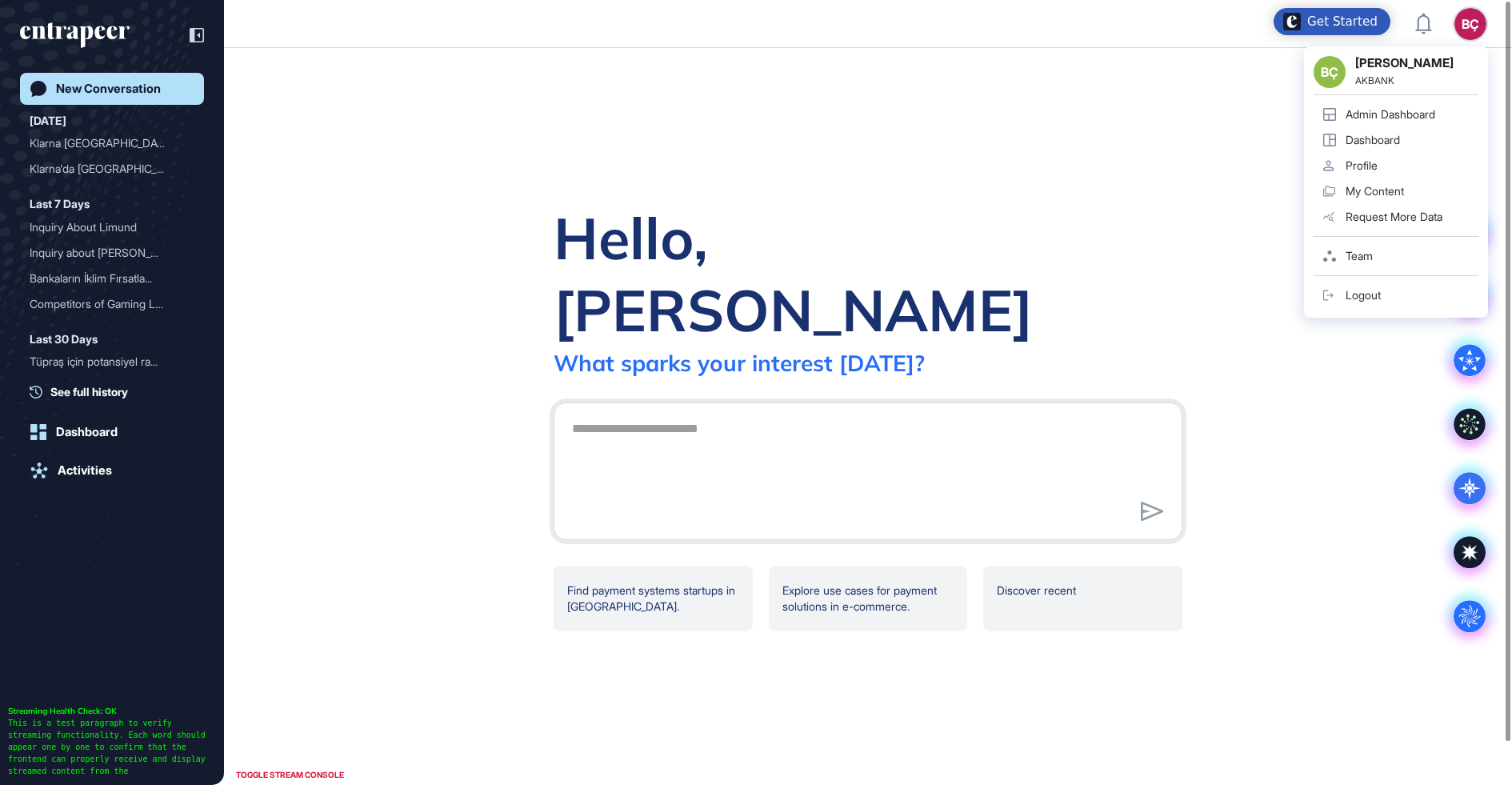
click at [1482, 28] on div "BÇ BÇ [PERSON_NAME] AKBANK Admin Dashboard Dashboard Profile My Content Request…" at bounding box center [1470, 24] width 32 height 32
click at [1380, 114] on div "Admin Dashboard" at bounding box center [1390, 114] width 90 height 13
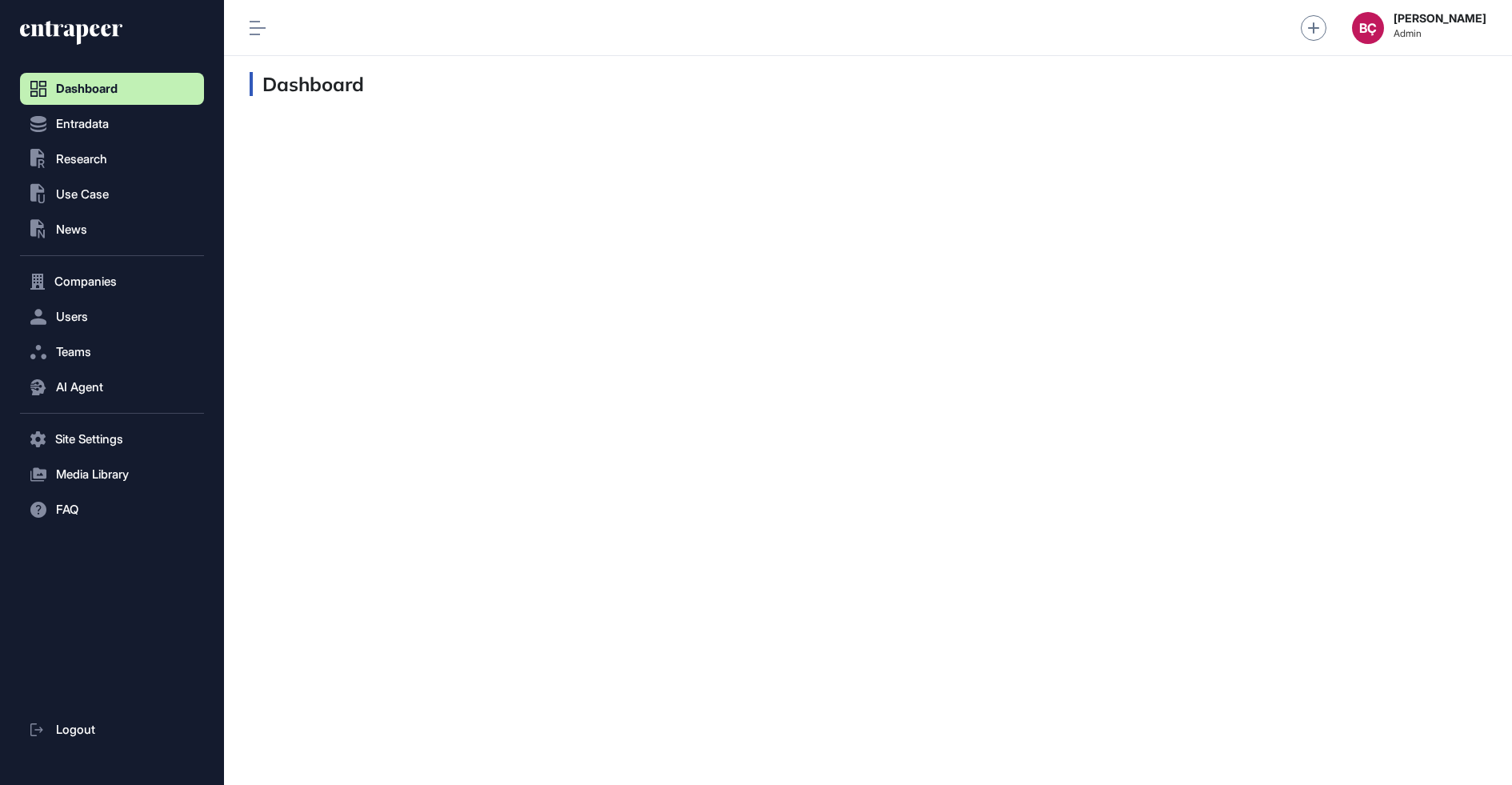
scroll to position [1, 1]
click at [85, 381] on span "AI Agent" at bounding box center [80, 387] width 47 height 13
click at [74, 358] on span "Teams" at bounding box center [74, 352] width 35 height 13
click at [74, 385] on span "Team List" at bounding box center [76, 385] width 48 height 13
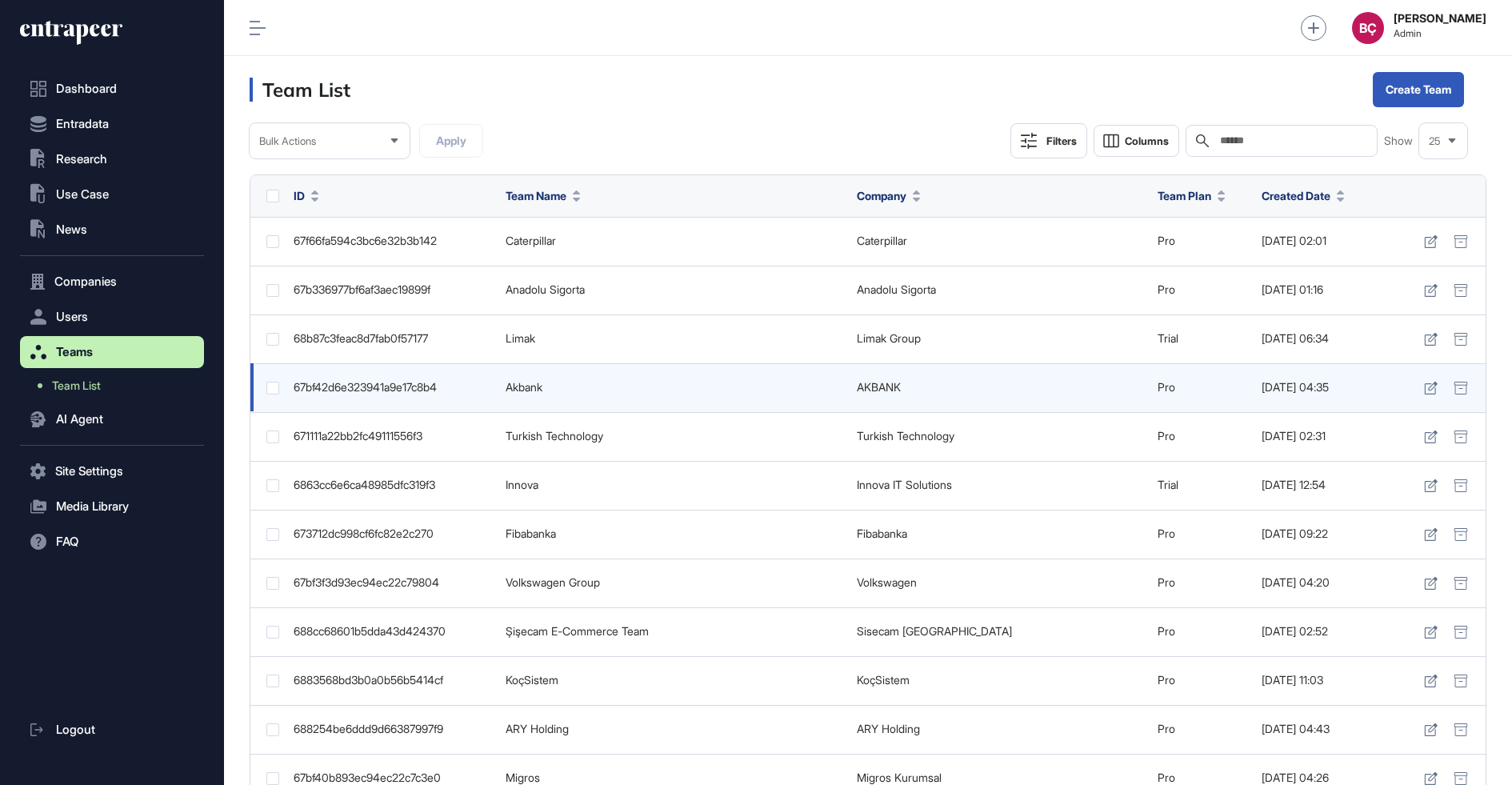
scroll to position [785, 1287]
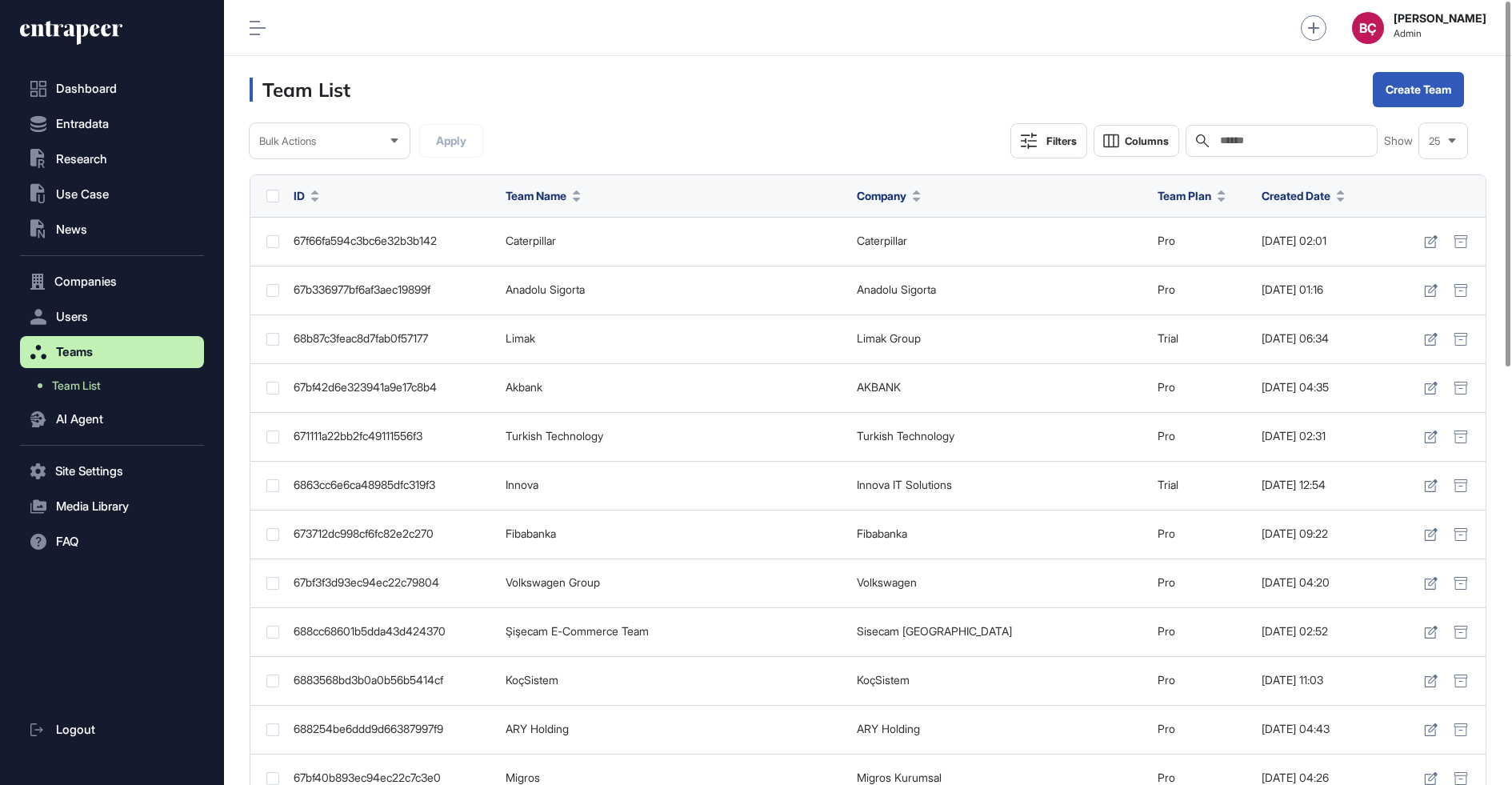
click at [1255, 136] on input "text" at bounding box center [1293, 141] width 149 height 13
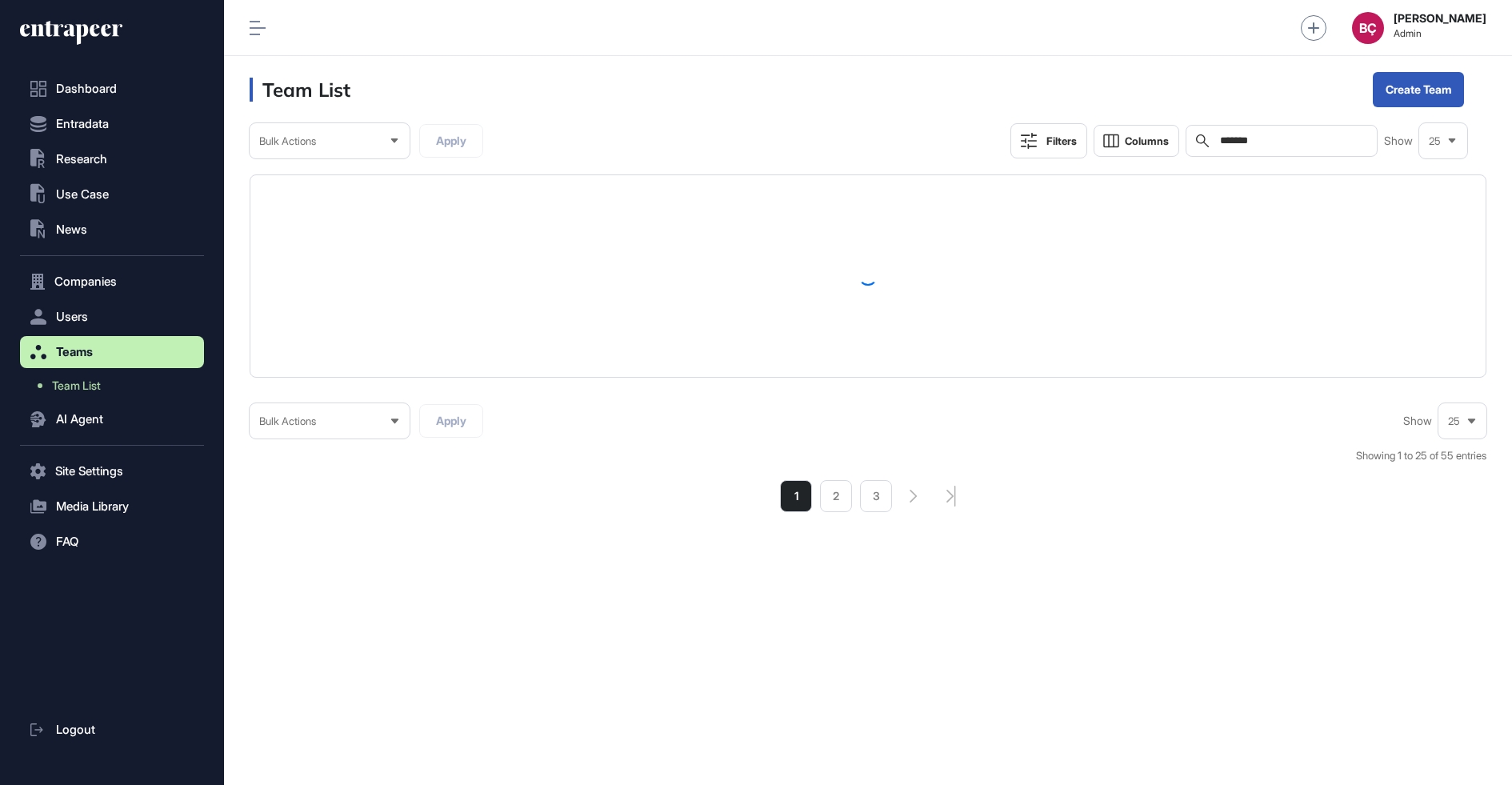
scroll to position [784, 1287]
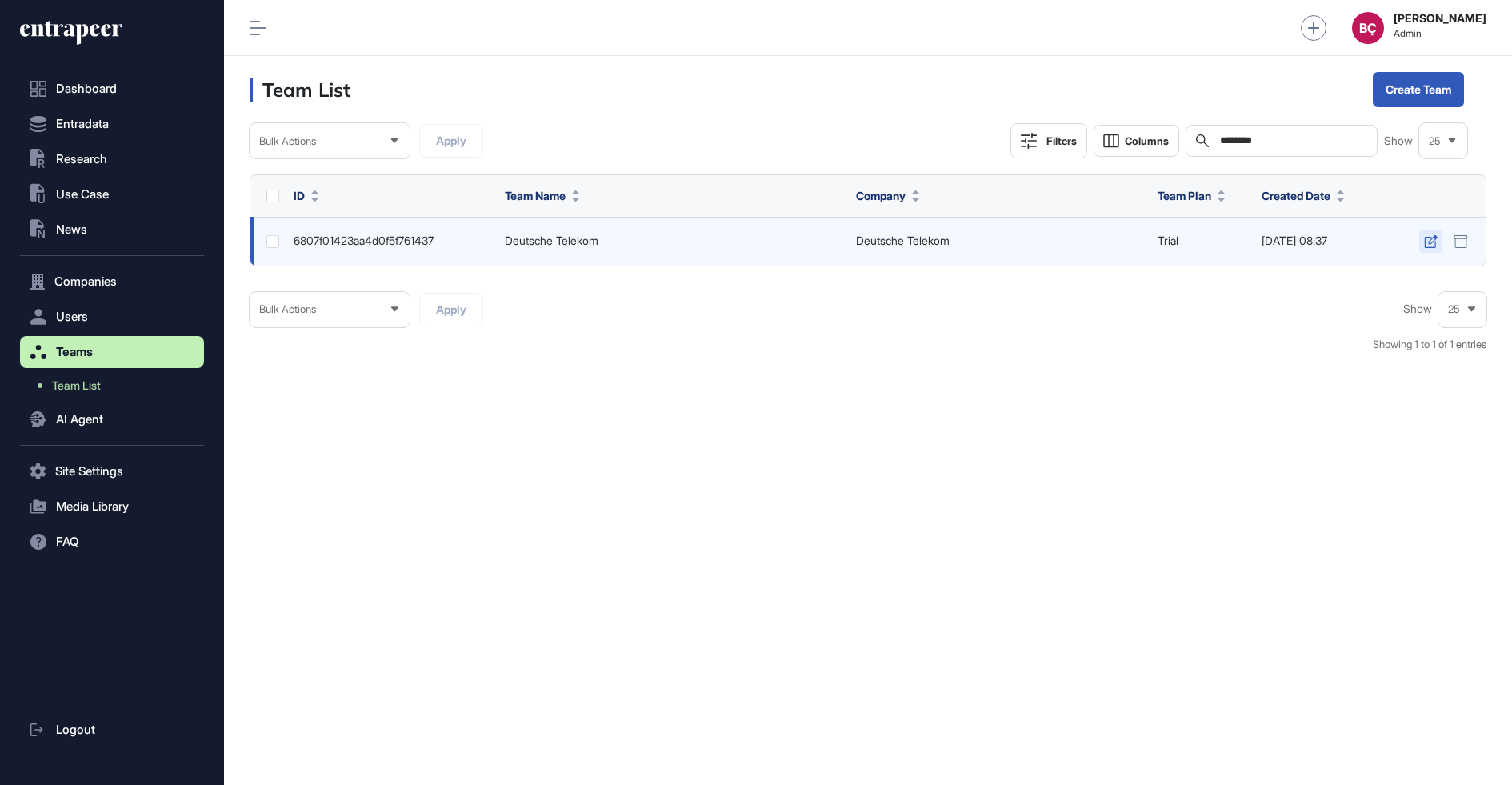
type input "********"
click at [1425, 236] on icon at bounding box center [1430, 241] width 13 height 13
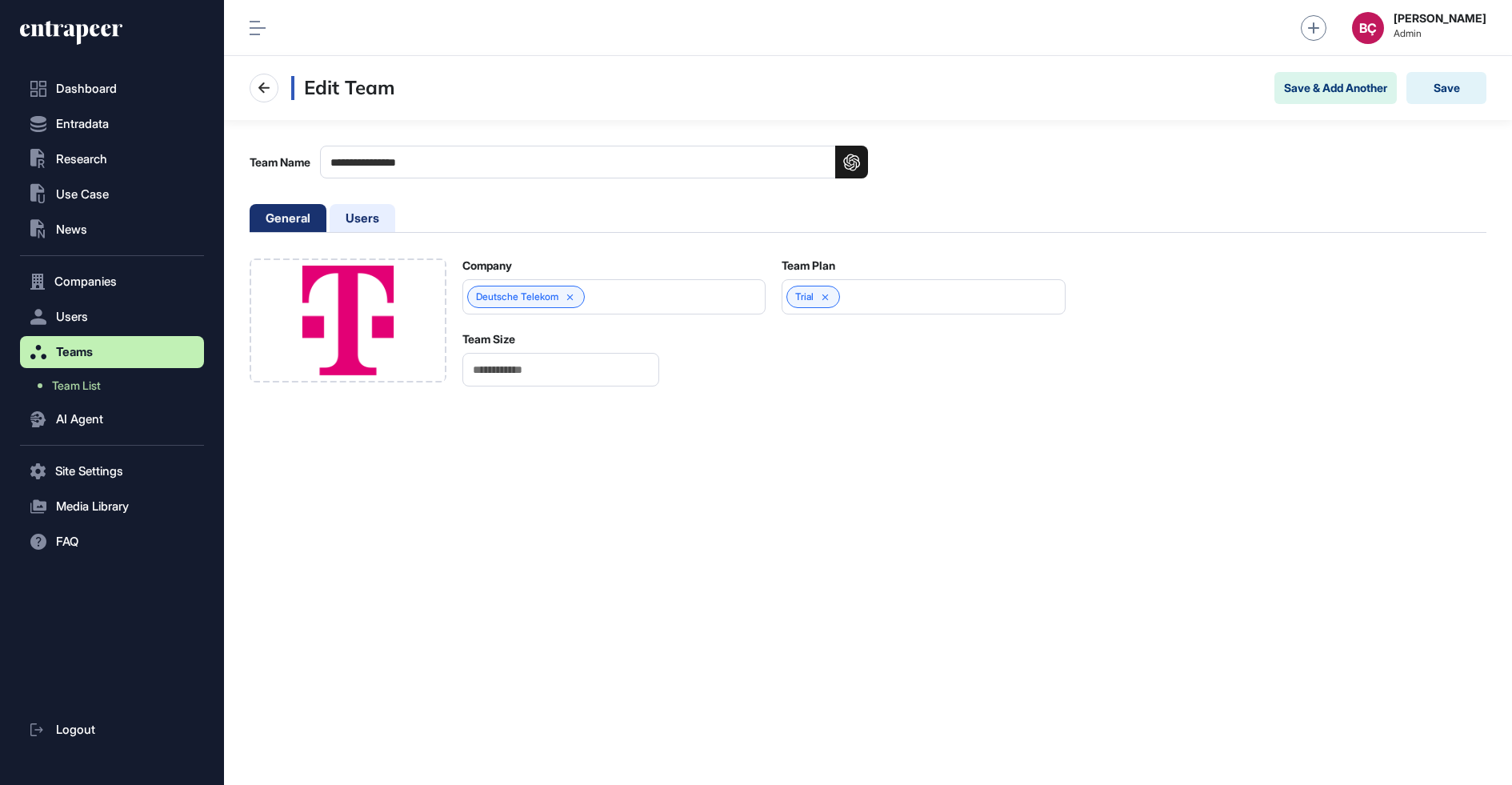
click at [357, 223] on li "Users" at bounding box center [362, 218] width 66 height 28
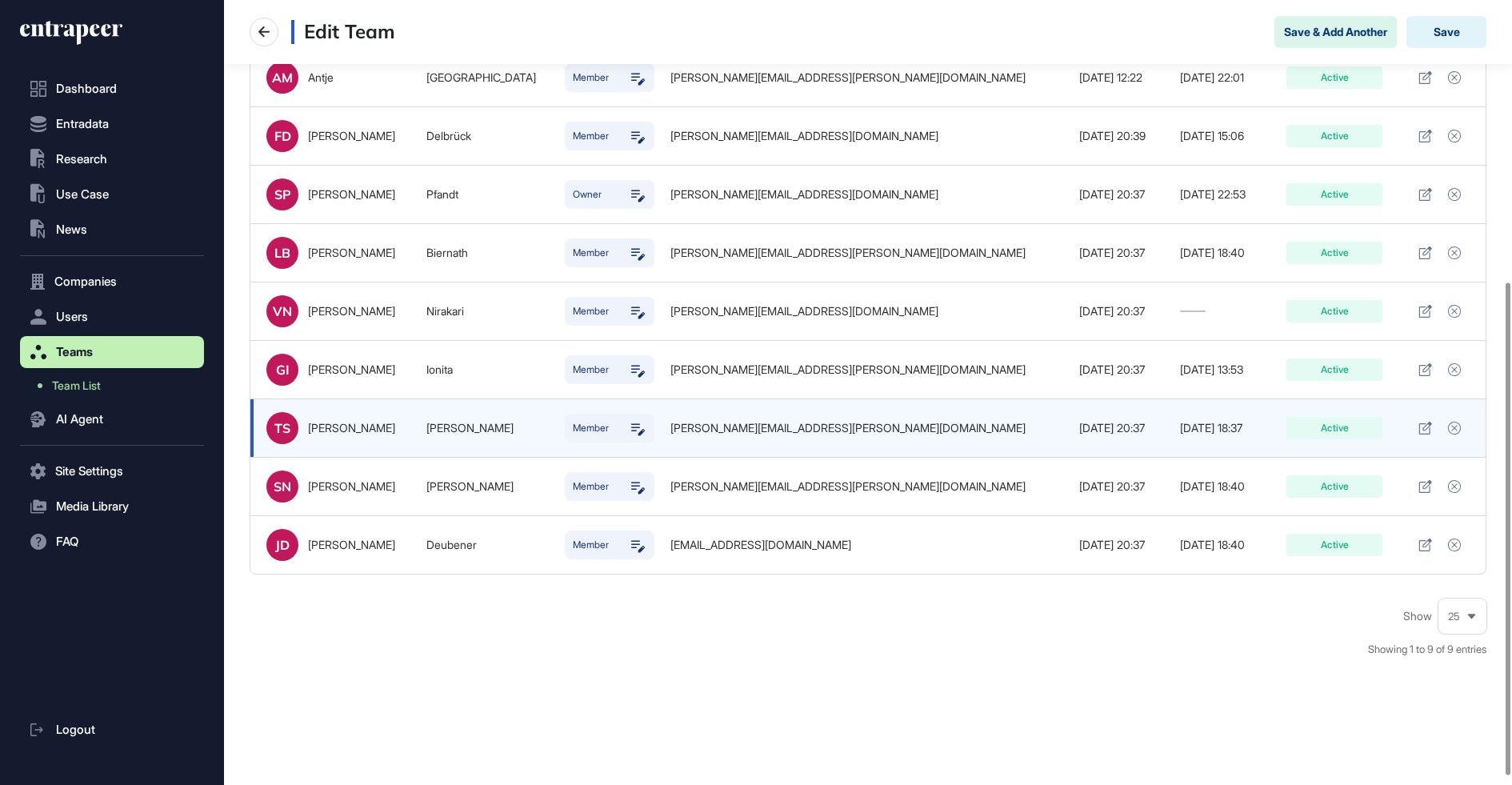
scroll to position [422, 0]
